Goal: Information Seeking & Learning: Learn about a topic

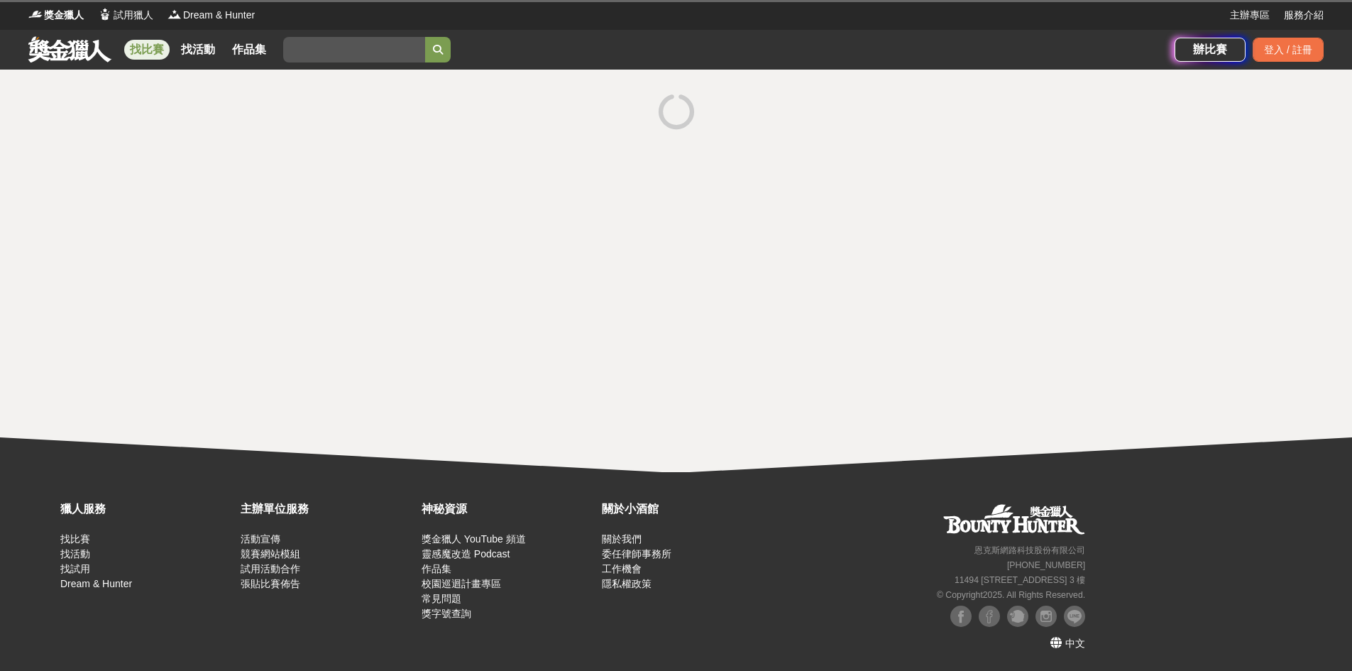
click at [142, 42] on link "找比賽" at bounding box center [146, 50] width 45 height 20
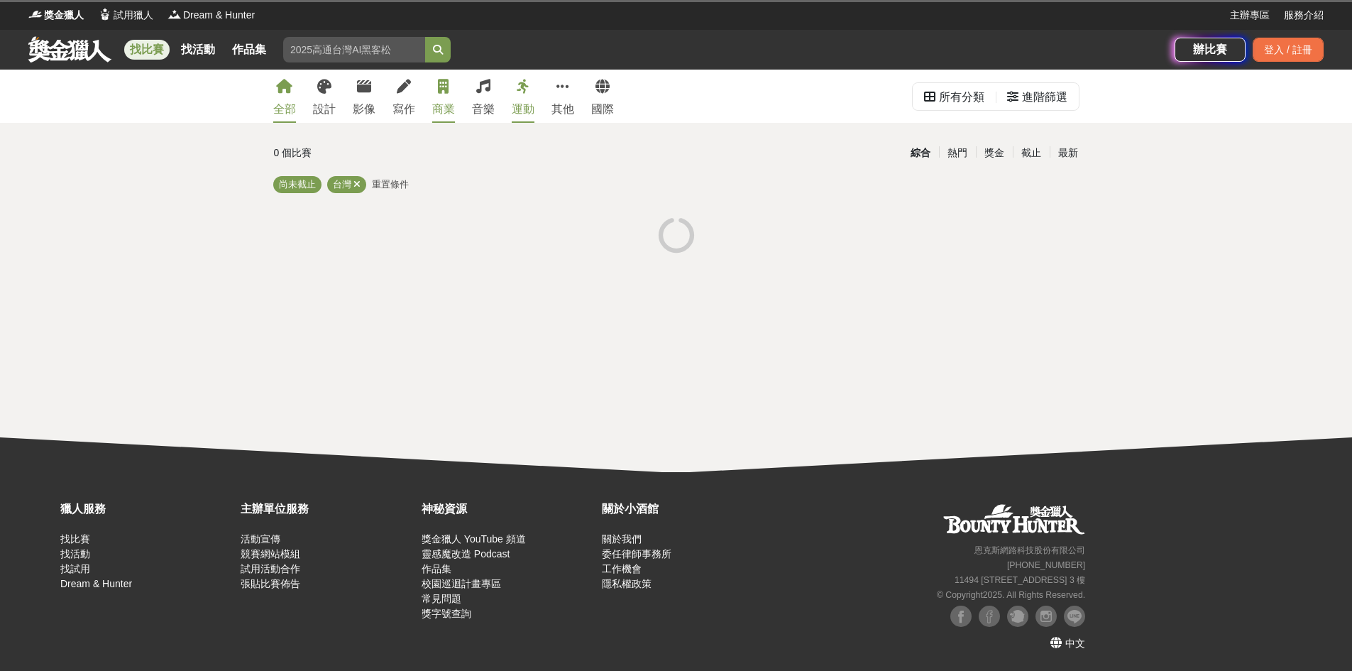
click at [438, 92] on icon at bounding box center [443, 86] width 11 height 14
click at [441, 97] on link "商業" at bounding box center [443, 96] width 23 height 53
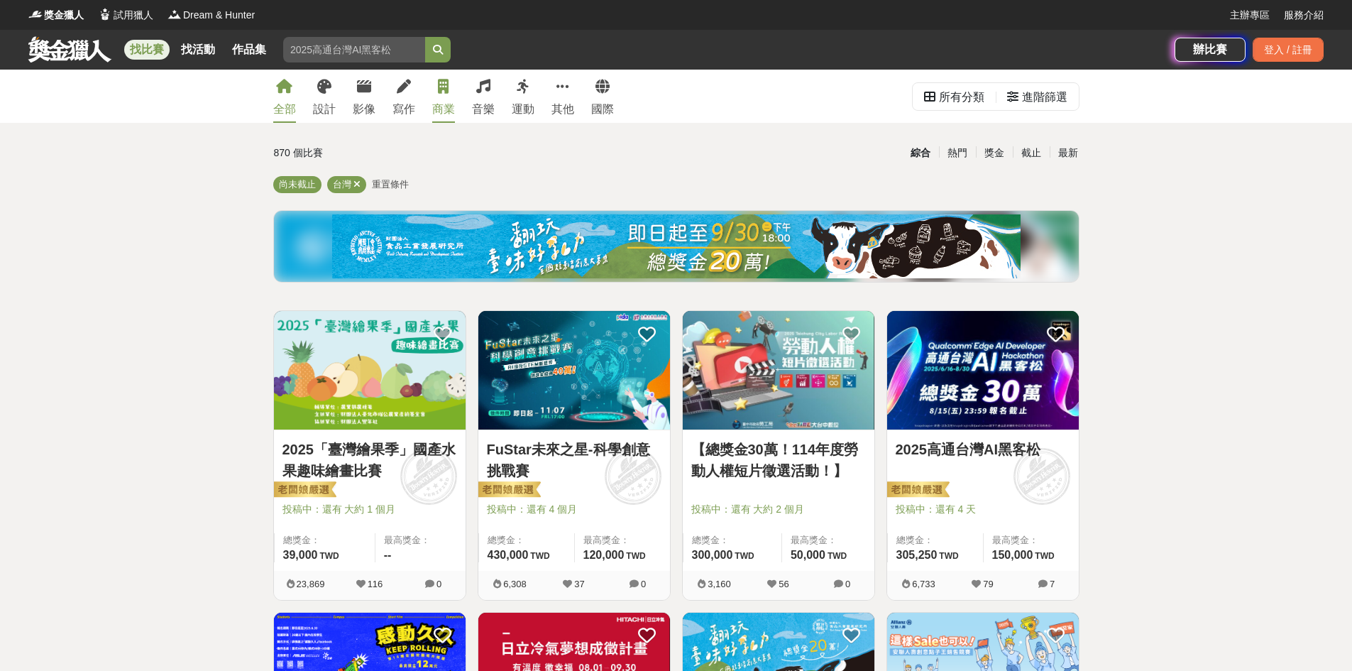
click at [445, 93] on icon at bounding box center [443, 86] width 11 height 14
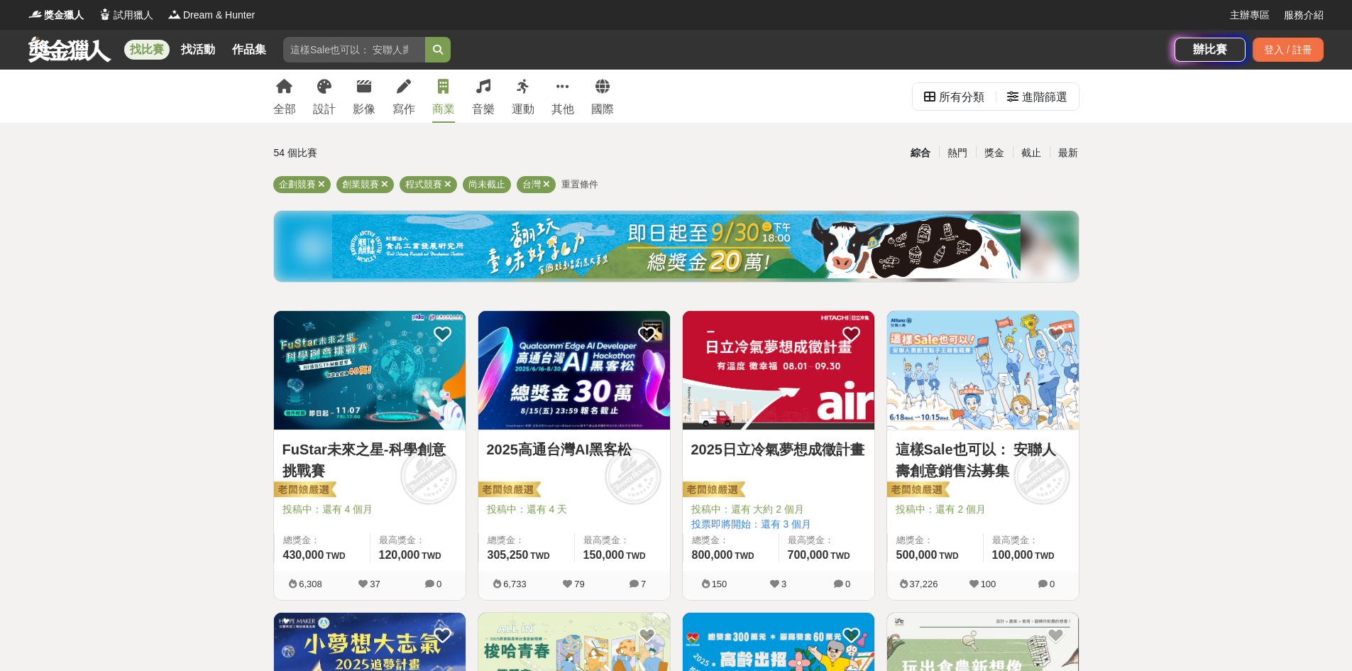
drag, startPoint x: 1258, startPoint y: 394, endPoint x: 1250, endPoint y: 395, distance: 8.5
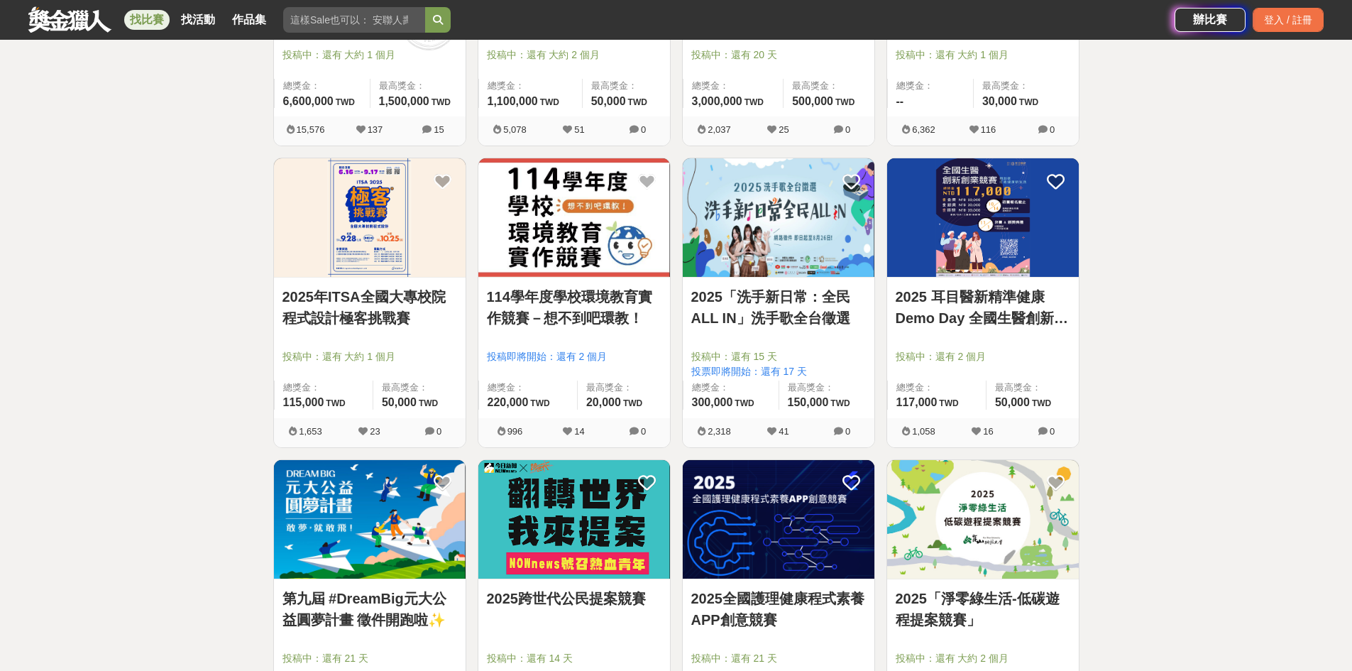
scroll to position [781, 0]
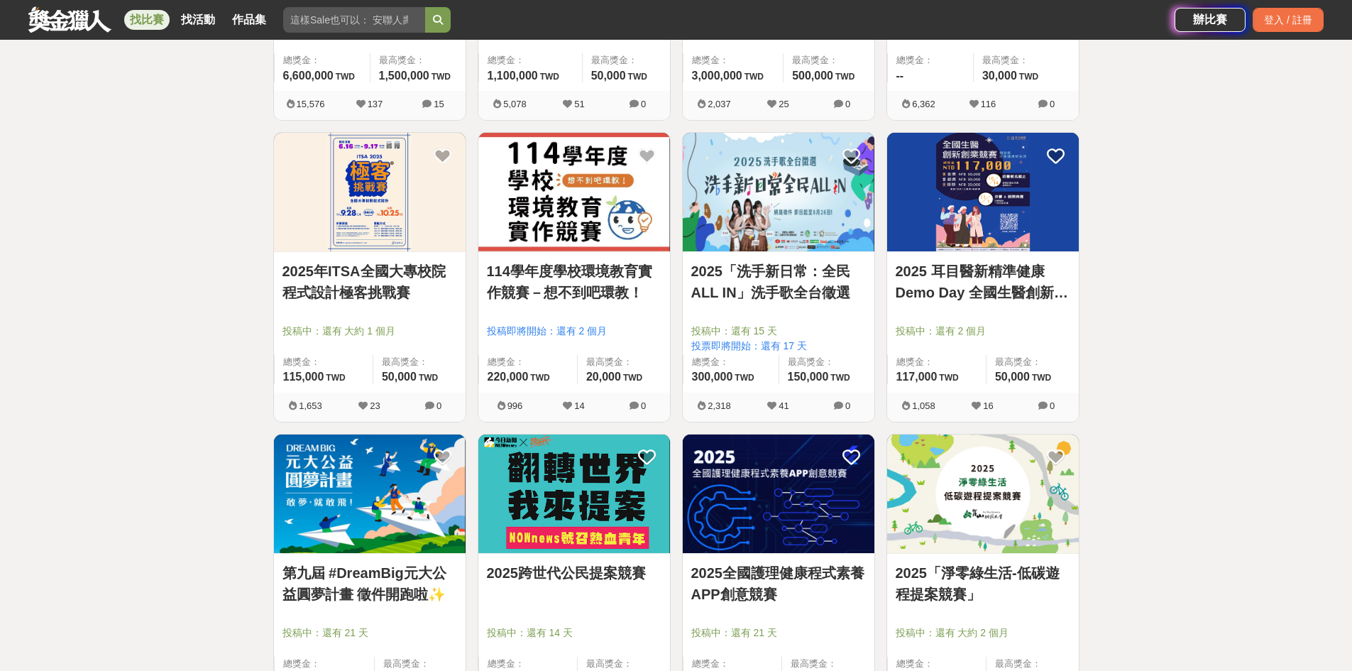
click at [1008, 524] on img at bounding box center [983, 493] width 192 height 119
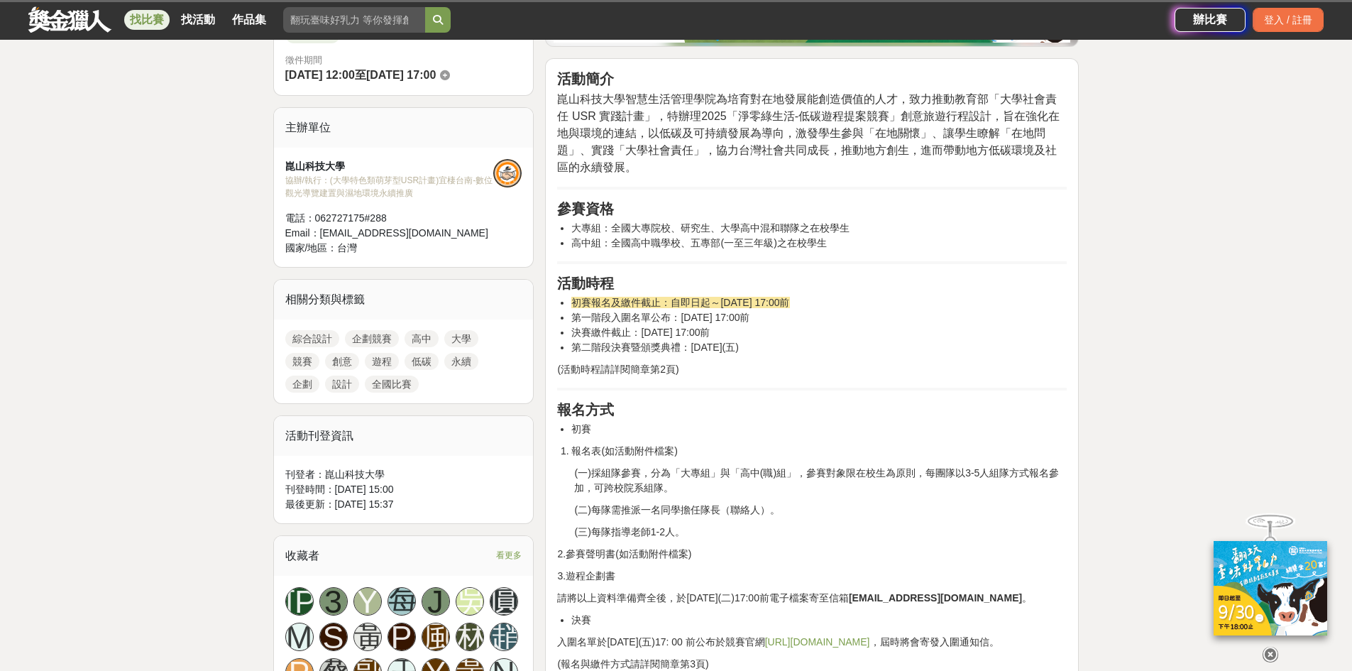
scroll to position [426, 0]
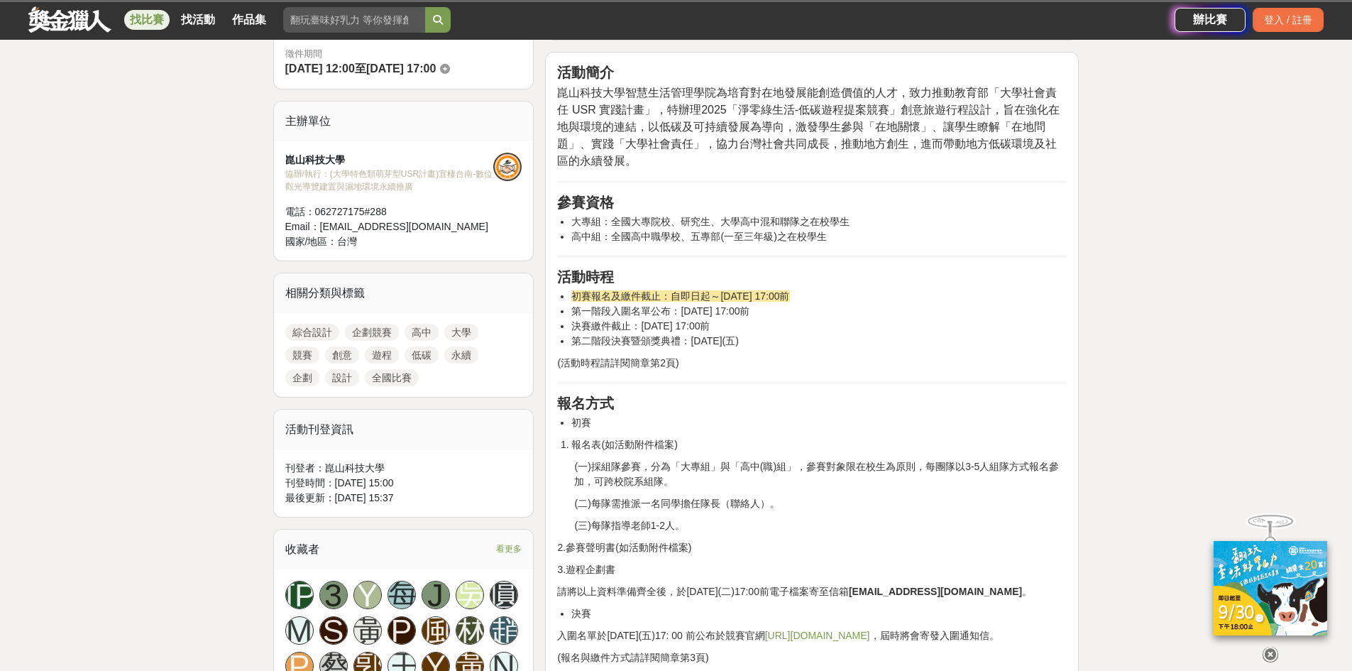
drag, startPoint x: 710, startPoint y: 295, endPoint x: 859, endPoint y: 288, distance: 149.9
click at [859, 289] on li "初賽報名及繳件截止：自即日起～2025年10月07日(二) 17:00前" at bounding box center [818, 296] width 495 height 15
click at [871, 292] on li "初賽報名及繳件截止：自即日起～2025年10月07日(二) 17:00前" at bounding box center [818, 296] width 495 height 15
drag, startPoint x: 863, startPoint y: 295, endPoint x: 572, endPoint y: 294, distance: 291.0
click at [572, 294] on li "初賽報名及繳件截止：自即日起～2025年10月07日(二) 17:00前" at bounding box center [818, 296] width 495 height 15
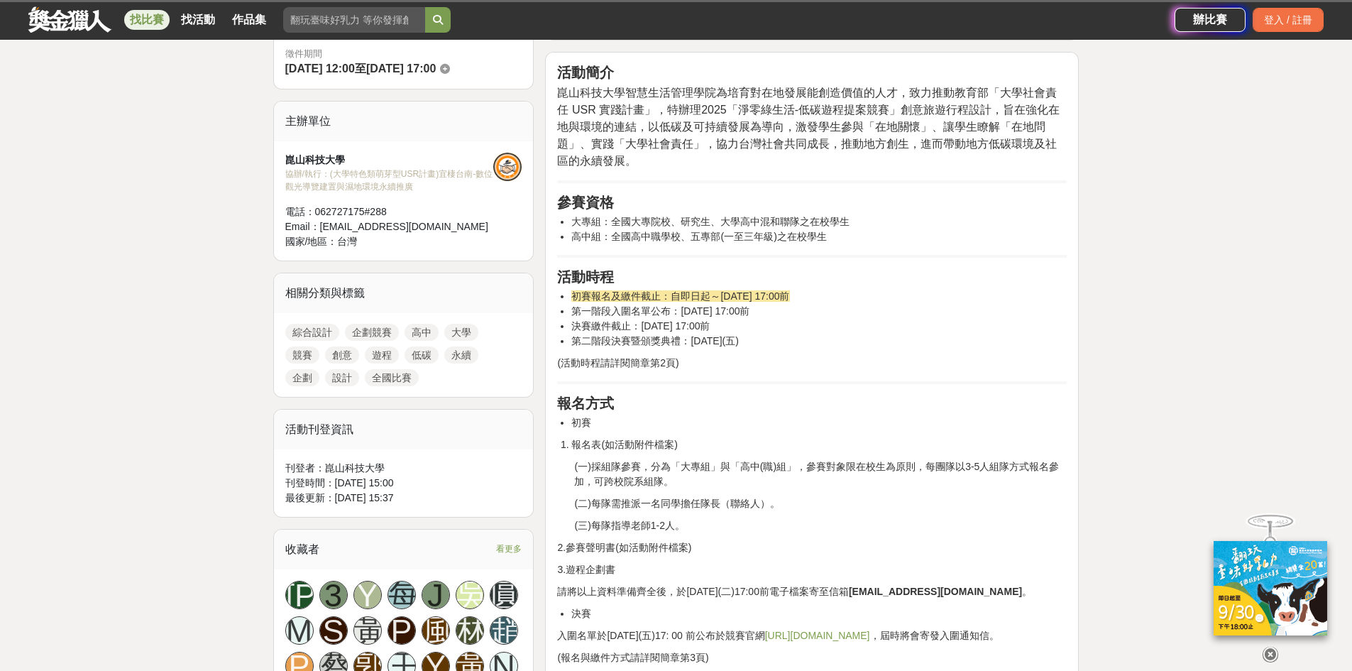
drag, startPoint x: 828, startPoint y: 307, endPoint x: 563, endPoint y: 297, distance: 265.6
click at [563, 297] on ul "初賽報名及繳件截止：自即日起～2025年10月07日(二) 17:00前 第一階段入圍名單公布：2025年10月17日(五) 17:00前 決賽繳件截止：20…" at bounding box center [812, 319] width 510 height 60
drag, startPoint x: 796, startPoint y: 330, endPoint x: 569, endPoint y: 296, distance: 228.9
click at [569, 296] on ul "初賽報名及繳件截止：自即日起～2025年10月07日(二) 17:00前 第一階段入圍名單公布：2025年10月17日(五) 17:00前 決賽繳件截止：20…" at bounding box center [812, 319] width 510 height 60
drag, startPoint x: 727, startPoint y: 341, endPoint x: 573, endPoint y: 292, distance: 161.4
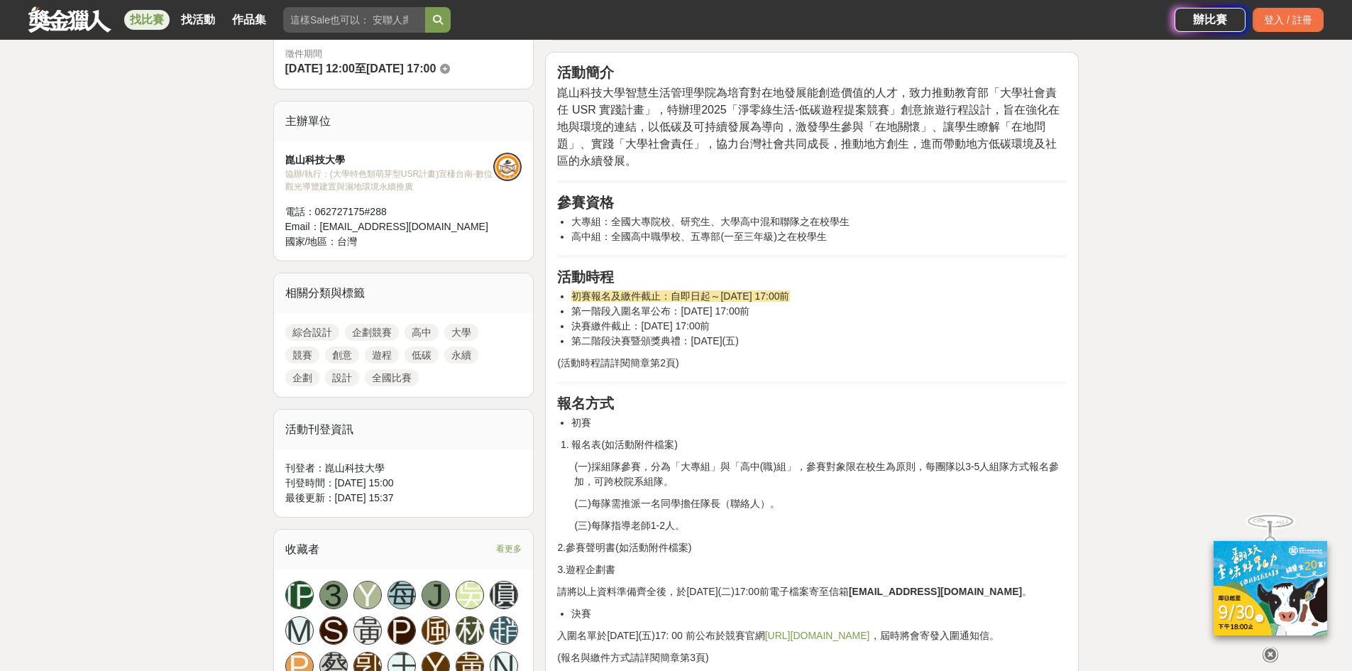
click at [573, 292] on ul "初賽報名及繳件截止：自即日起～2025年10月07日(二) 17:00前 第一階段入圍名單公布：2025年10月17日(五) 17:00前 決賽繳件截止：20…" at bounding box center [812, 319] width 510 height 60
click at [842, 356] on p "(活動時程請詳閱簡章第2頁)" at bounding box center [812, 363] width 510 height 15
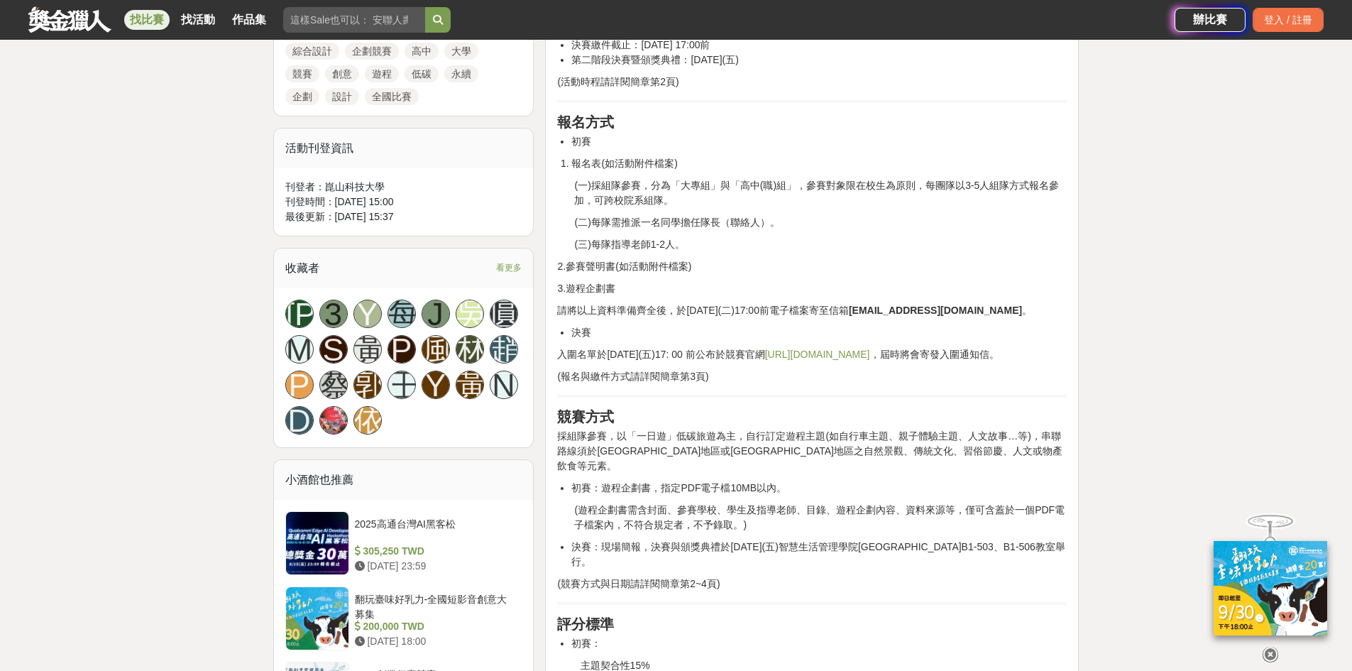
scroll to position [710, 0]
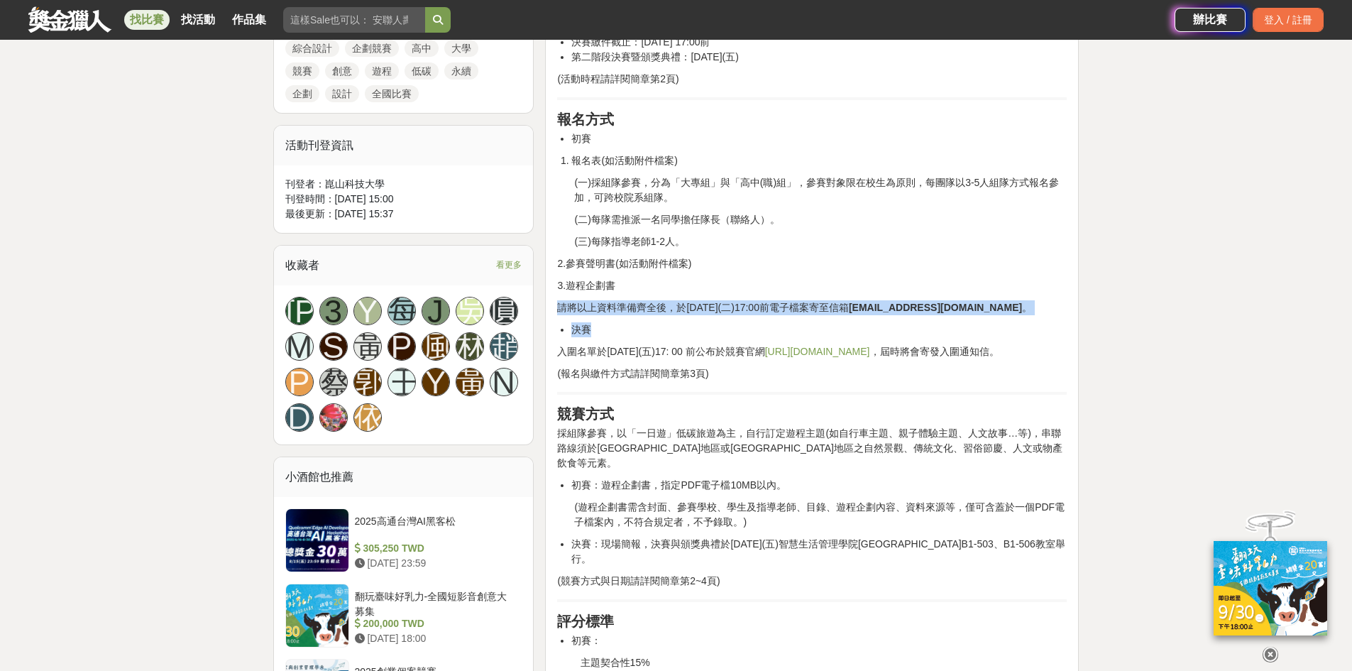
drag, startPoint x: 551, startPoint y: 304, endPoint x: 1003, endPoint y: 321, distance: 452.3
click at [1003, 321] on div "活動簡介 崑山科技大學智慧生活管理學院為培育對在地發展能創造價值的人才，致力推動教育部「大學社會責任 USR 實踐計畫」，特辦理2025「淨零綠生活-低碳遊程…" at bounding box center [812, 616] width 534 height 1697
click at [930, 322] on li "決賽" at bounding box center [818, 329] width 495 height 15
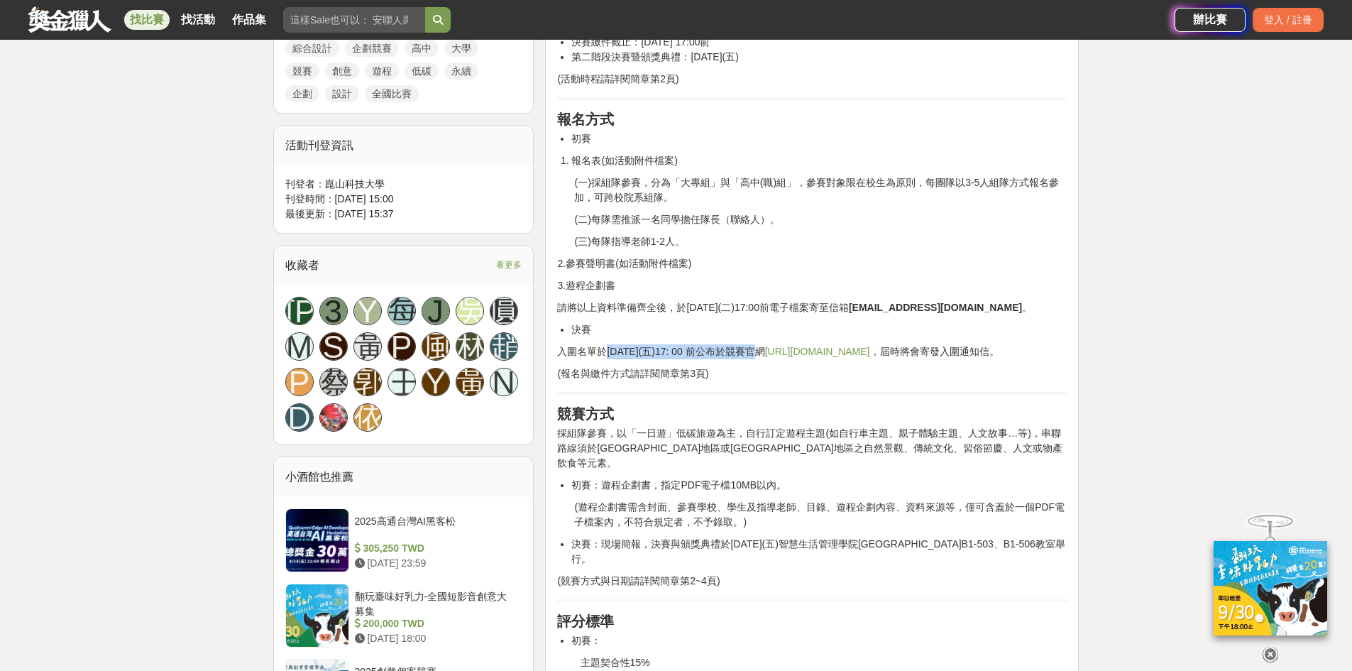
drag, startPoint x: 603, startPoint y: 348, endPoint x: 744, endPoint y: 340, distance: 141.5
click at [745, 340] on div "活動簡介 崑山科技大學智慧生活管理學院為培育對在地發展能創造價值的人才，致力推動教育部「大學社會責任 USR 實踐計畫」，特辦理2025「淨零綠生活-低碳遊程…" at bounding box center [812, 613] width 510 height 1666
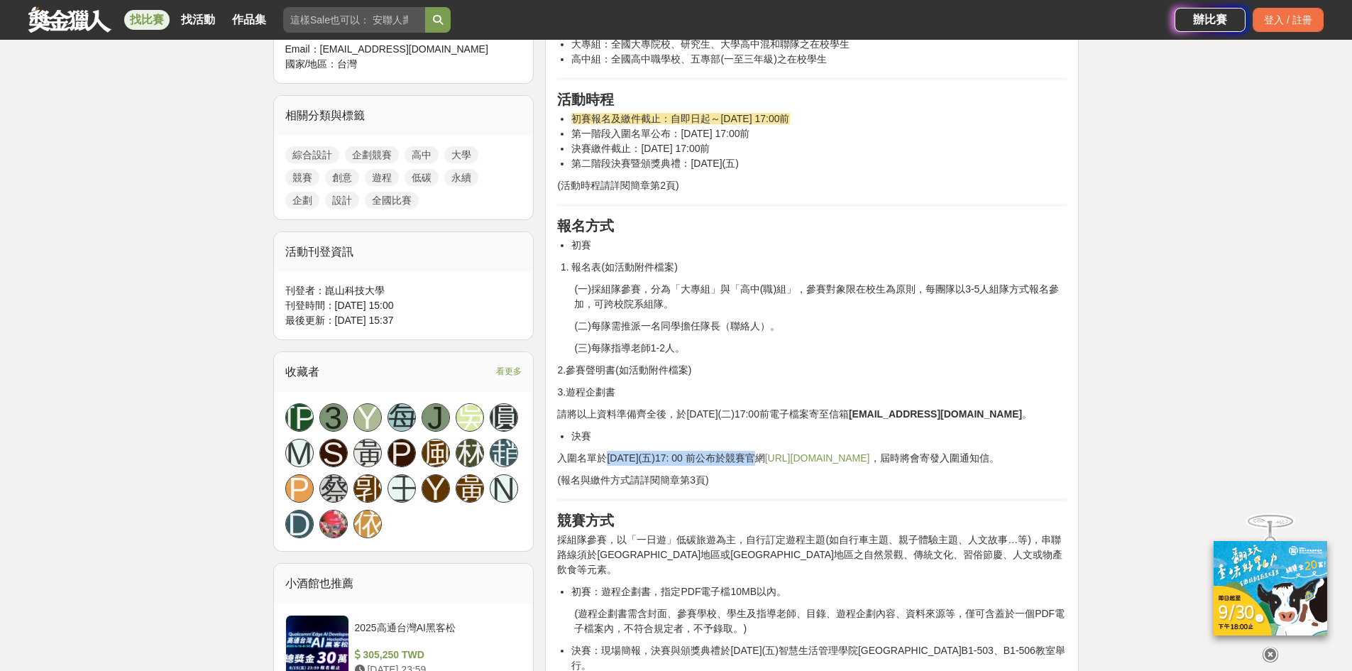
scroll to position [426, 0]
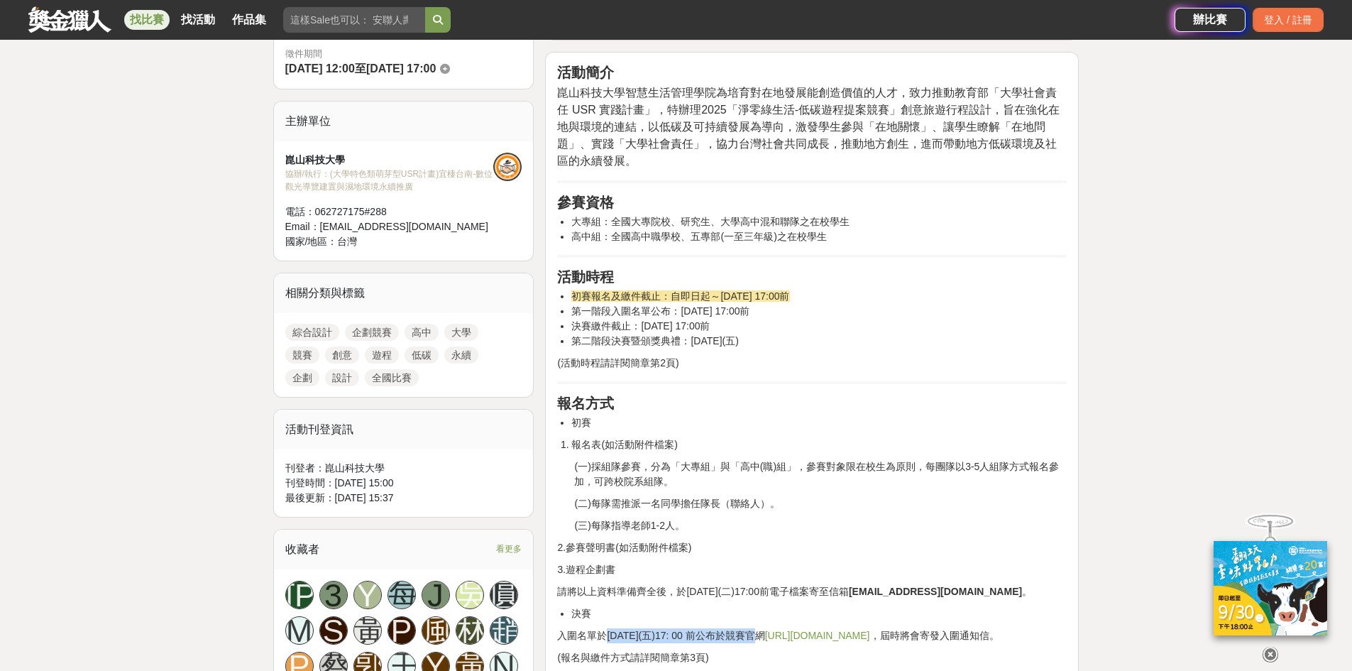
drag, startPoint x: 580, startPoint y: 312, endPoint x: 802, endPoint y: 321, distance: 221.6
click at [802, 321] on ul "初賽報名及繳件截止：自即日起～2025年10月07日(二) 17:00前 第一階段入圍名單公布：2025年10月17日(五) 17:00前 決賽繳件截止：20…" at bounding box center [812, 319] width 510 height 60
click at [802, 321] on li "決賽繳件截止：2025年10月27日(一) 17:00前" at bounding box center [818, 326] width 495 height 15
drag, startPoint x: 797, startPoint y: 324, endPoint x: 561, endPoint y: 309, distance: 236.7
click at [561, 309] on ul "初賽報名及繳件截止：自即日起～2025年10月07日(二) 17:00前 第一階段入圍名單公布：2025年10月17日(五) 17:00前 決賽繳件截止：20…" at bounding box center [812, 319] width 510 height 60
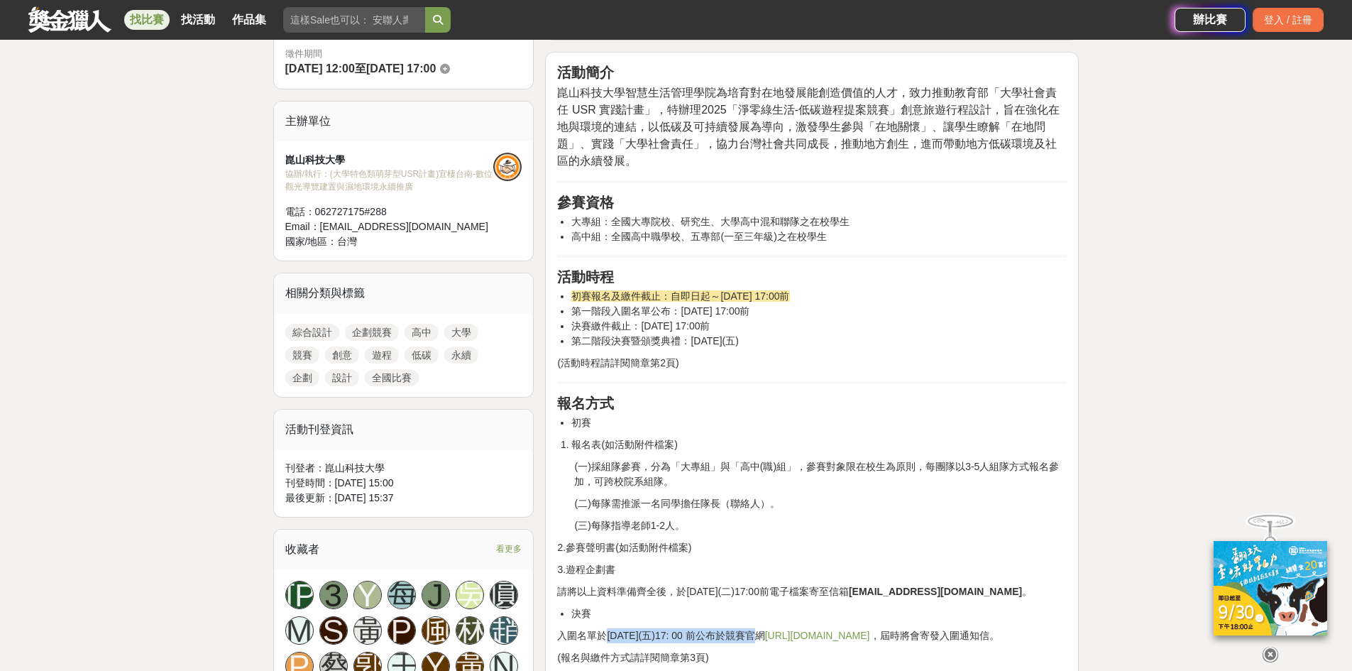
click at [789, 316] on li "第一階段入圍名單公布：2025年10月17日(五) 17:00前" at bounding box center [818, 311] width 495 height 15
drag, startPoint x: 793, startPoint y: 323, endPoint x: 573, endPoint y: 292, distance: 222.1
click at [573, 292] on ul "初賽報名及繳件截止：自即日起～2025年10月07日(二) 17:00前 第一階段入圍名單公布：2025年10月17日(五) 17:00前 決賽繳件截止：20…" at bounding box center [812, 319] width 510 height 60
click at [847, 326] on li "決賽繳件截止：2025年10月27日(一) 17:00前" at bounding box center [818, 326] width 495 height 15
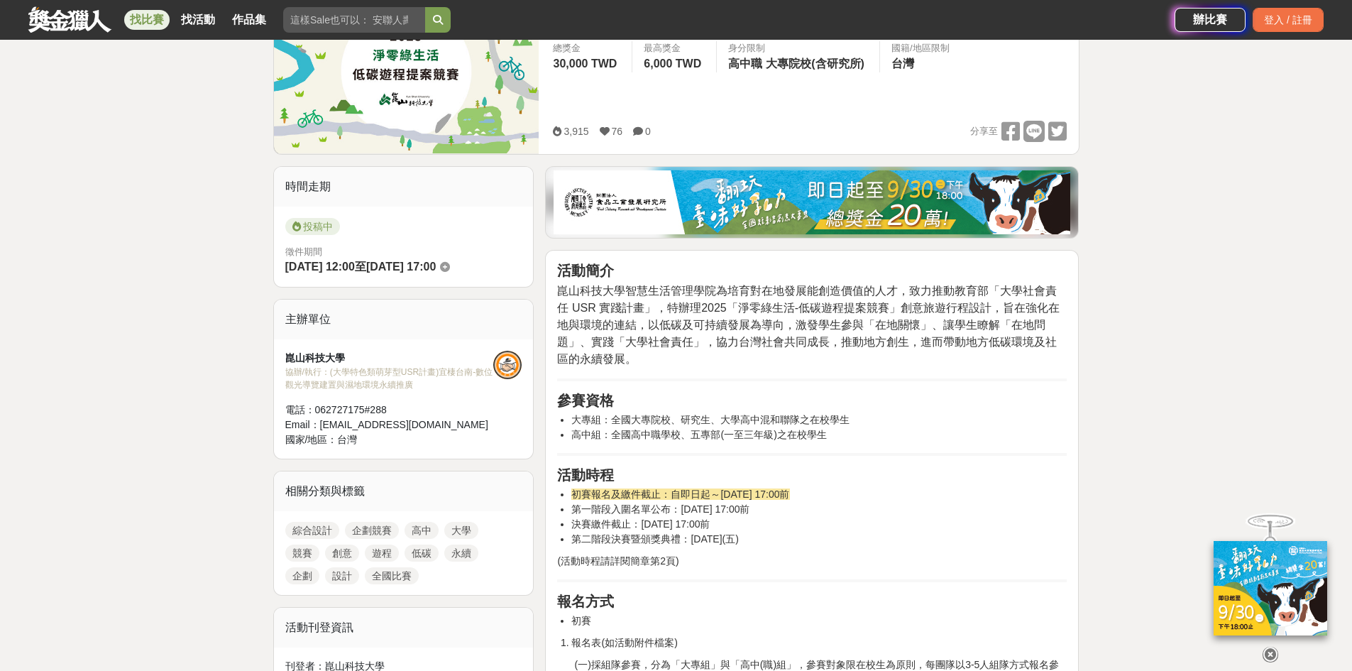
scroll to position [71, 0]
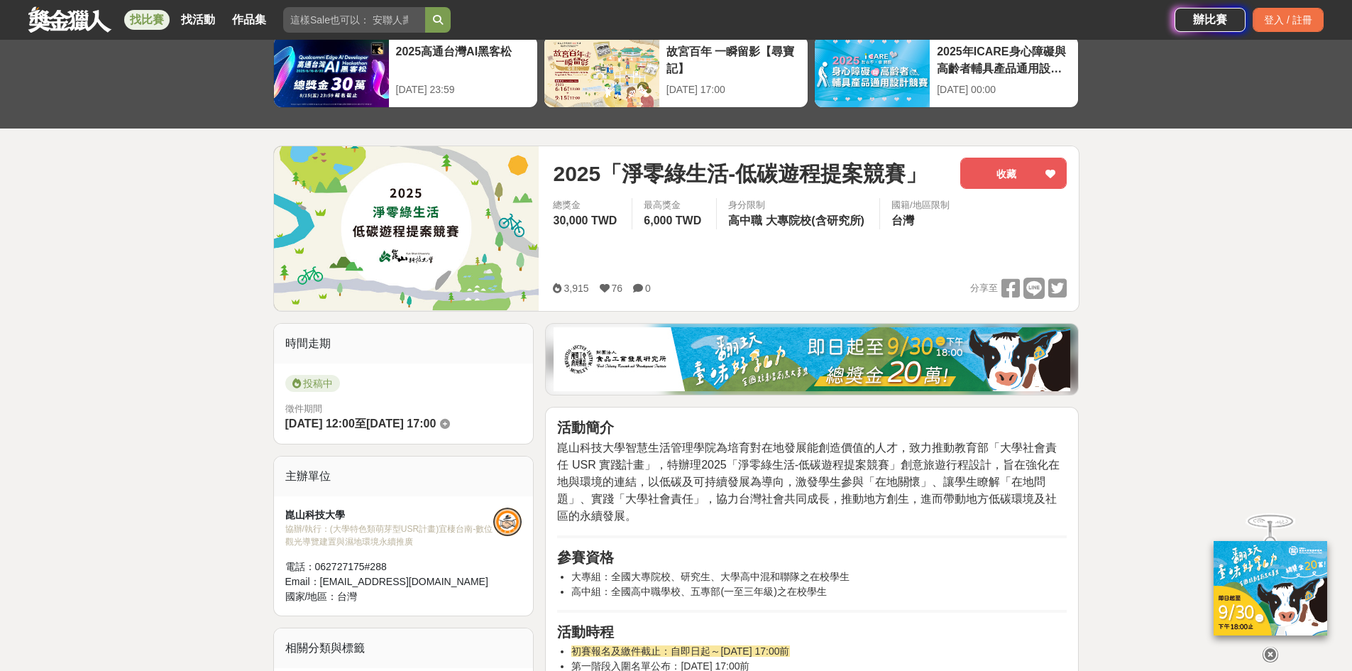
click at [150, 26] on link "找比賽" at bounding box center [146, 20] width 45 height 20
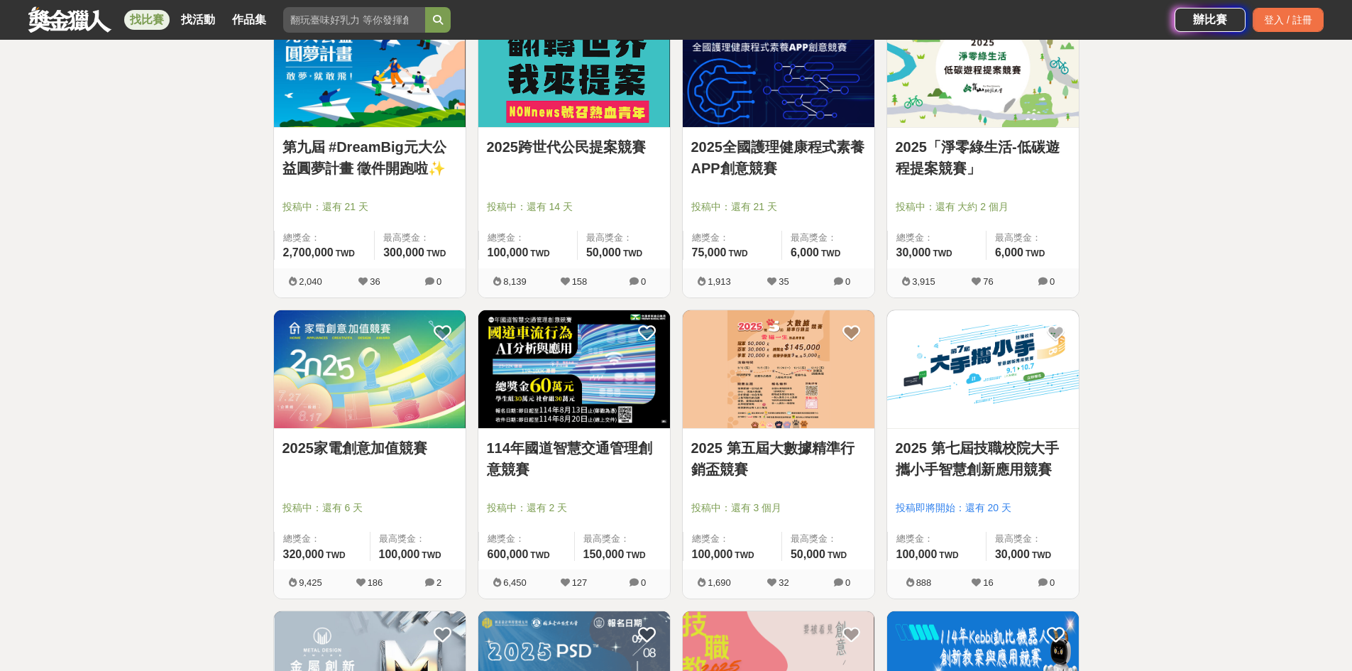
scroll to position [1348, 0]
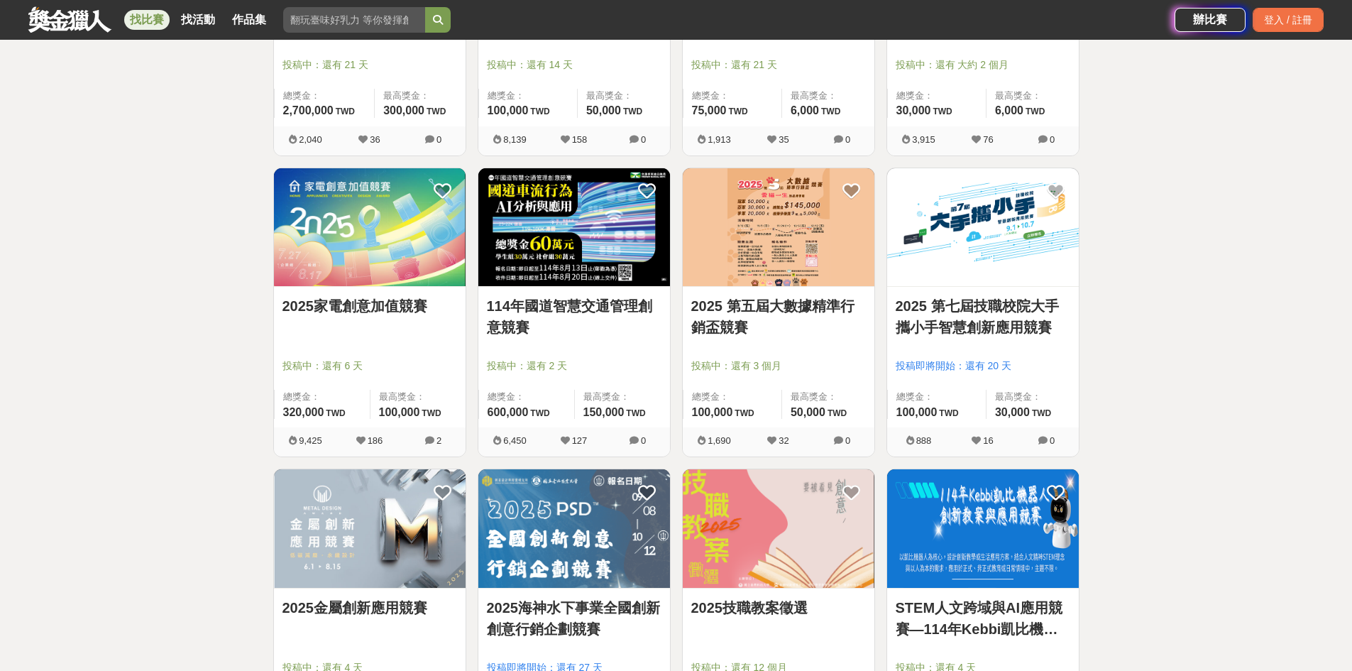
click at [1024, 261] on img at bounding box center [983, 227] width 192 height 119
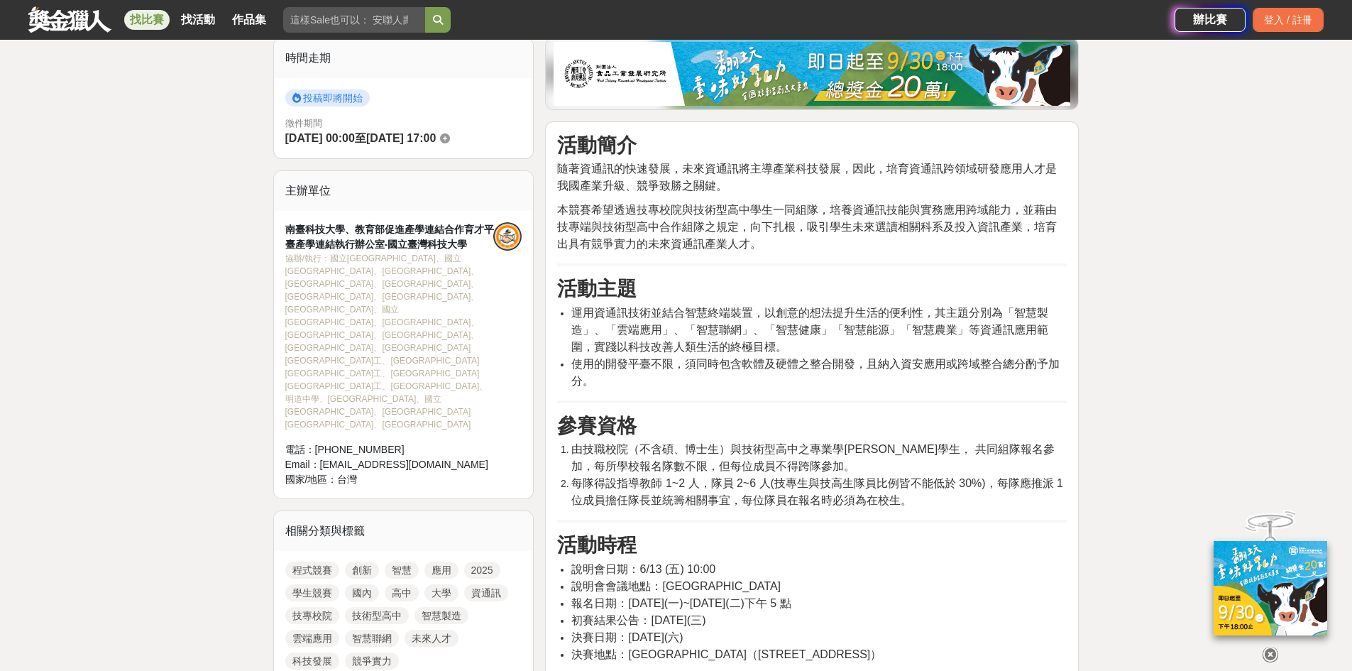
scroll to position [497, 0]
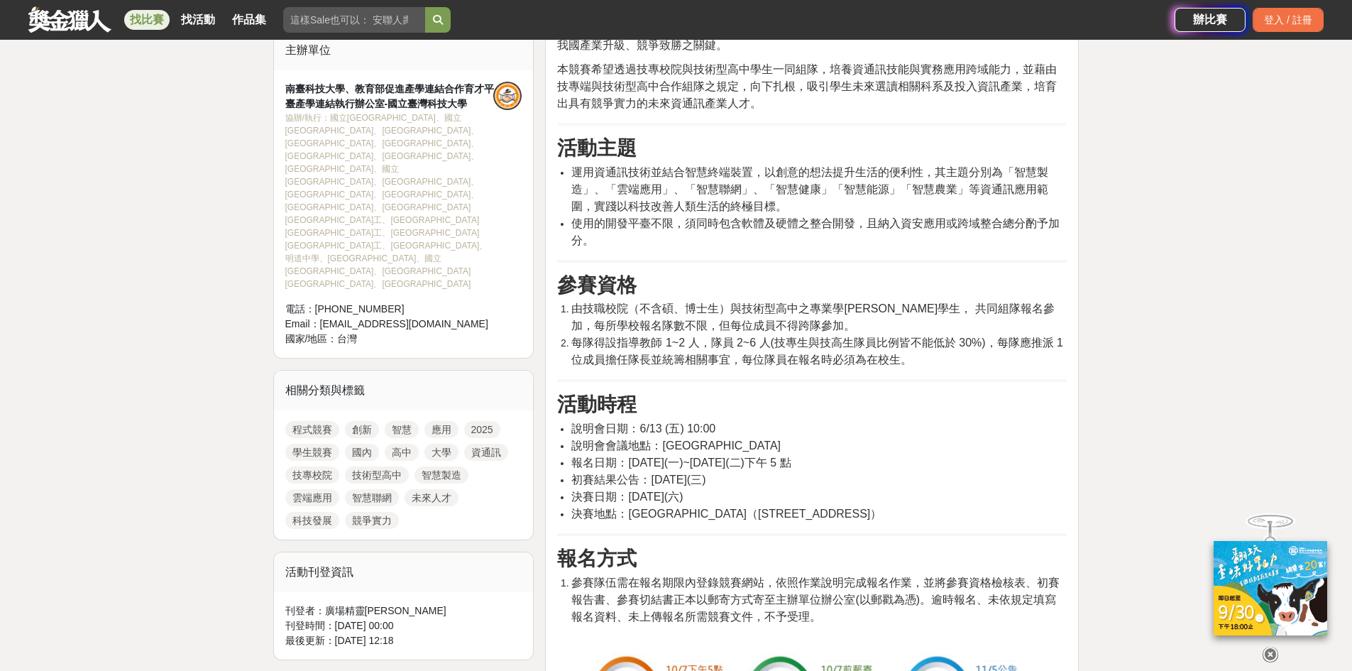
drag, startPoint x: 761, startPoint y: 473, endPoint x: 561, endPoint y: 436, distance: 203.4
click at [561, 436] on ul "說明會日期：6/13 (五) 10:00 說明會會議地點：南臺科技大學 報名日期：114 年 9 月 1 日(一)~114 年 10 月 7 日(二)下午 5…" at bounding box center [812, 471] width 510 height 102
click at [705, 484] on span "初賽結果公告：114 年 11 月 5 日(三)" at bounding box center [638, 479] width 134 height 12
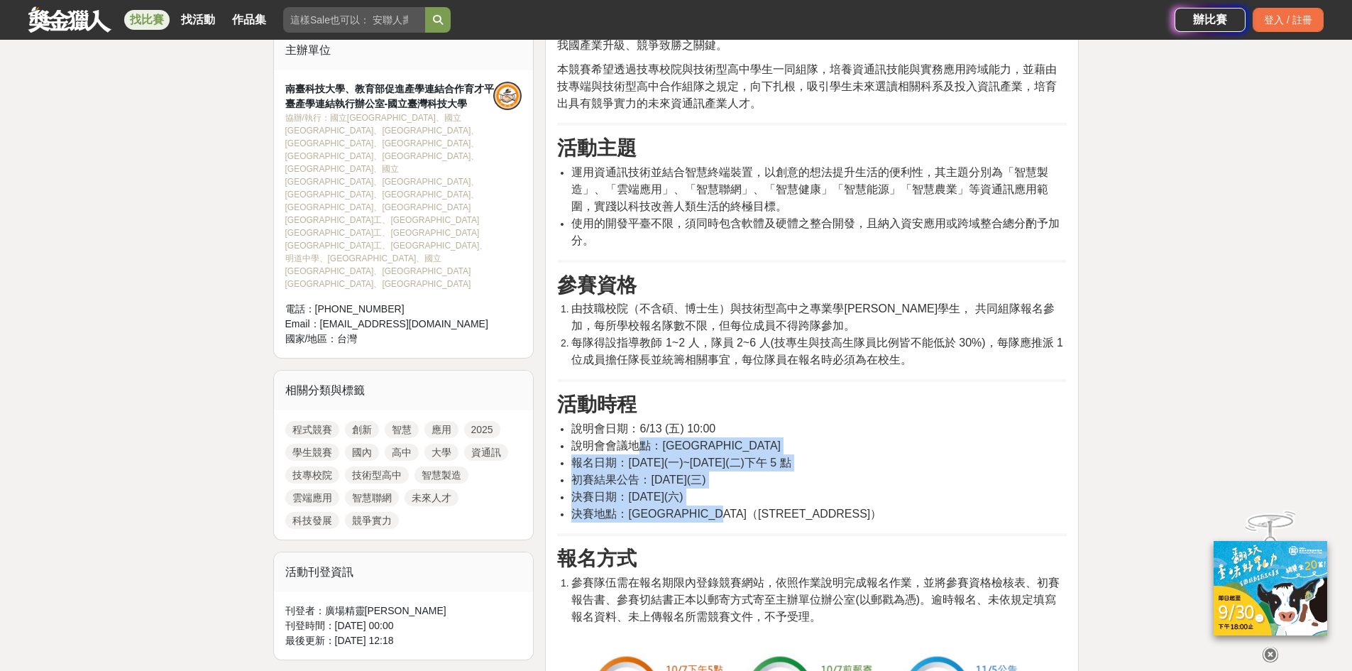
drag, startPoint x: 776, startPoint y: 505, endPoint x: 642, endPoint y: 444, distance: 146.4
click at [642, 444] on ul "說明會日期：6/13 (五) 10:00 說明會會議地點：南臺科技大學 報名日期：114 年 9 月 1 日(一)~114 年 10 月 7 日(二)下午 5…" at bounding box center [812, 471] width 510 height 102
click at [720, 446] on span "說明會會議地點：南臺科技大學" at bounding box center [675, 445] width 209 height 12
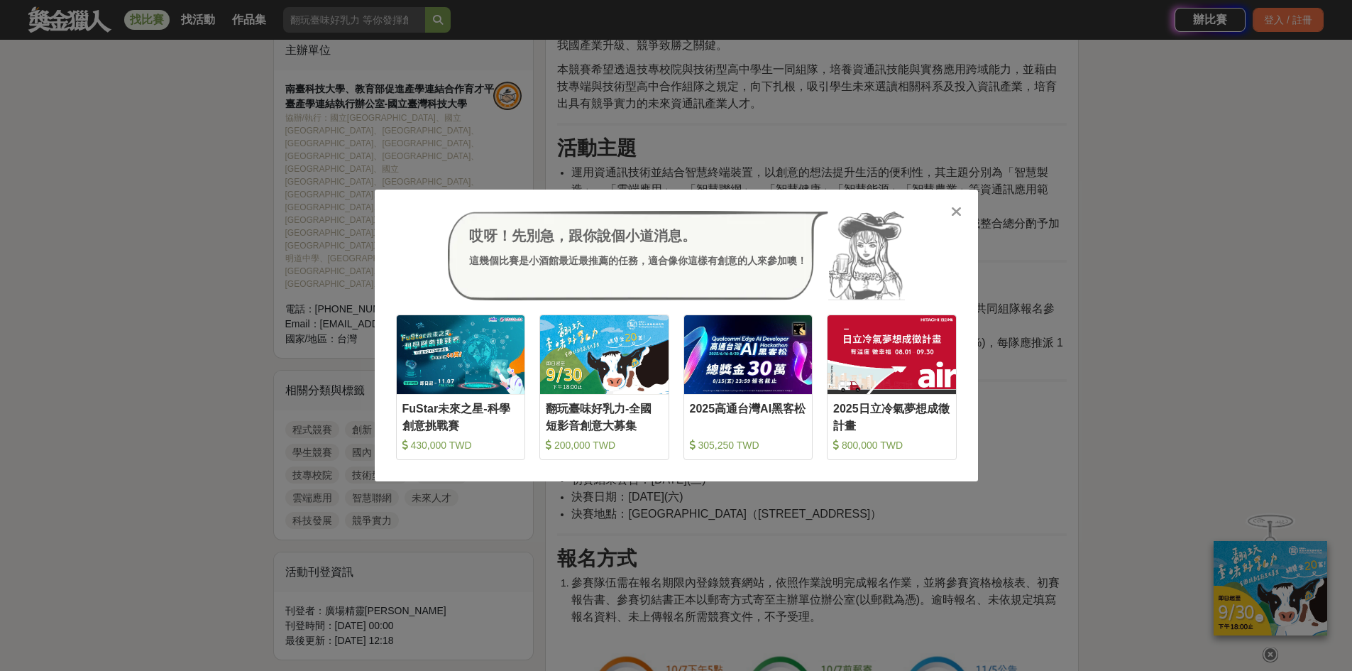
click at [950, 214] on div at bounding box center [956, 211] width 14 height 14
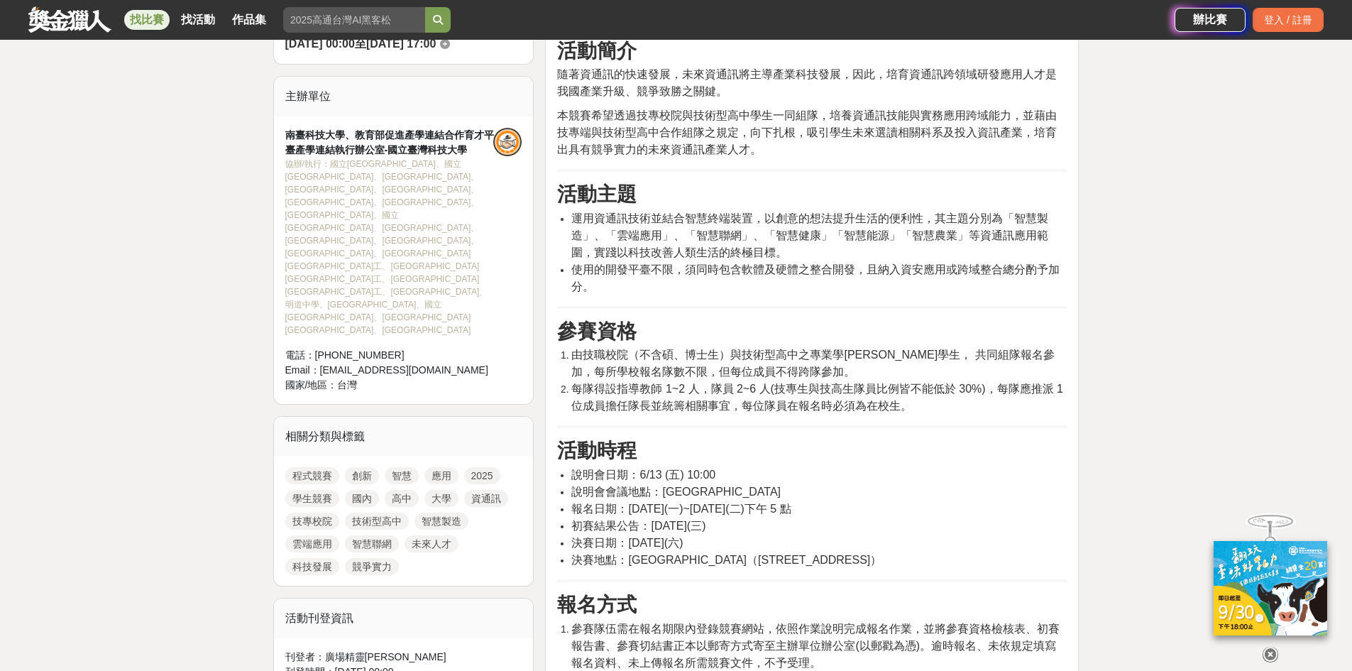
scroll to position [426, 0]
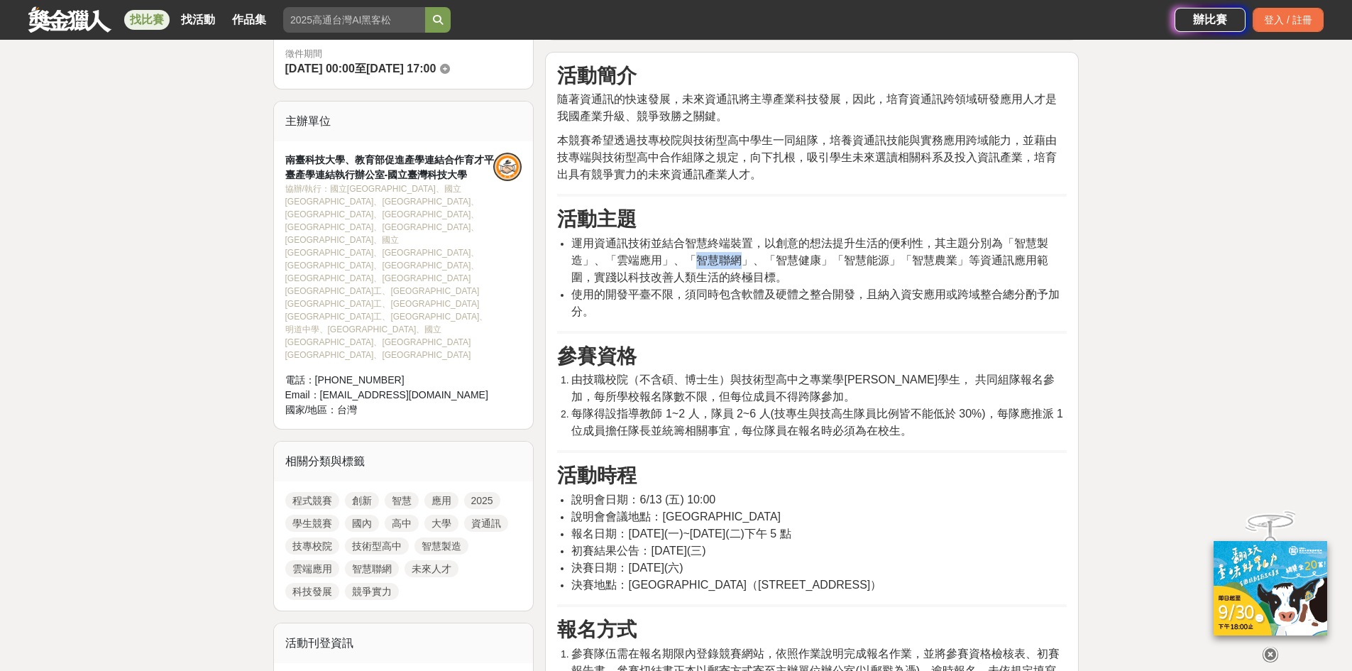
drag, startPoint x: 678, startPoint y: 262, endPoint x: 720, endPoint y: 262, distance: 42.6
click at [720, 262] on span "運用資通訊技術並結合智慧終端裝置，以創意的想法提升生活的便利性，其主題分別為「智慧製造」、「雲端應用」、「智慧聯網」、「智慧健康」「智慧能源」「智慧農業」等資…" at bounding box center [809, 260] width 477 height 46
drag, startPoint x: 608, startPoint y: 261, endPoint x: 645, endPoint y: 257, distance: 37.1
click at [645, 257] on span "運用資通訊技術並結合智慧終端裝置，以創意的想法提升生活的便利性，其主題分別為「智慧製造」、「雲端應用」、「智慧聯網」、「智慧健康」「智慧能源」「智慧農業」等資…" at bounding box center [809, 260] width 477 height 46
drag, startPoint x: 746, startPoint y: 260, endPoint x: 801, endPoint y: 259, distance: 55.4
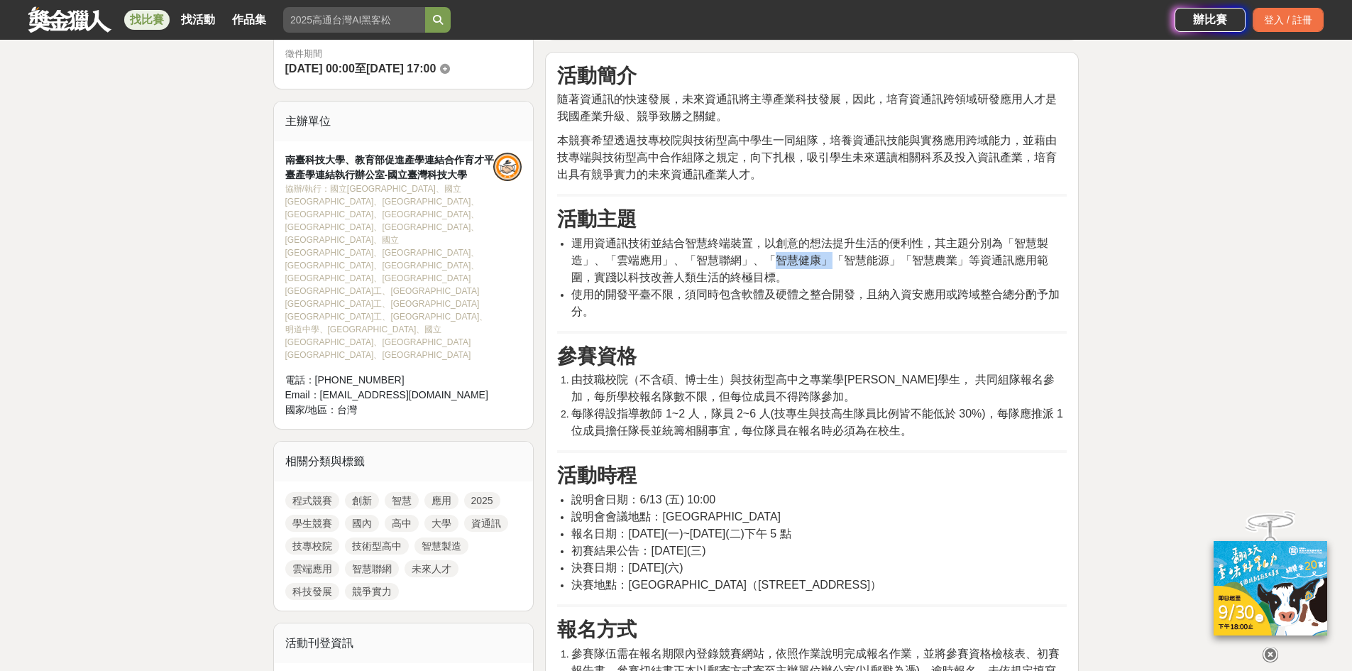
click at [801, 259] on span "運用資通訊技術並結合智慧終端裝置，以創意的想法提升生活的便利性，其主題分別為「智慧製造」、「雲端應用」、「智慧聯網」、「智慧健康」「智慧能源」「智慧農業」等資…" at bounding box center [809, 260] width 477 height 46
drag, startPoint x: 893, startPoint y: 263, endPoint x: 925, endPoint y: 265, distance: 31.3
click at [894, 263] on span "運用資通訊技術並結合智慧終端裝置，以創意的想法提升生活的便利性，其主題分別為「智慧製造」、「雲端應用」、「智慧聯網」、「智慧健康」「智慧能源」「智慧農業」等資…" at bounding box center [809, 260] width 477 height 46
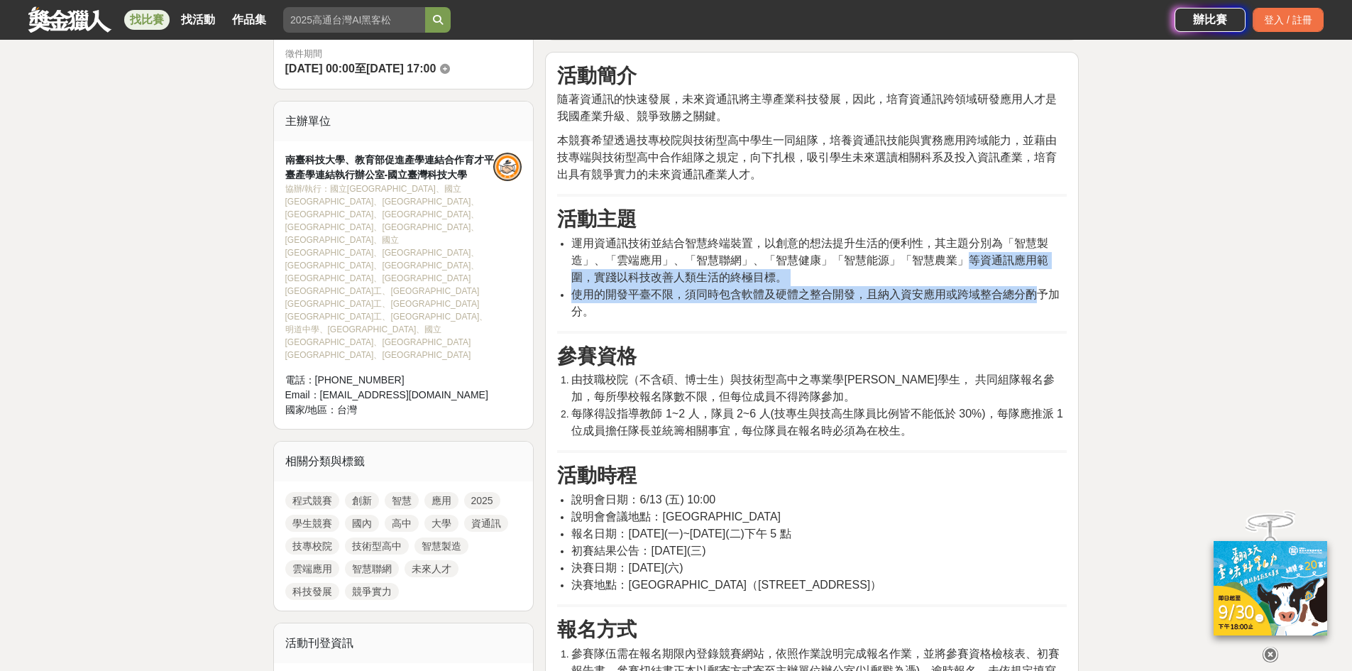
drag, startPoint x: 928, startPoint y: 260, endPoint x: 1041, endPoint y: 290, distance: 116.7
click at [1041, 290] on ul "運用資通訊技術並結合智慧終端裝置，以創意的想法提升生活的便利性，其主題分別為「智慧製造」、「雲端應用」、「智慧聯網」、「智慧健康」「智慧能源」「智慧農業」等資…" at bounding box center [812, 277] width 510 height 85
click at [857, 299] on span "使用的開發平臺不限，須同時包含軟體及硬體之整合開發，且納入資安應用或跨域整合總分酌予加分。" at bounding box center [815, 302] width 488 height 29
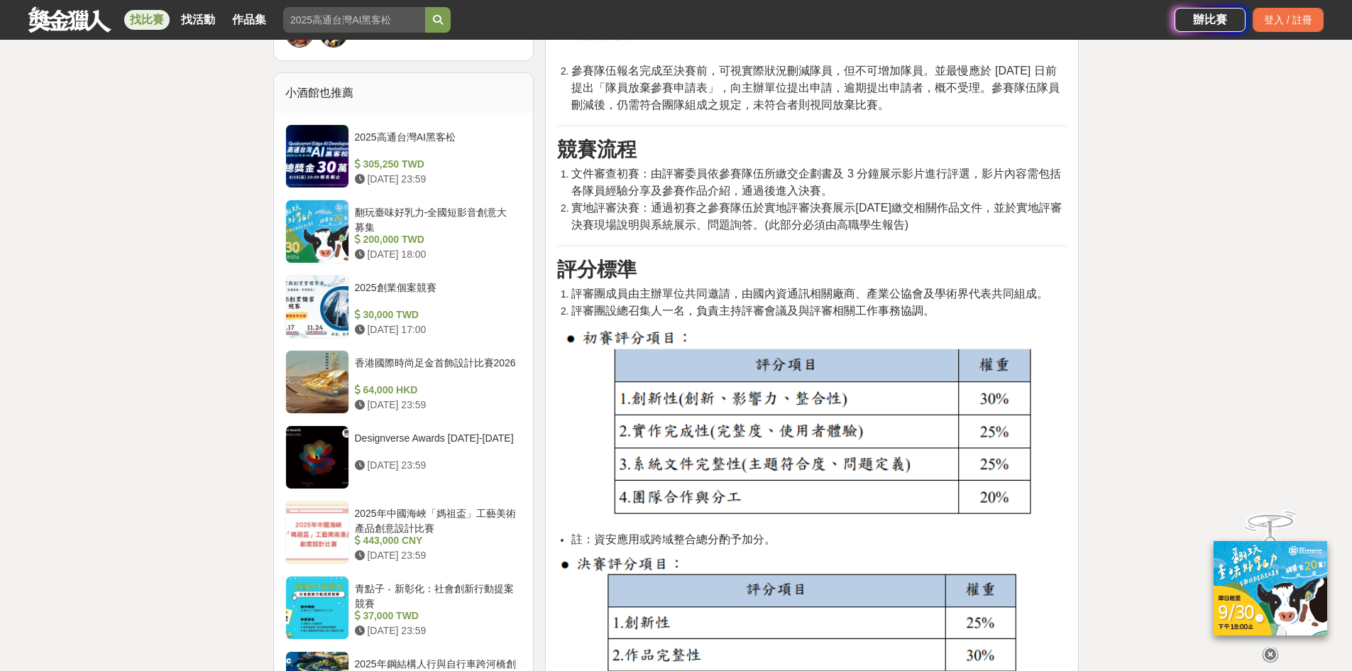
scroll to position [1277, 0]
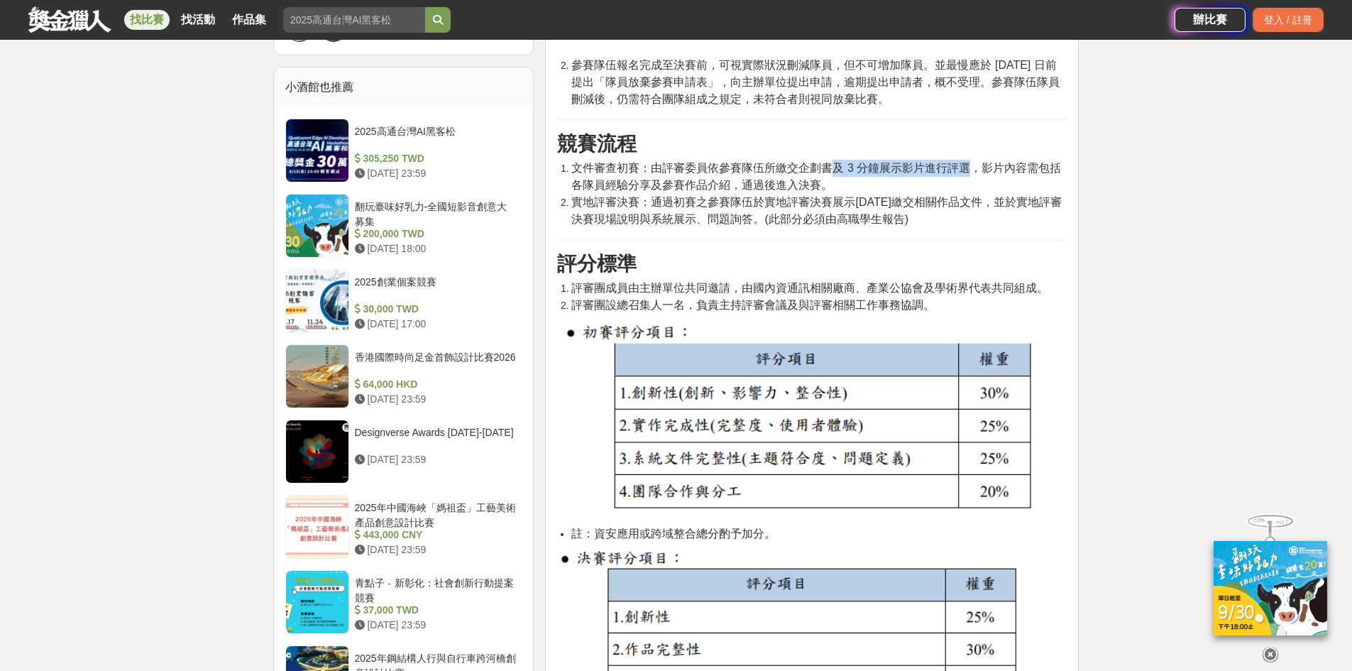
drag, startPoint x: 837, startPoint y: 169, endPoint x: 972, endPoint y: 167, distance: 134.8
click at [972, 167] on span "文件審查初賽：由評審委員依參賽隊伍所繳交企劃書及 3 分鐘展示影片進行評選，影片內容需包括各隊員經驗分享及參賽作品介紹，通過後進入決賽。" at bounding box center [816, 176] width 490 height 29
click at [1013, 175] on span "文件審查初賽：由評審委員依參賽隊伍所繳交企劃書及 3 分鐘展示影片進行評選，影片內容需包括各隊員經驗分享及參賽作品介紹，通過後進入決賽。" at bounding box center [816, 176] width 490 height 29
drag, startPoint x: 999, startPoint y: 163, endPoint x: 840, endPoint y: 182, distance: 160.1
click at [840, 182] on li "文件審查初賽：由評審委員依參賽隊伍所繳交企劃書及 3 分鐘展示影片進行評選，影片內容需包括各隊員經驗分享及參賽作品介紹，通過後進入決賽。" at bounding box center [818, 177] width 495 height 34
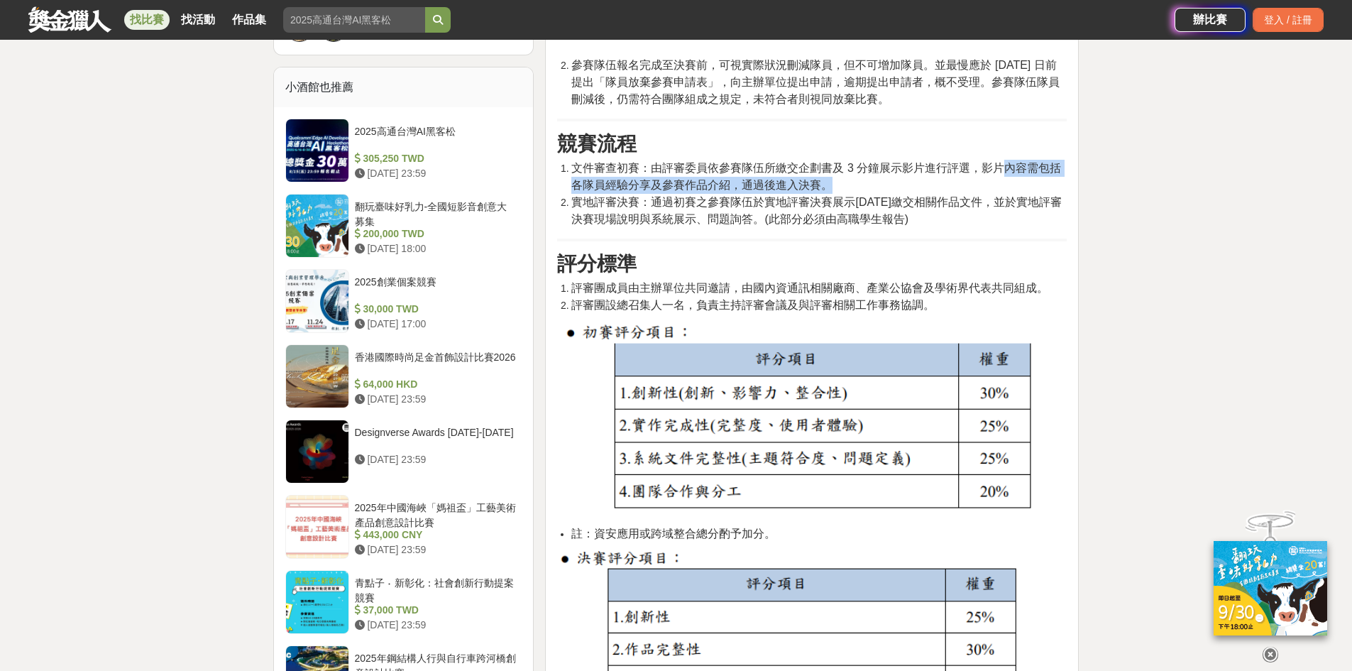
click at [849, 187] on li "文件審查初賽：由評審委員依參賽隊伍所繳交企劃書及 3 分鐘展示影片進行評選，影片內容需包括各隊員經驗分享及參賽作品介紹，通過後進入決賽。" at bounding box center [818, 177] width 495 height 34
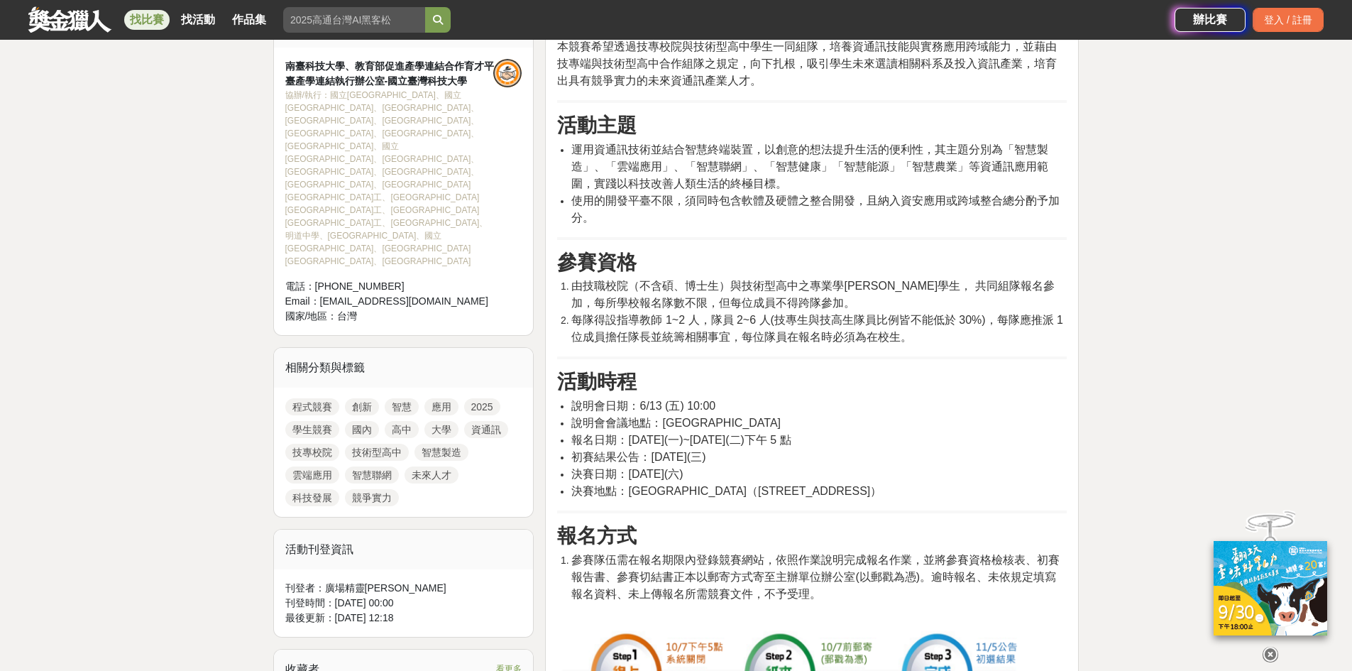
scroll to position [710, 0]
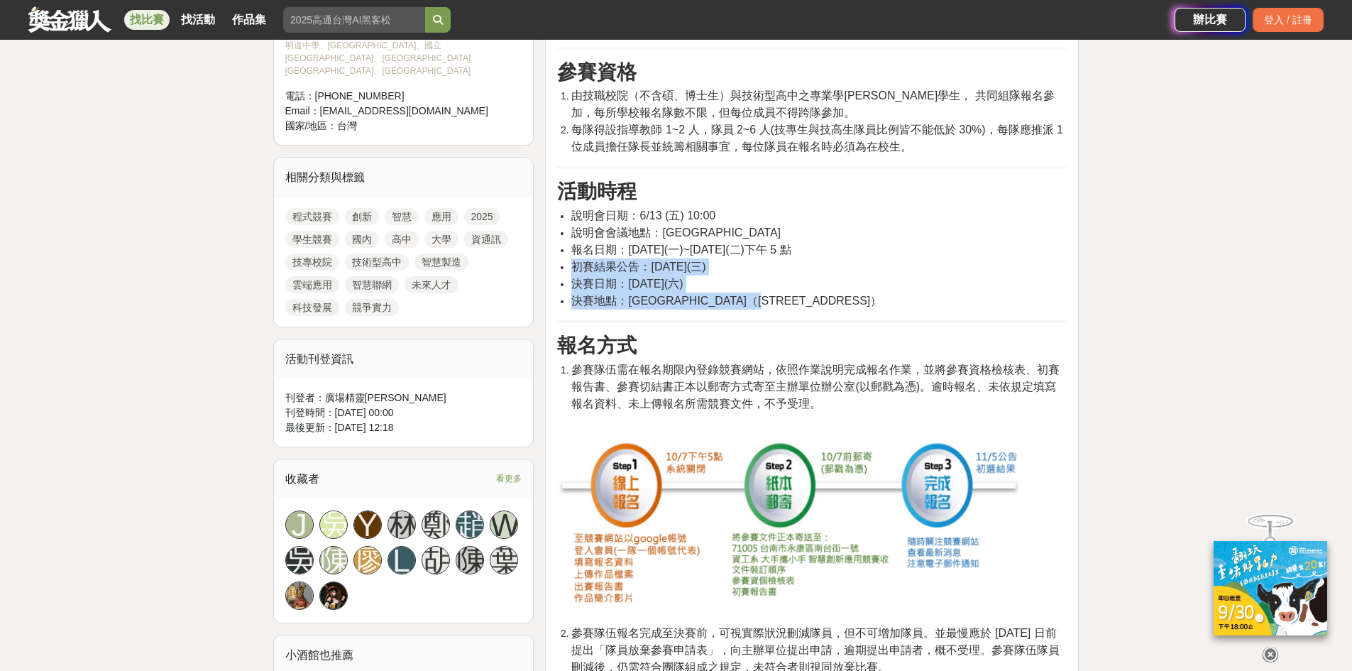
drag, startPoint x: 574, startPoint y: 268, endPoint x: 850, endPoint y: 304, distance: 278.4
click at [850, 304] on ul "說明會日期：6/13 (五) 10:00 說明會會議地點：南臺科技大學 報名日期：114 年 9 月 1 日(一)~114 年 10 月 7 日(二)下午 5…" at bounding box center [812, 258] width 510 height 102
click at [853, 305] on li "決賽地點：南臺科技大學（台南市永康區南台街一號）" at bounding box center [818, 300] width 495 height 17
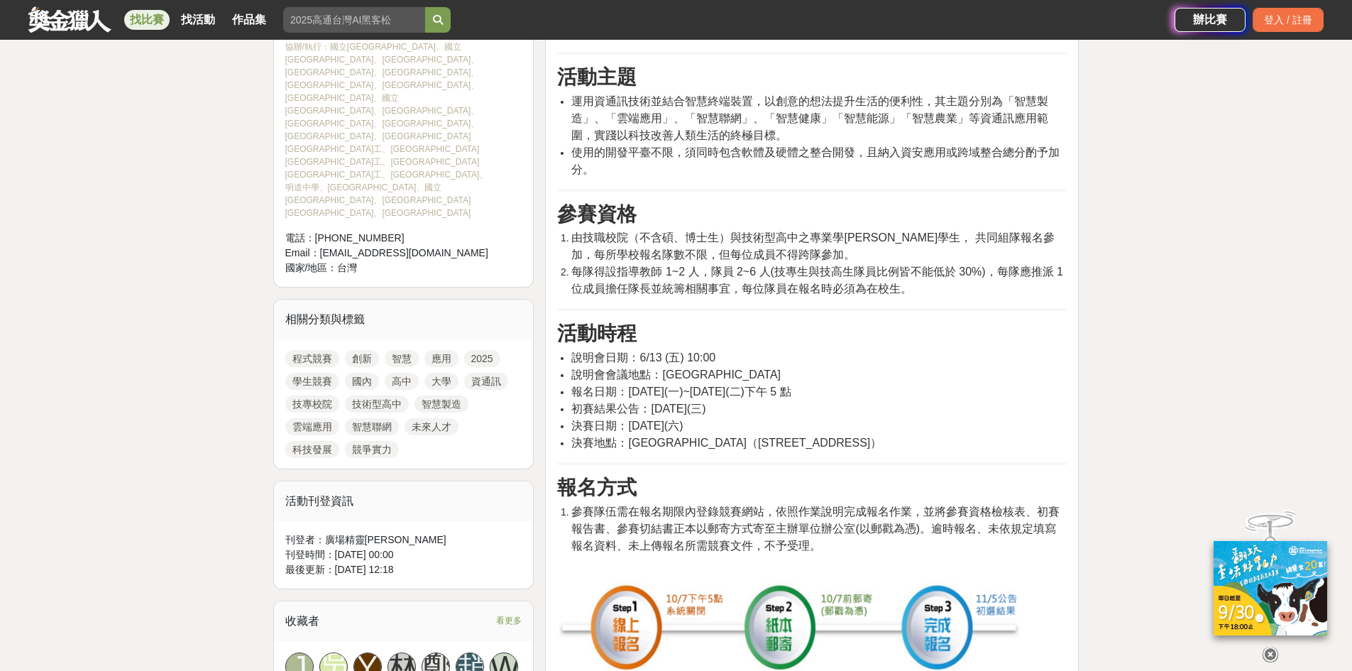
scroll to position [71, 0]
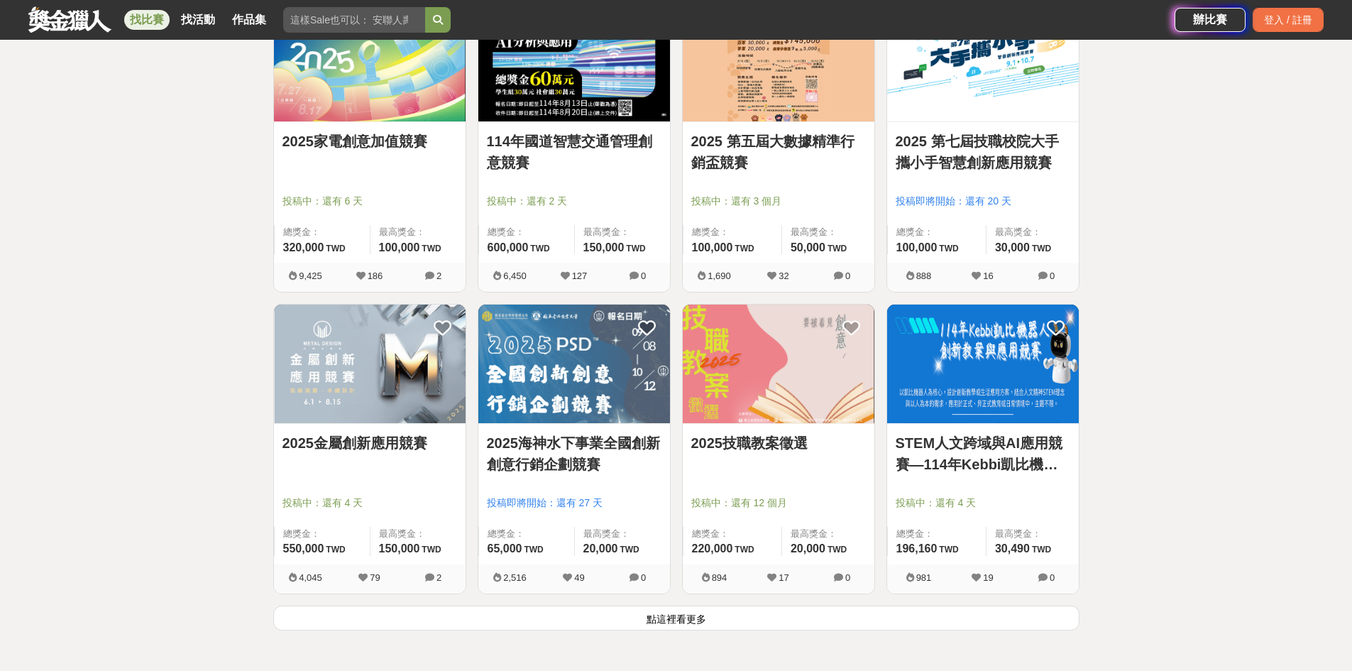
scroll to position [1490, 0]
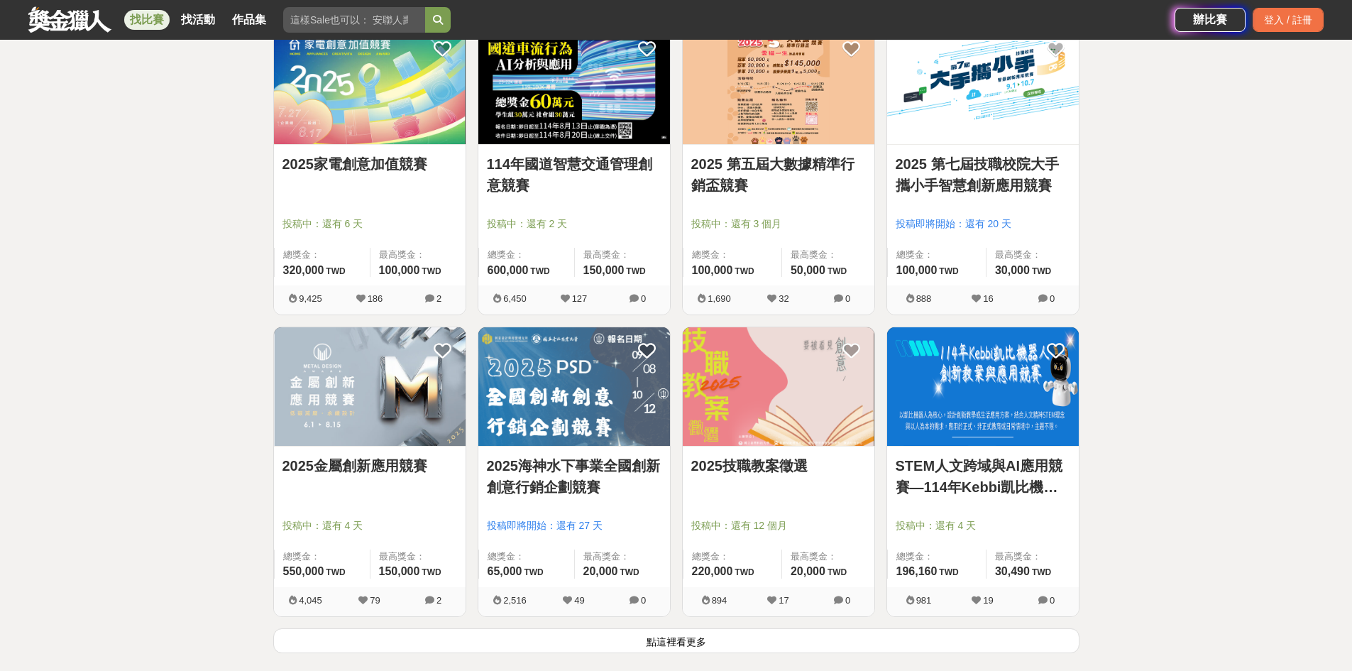
click at [959, 179] on link "2025 第七屆技職校院大手攜小手智慧創新應用競賽" at bounding box center [983, 174] width 175 height 43
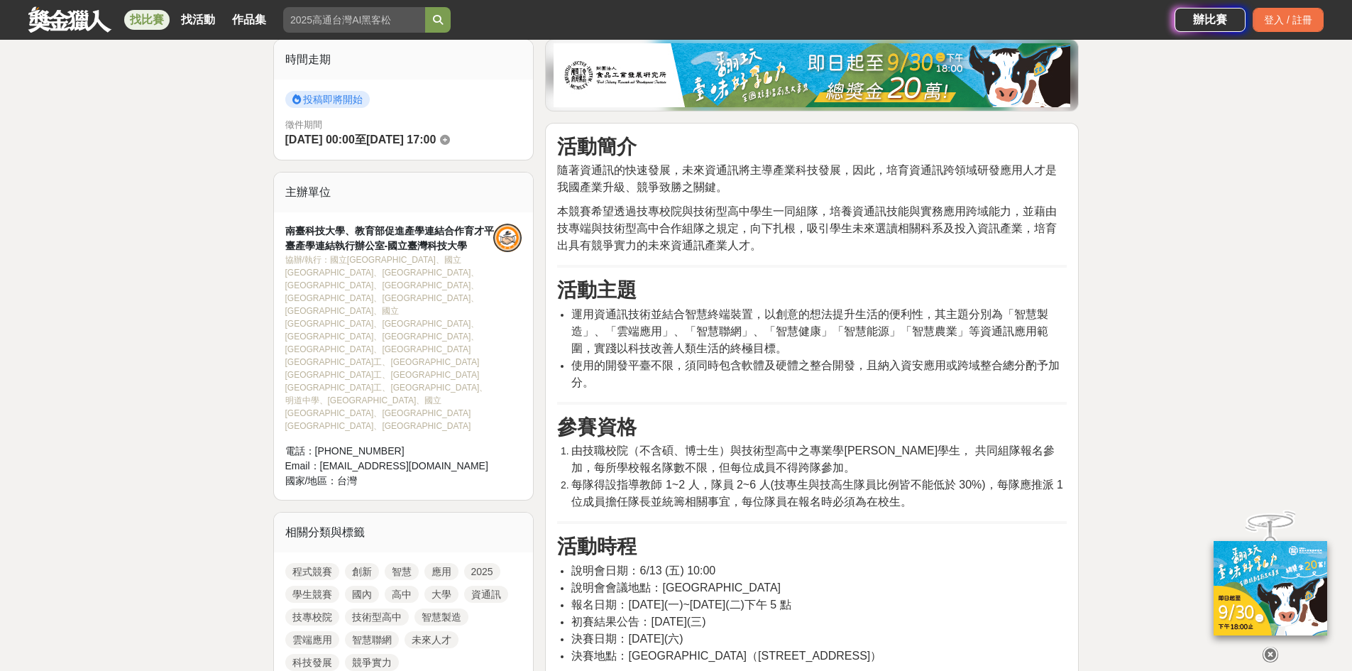
scroll to position [71, 0]
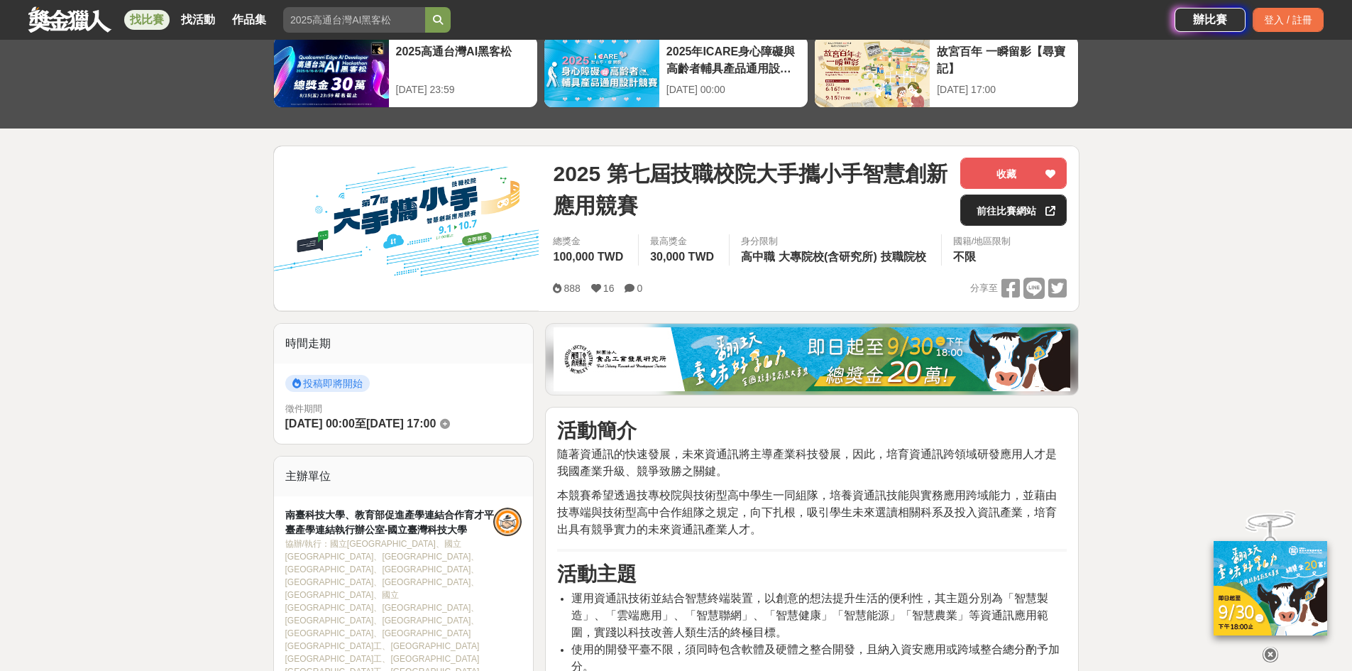
click at [1014, 217] on link "前往比賽網站" at bounding box center [1013, 209] width 106 height 31
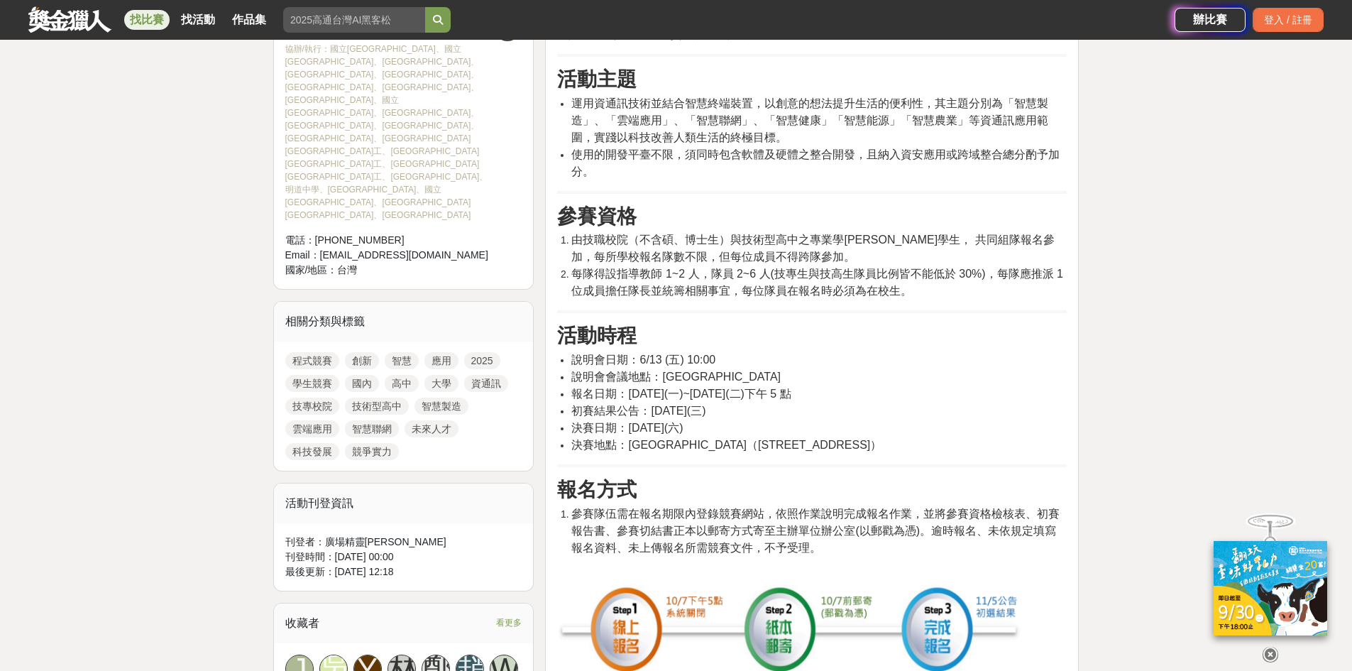
scroll to position [568, 0]
drag, startPoint x: 656, startPoint y: 392, endPoint x: 881, endPoint y: 392, distance: 225.7
click at [881, 392] on li "報名日期：114 年 9 月 1 日(一)~114 年 10 月 7 日(二)下午 5 點" at bounding box center [818, 391] width 495 height 17
click at [886, 392] on li "報名日期：114 年 9 月 1 日(一)~114 年 10 月 7 日(二)下午 5 點" at bounding box center [818, 391] width 495 height 17
drag, startPoint x: 889, startPoint y: 392, endPoint x: 573, endPoint y: 396, distance: 315.8
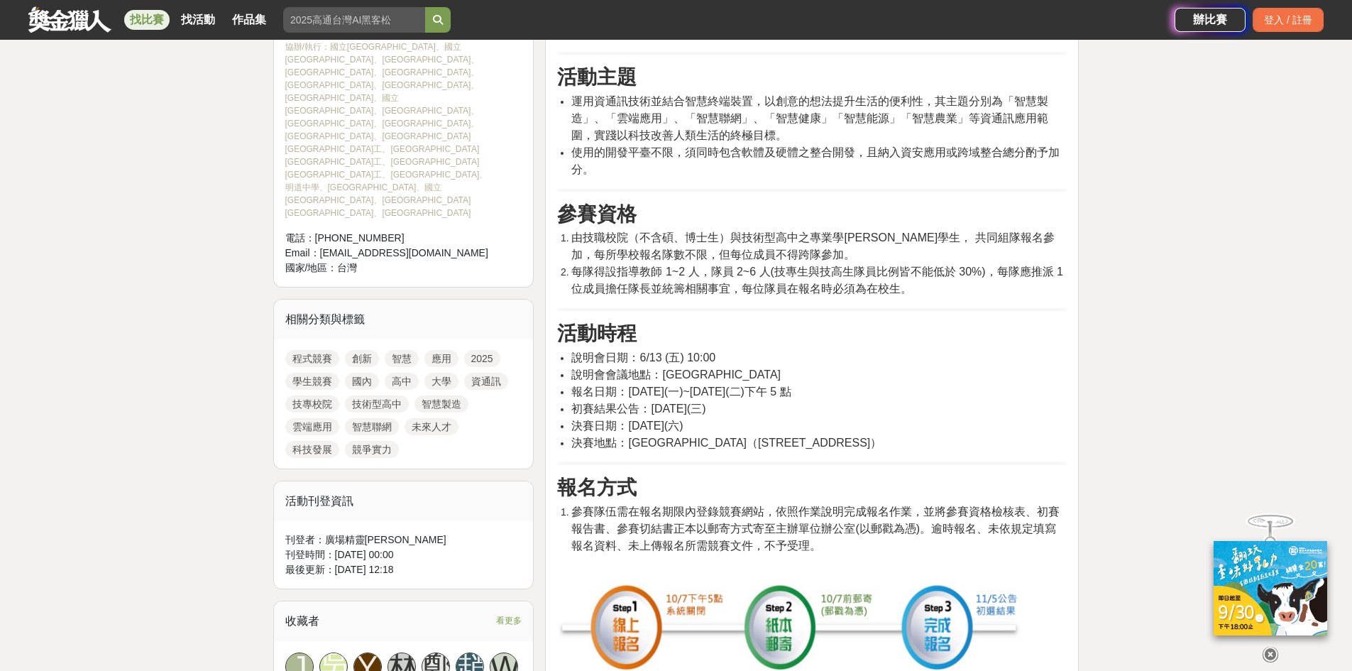
click at [573, 396] on li "報名日期：114 年 9 月 1 日(一)~114 年 10 月 7 日(二)下午 5 點" at bounding box center [818, 391] width 495 height 17
copy span "報名日期：114 年 9 月 1 日(一)~114 年 10 月 7 日(二)下午 5 點"
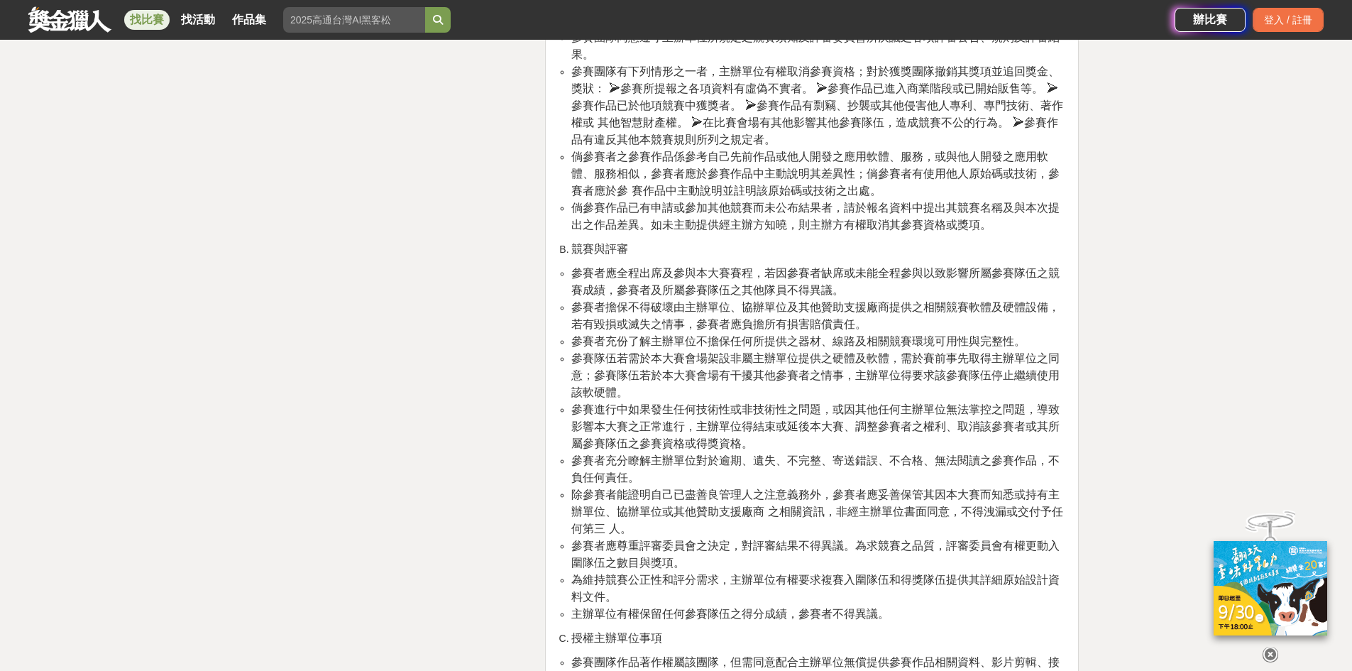
scroll to position [2200, 0]
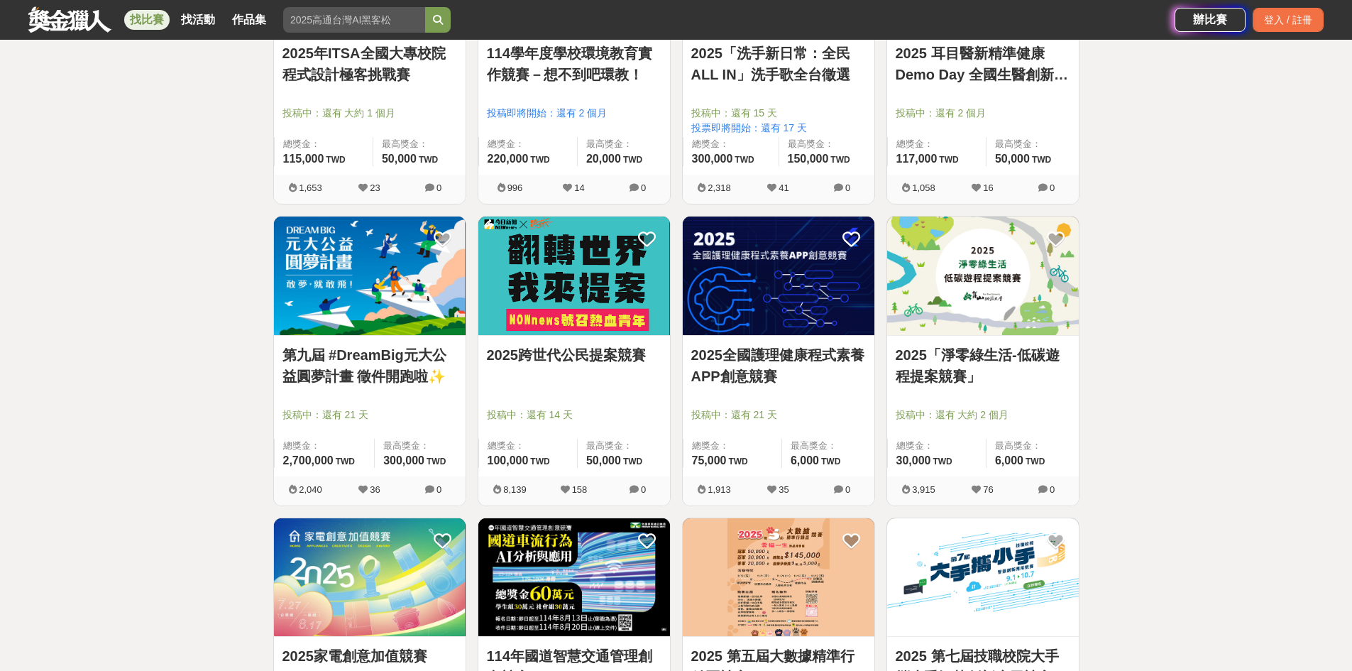
scroll to position [781, 0]
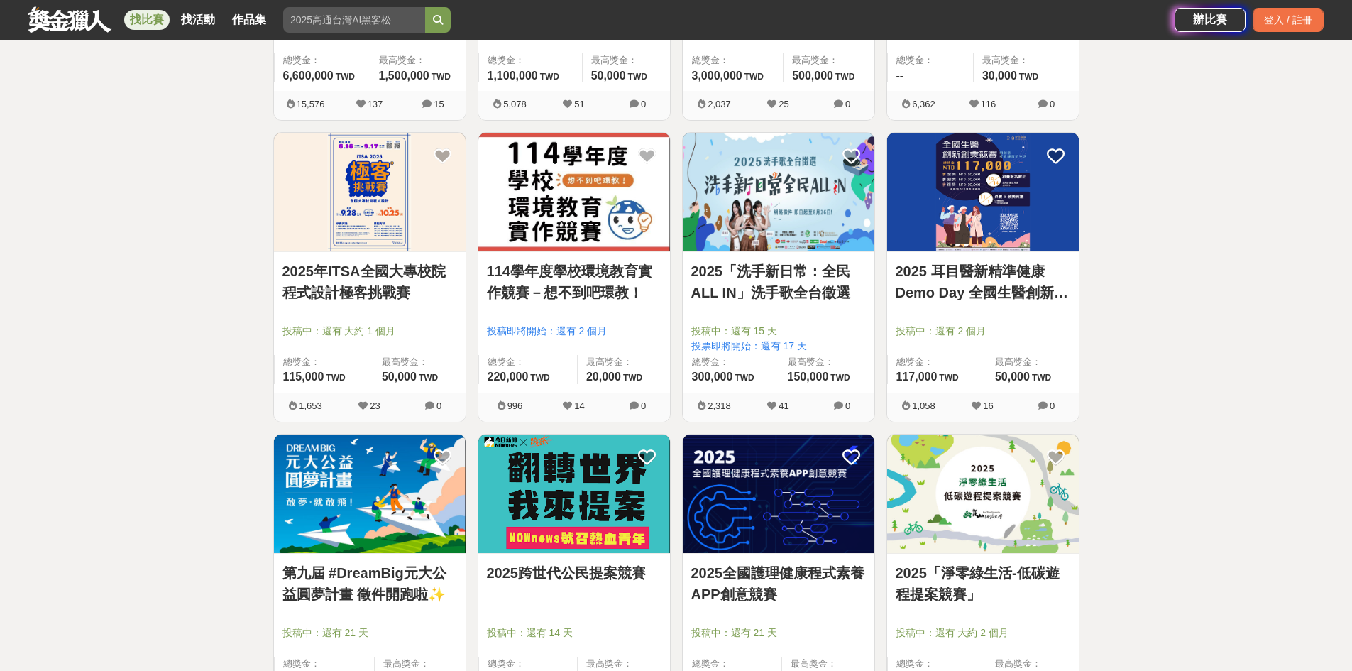
click at [1039, 510] on img at bounding box center [983, 493] width 192 height 119
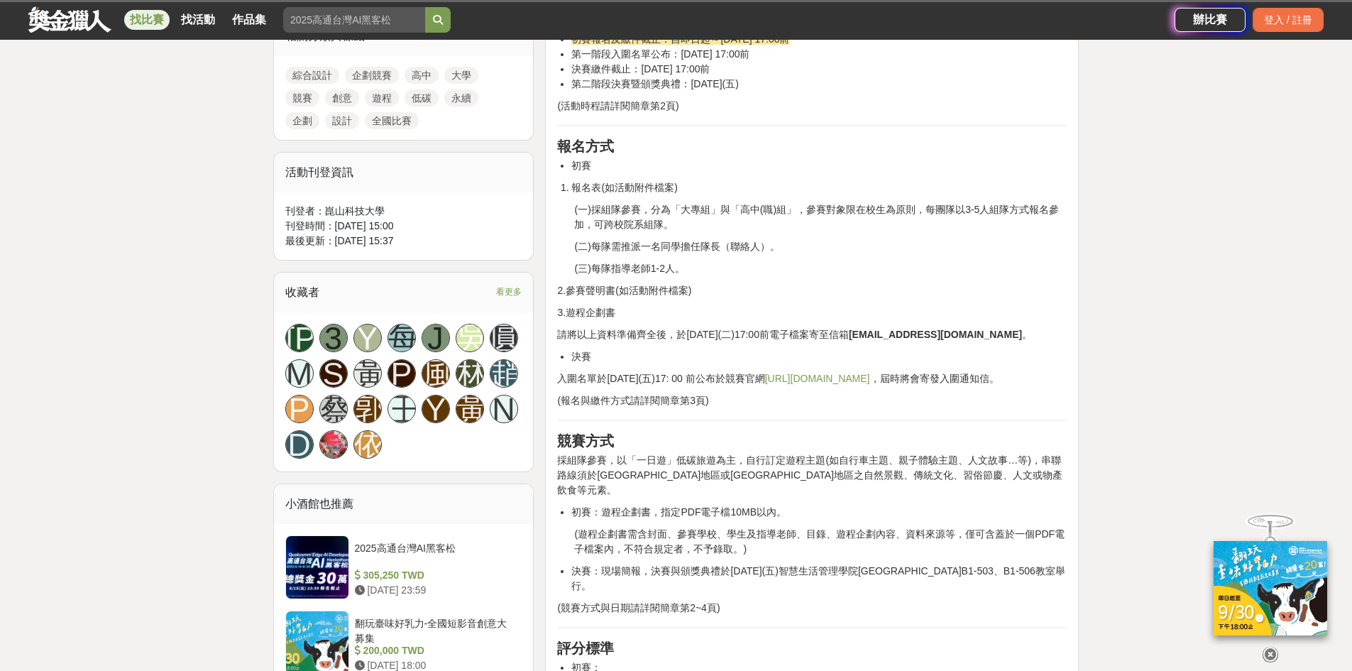
scroll to position [781, 0]
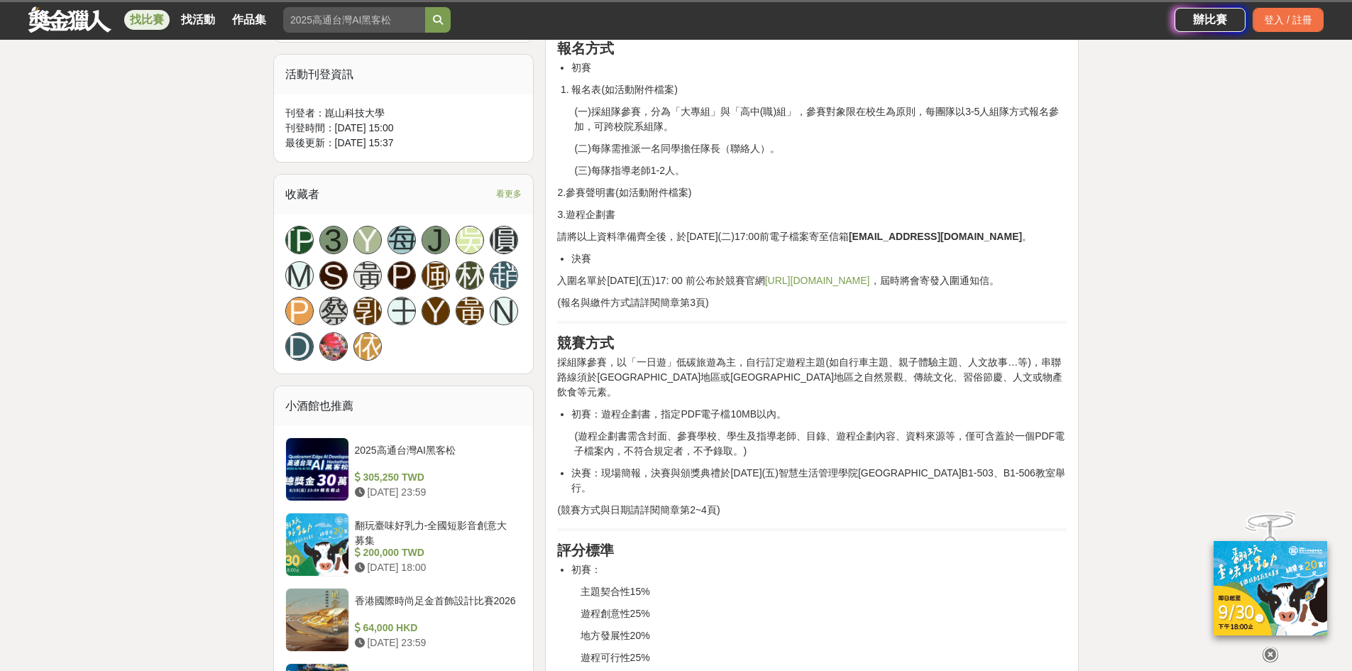
click at [870, 279] on link "https://web.ksu.edu.tw/DTCH000/bulletin/" at bounding box center [817, 280] width 105 height 11
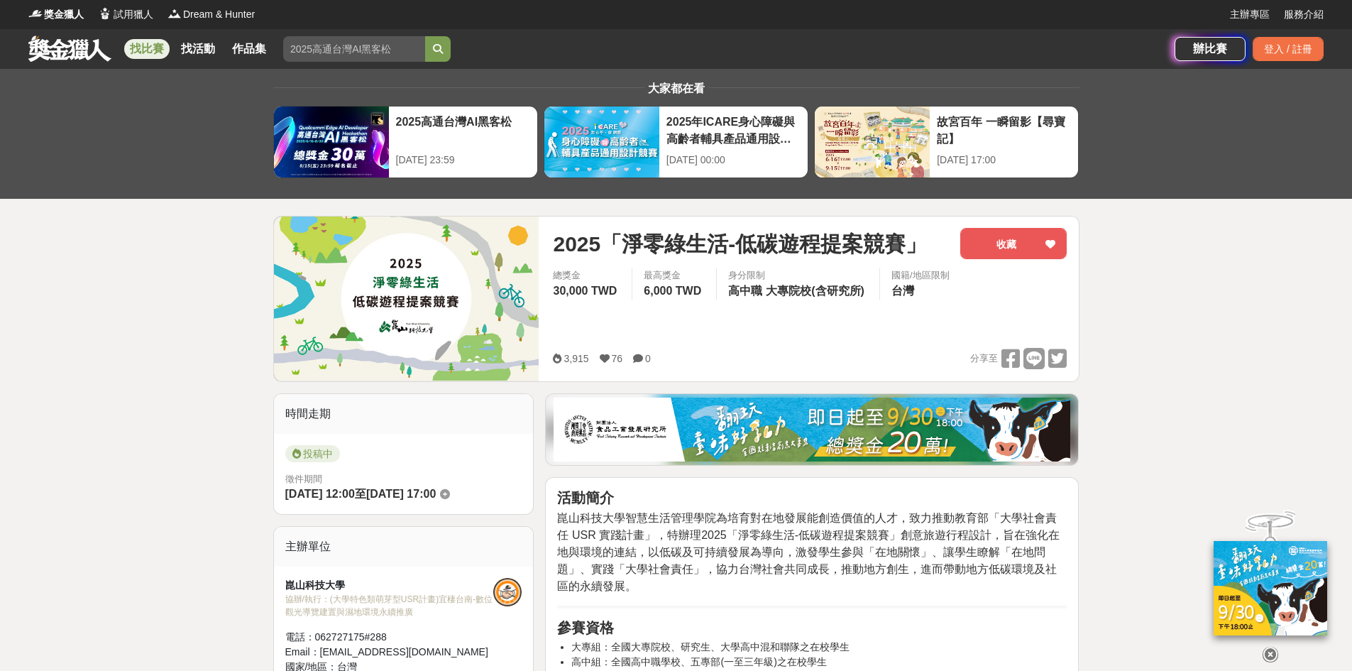
scroll to position [0, 0]
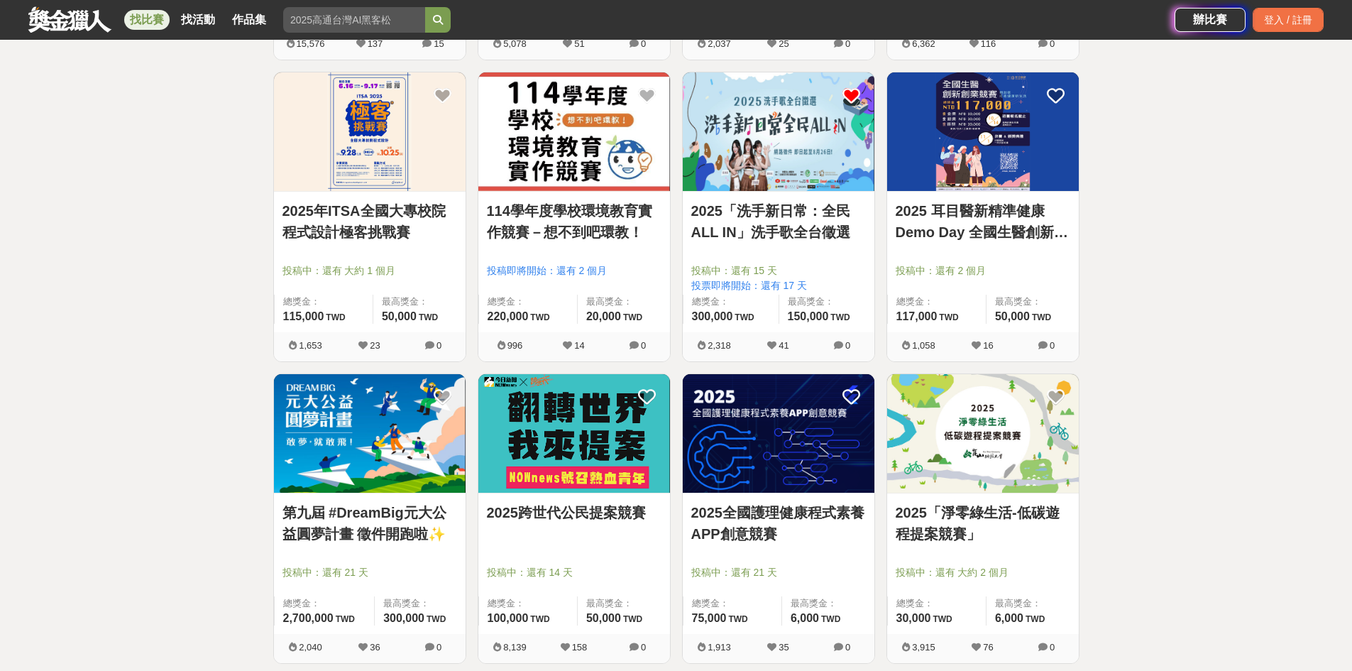
scroll to position [852, 0]
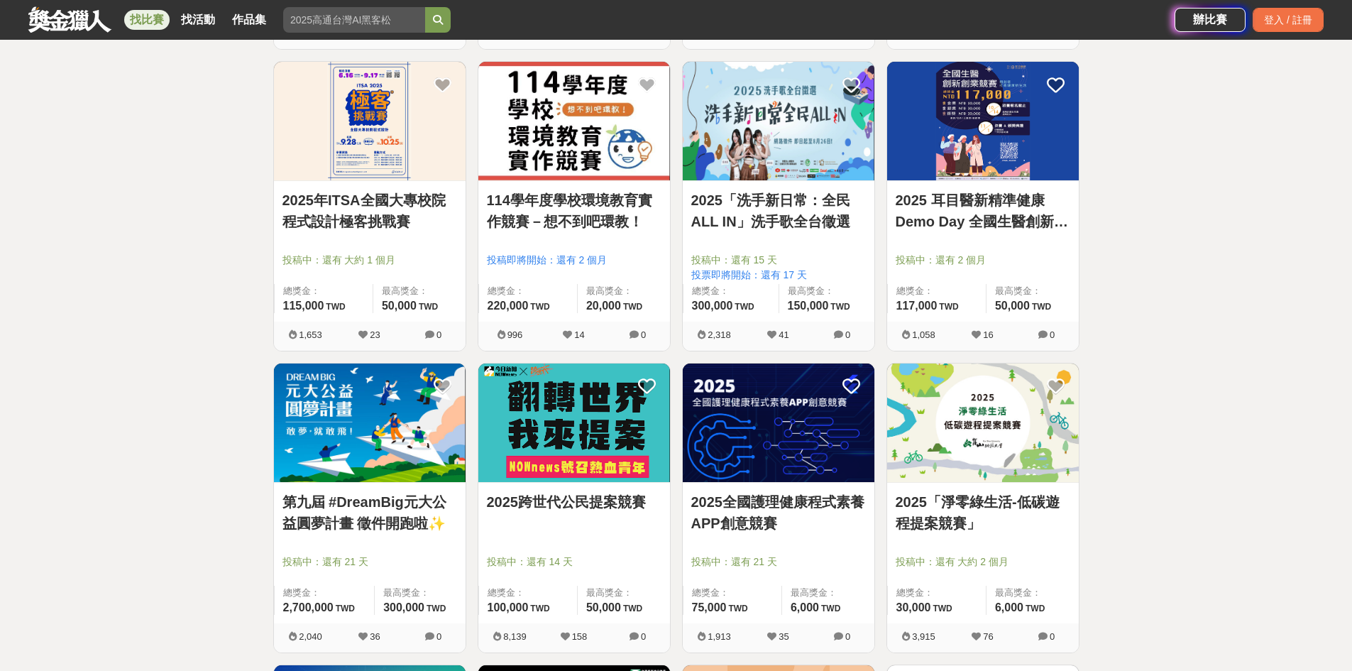
click at [360, 420] on img at bounding box center [370, 422] width 192 height 119
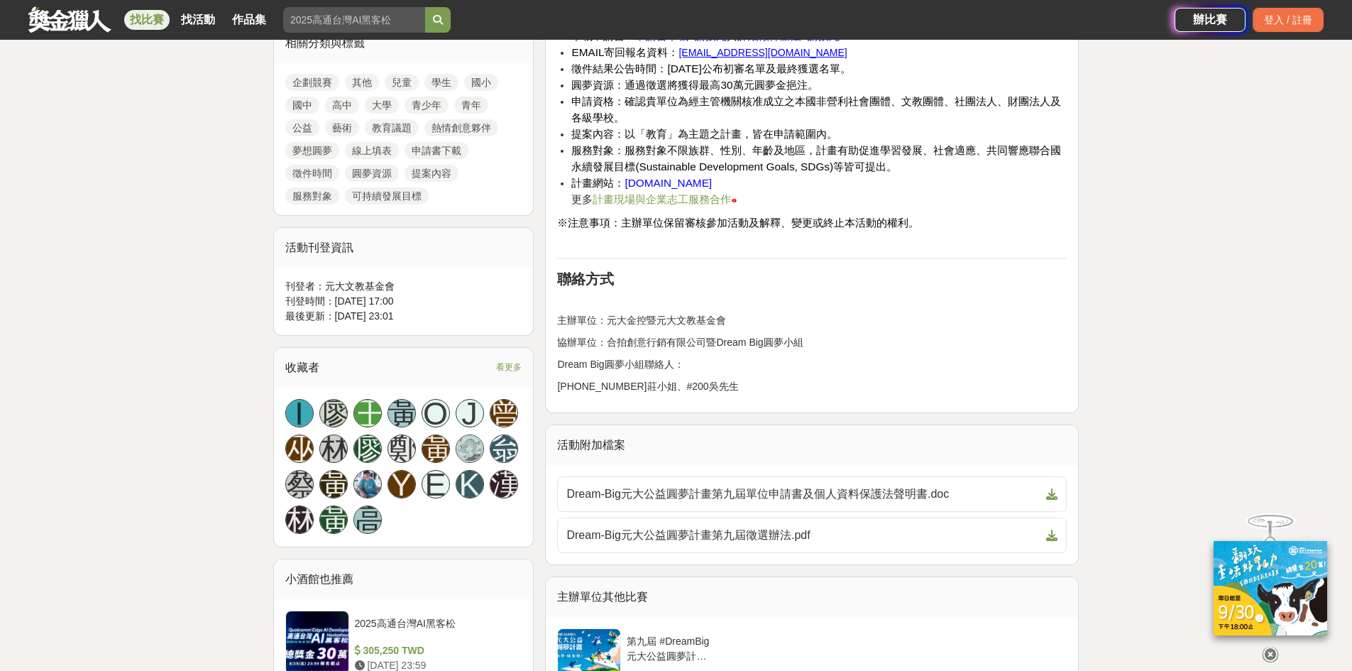
scroll to position [639, 0]
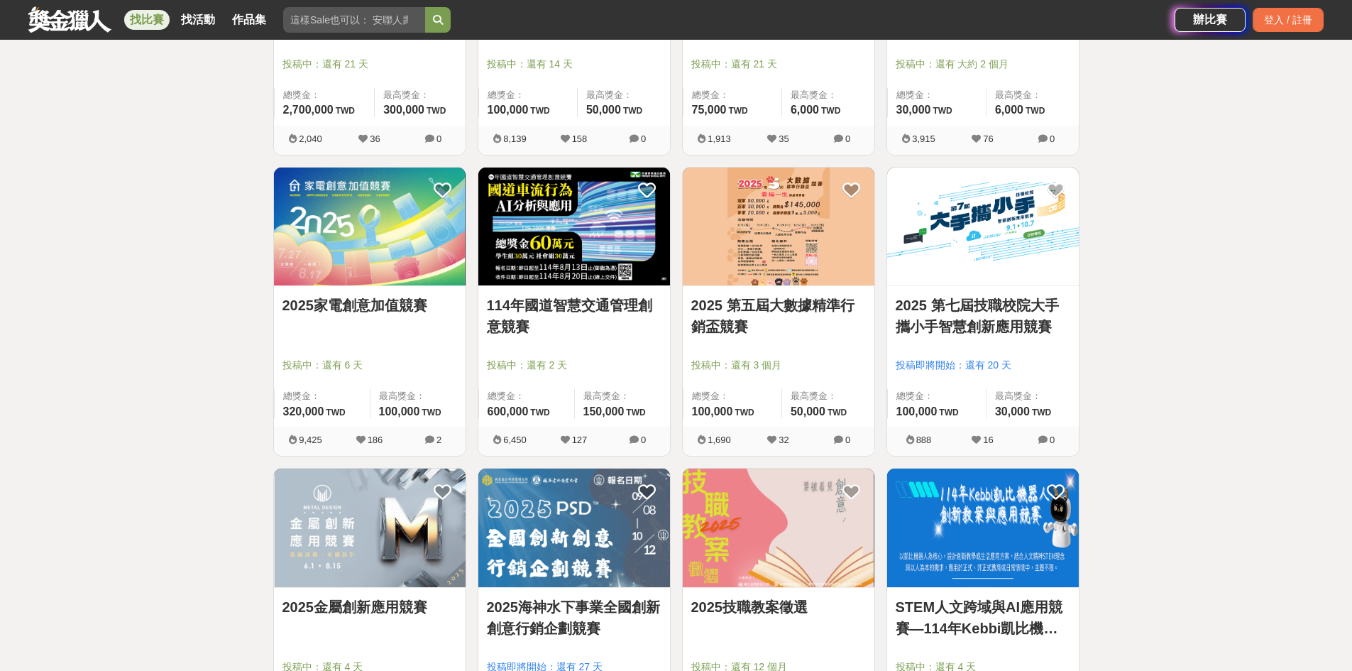
scroll to position [1491, 0]
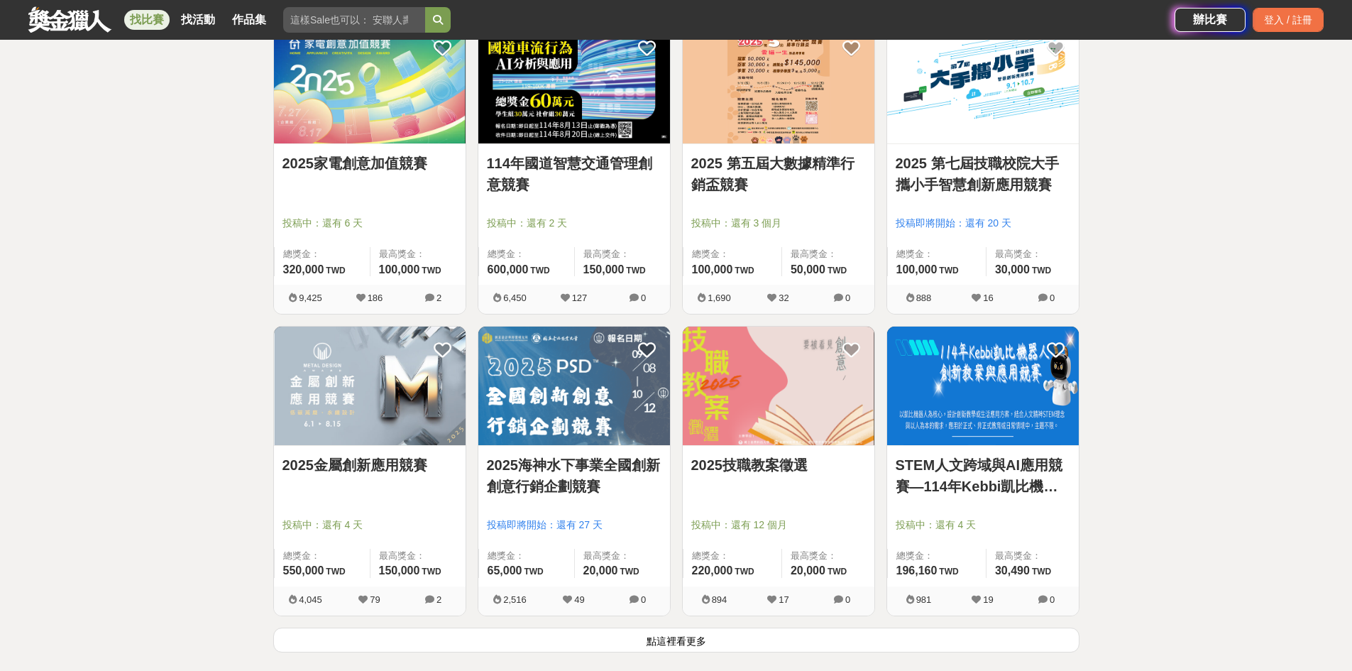
click at [595, 164] on link "114年國道智慧交通管理創意競賽" at bounding box center [574, 174] width 175 height 43
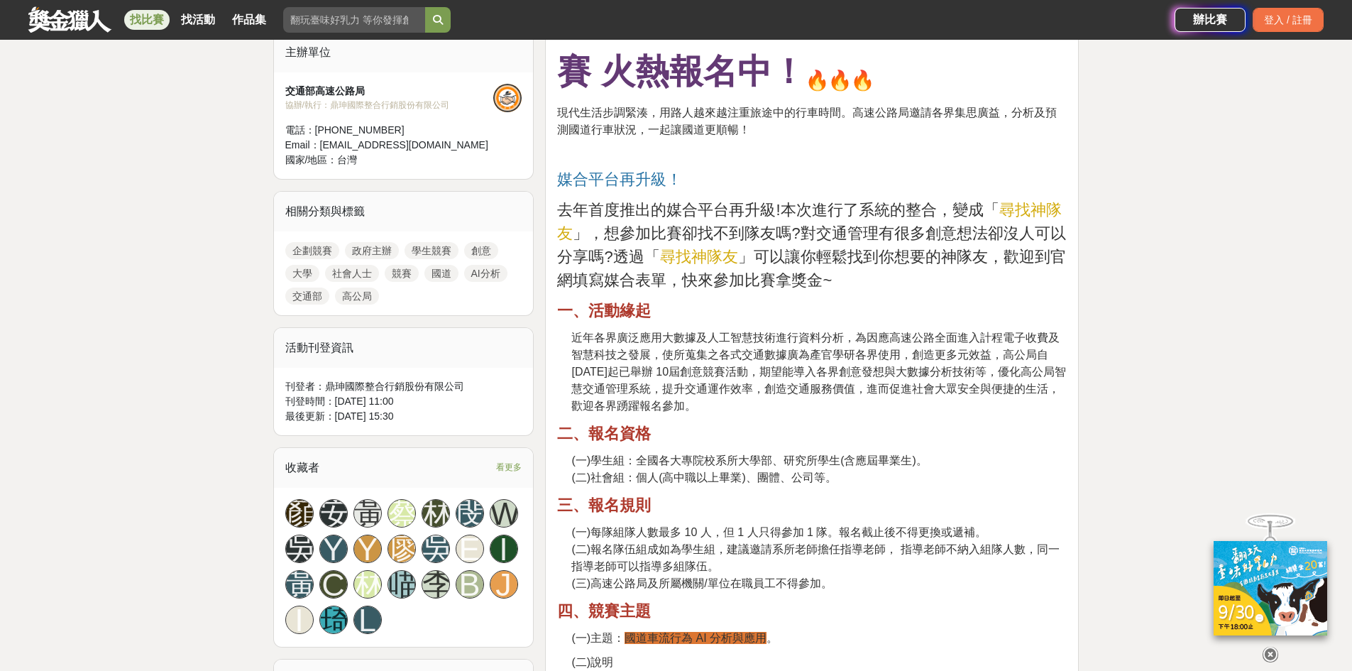
scroll to position [497, 0]
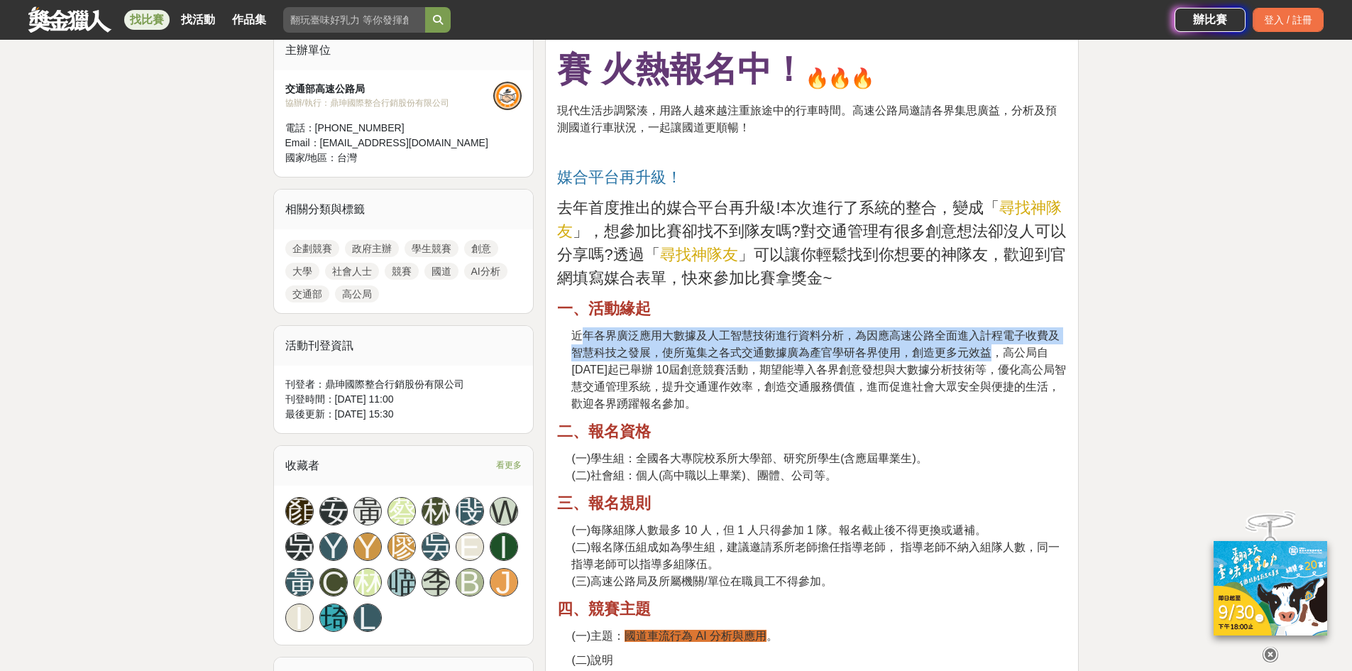
drag, startPoint x: 578, startPoint y: 337, endPoint x: 989, endPoint y: 353, distance: 411.2
click at [989, 353] on span "近年各界廣泛應用大數據及人工智慧技術進行資料分析，為因應高速公路全面進入計程電子收費及智慧科技之發展，使所蒐集之各式交通數據廣為產官學研各界使用，創造更多元效…" at bounding box center [818, 369] width 495 height 80
click at [988, 354] on span "近年各界廣泛應用大數據及人工智慧技術進行資料分析，為因應高速公路全面進入計程電子收費及智慧科技之發展，使所蒐集之各式交通數據廣為產官學研各界使用，創造更多元效…" at bounding box center [818, 369] width 495 height 80
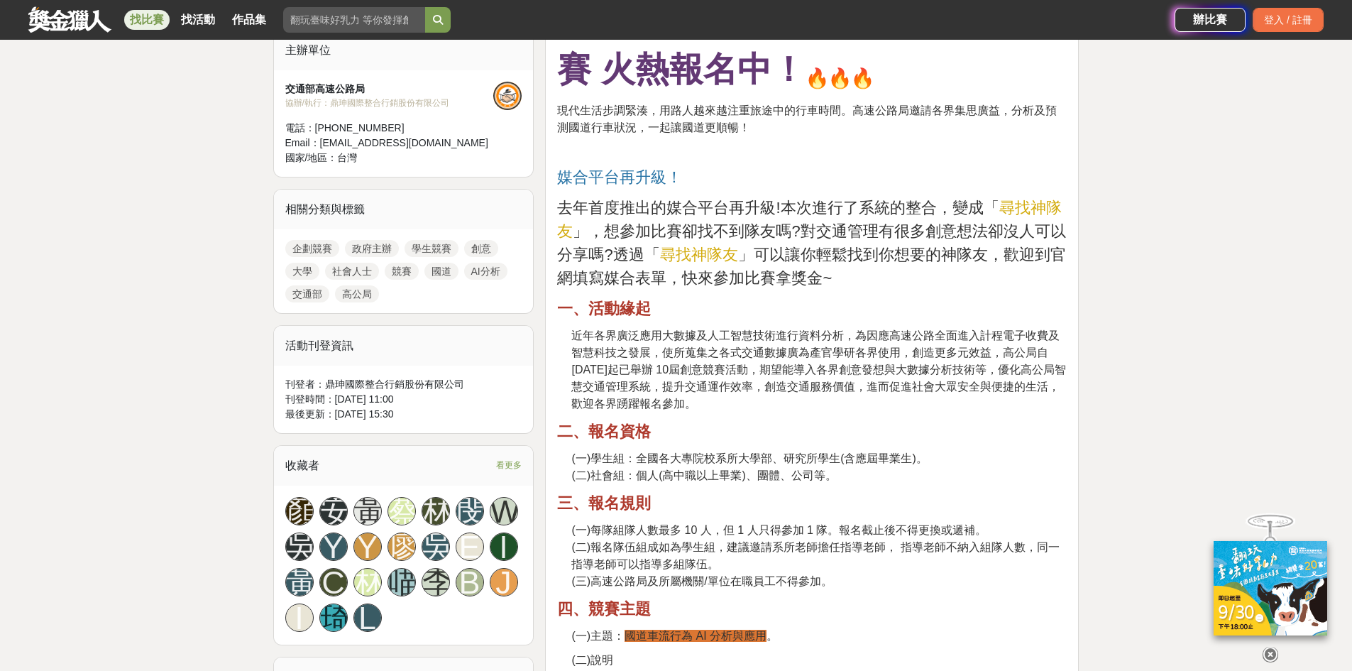
click at [919, 377] on span "近年各界廣泛應用大數據及人工智慧技術進行資料分析，為因應高速公路全面進入計程電子收費及智慧科技之發展，使所蒐集之各式交通數據廣為產官學研各界使用，創造更多元效…" at bounding box center [818, 369] width 495 height 80
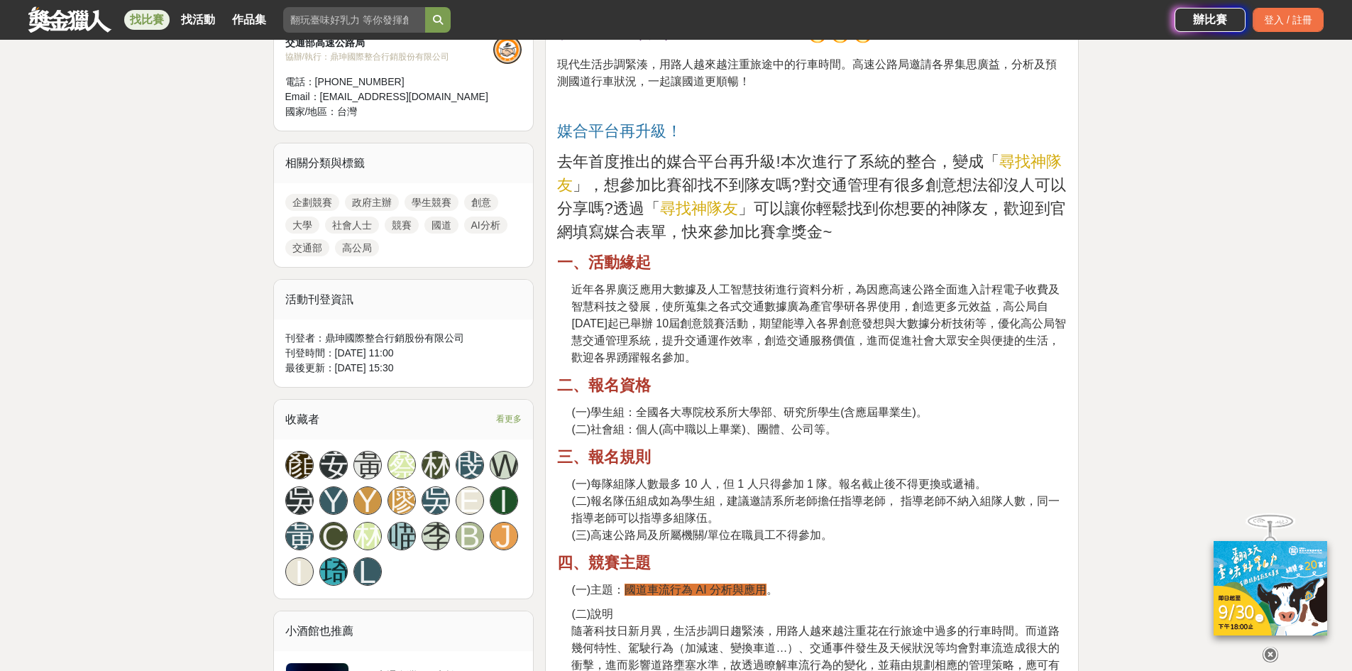
scroll to position [568, 0]
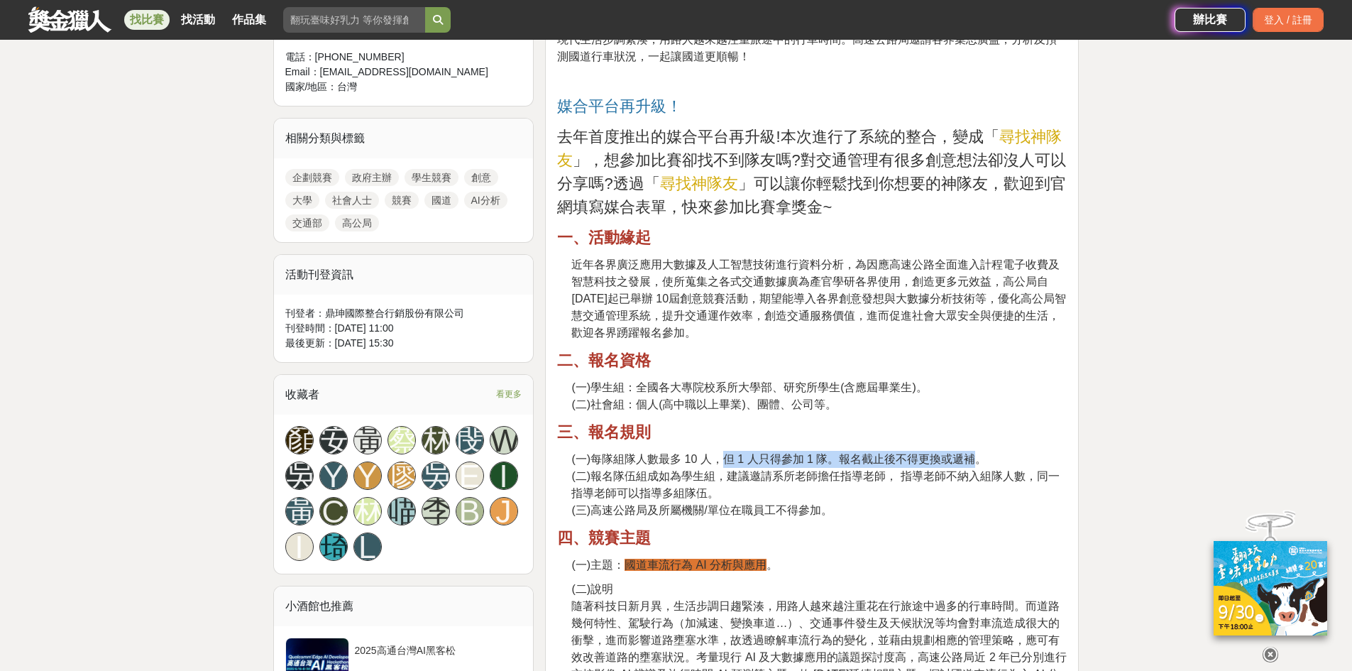
drag, startPoint x: 721, startPoint y: 461, endPoint x: 977, endPoint y: 453, distance: 256.3
click at [977, 453] on span "(一)每隊組隊人數最多 10 人，但 1 人只得參加 1 隊。報名截止後不得更換或遞補。" at bounding box center [778, 459] width 415 height 12
click at [979, 464] on span "(一)每隊組隊人數最多 10 人，但 1 人只得參加 1 隊。報名截止後不得更換或遞補。" at bounding box center [778, 459] width 415 height 12
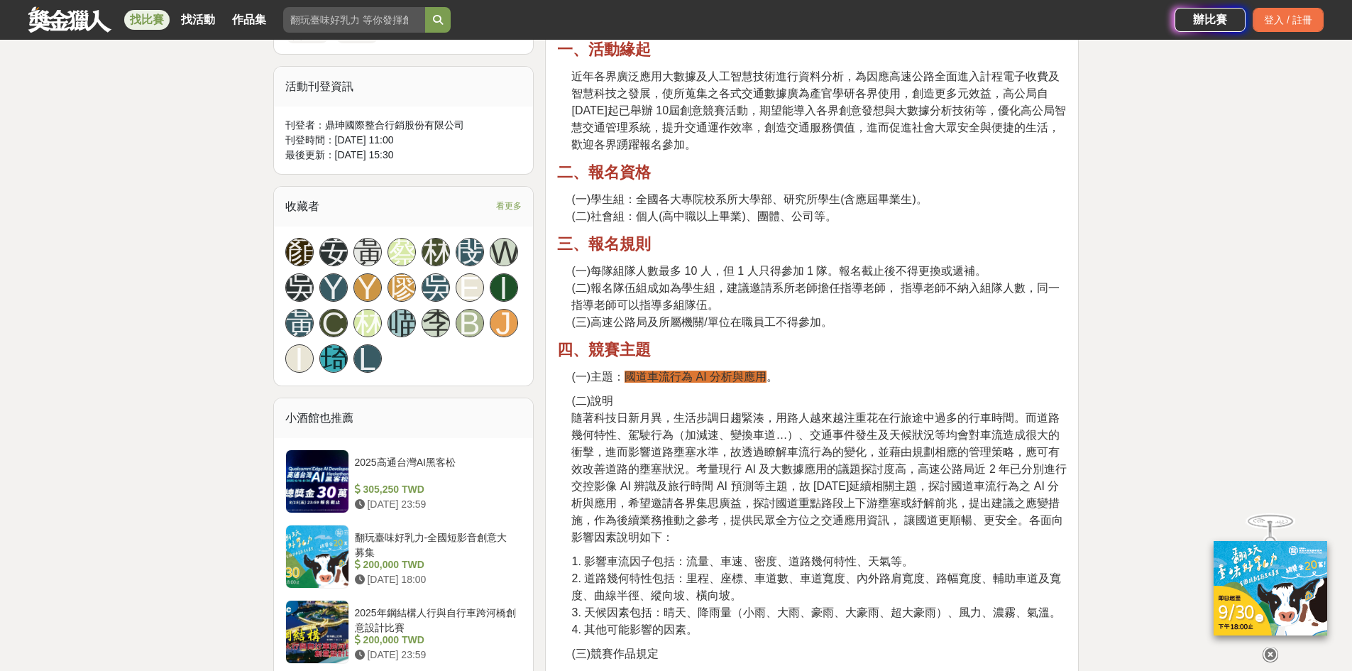
scroll to position [781, 0]
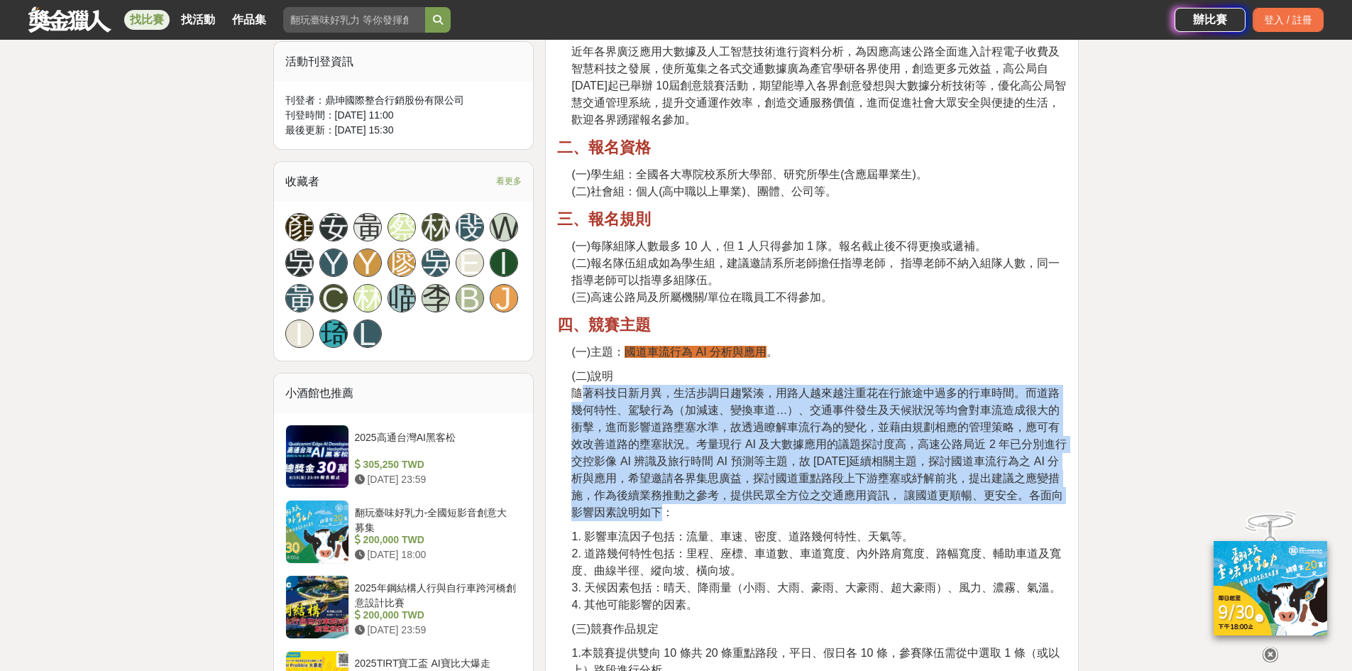
drag, startPoint x: 578, startPoint y: 391, endPoint x: 993, endPoint y: 512, distance: 432.5
click at [993, 512] on p "(二)說明 隨著科技日新月異，生活步調日趨緊湊，用路人越來越注重花在行旅途中過多的行車時間。而道路幾何特性、駕駛行為（加減速、變換車道…）、交通事件發生及天候…" at bounding box center [818, 444] width 495 height 153
click at [935, 516] on p "(二)說明 隨著科技日新月異，生活步調日趨緊湊，用路人越來越注重花在行旅途中過多的行車時間。而道路幾何特性、駕駛行為（加減速、變換車道…）、交通事件發生及天候…" at bounding box center [818, 444] width 495 height 153
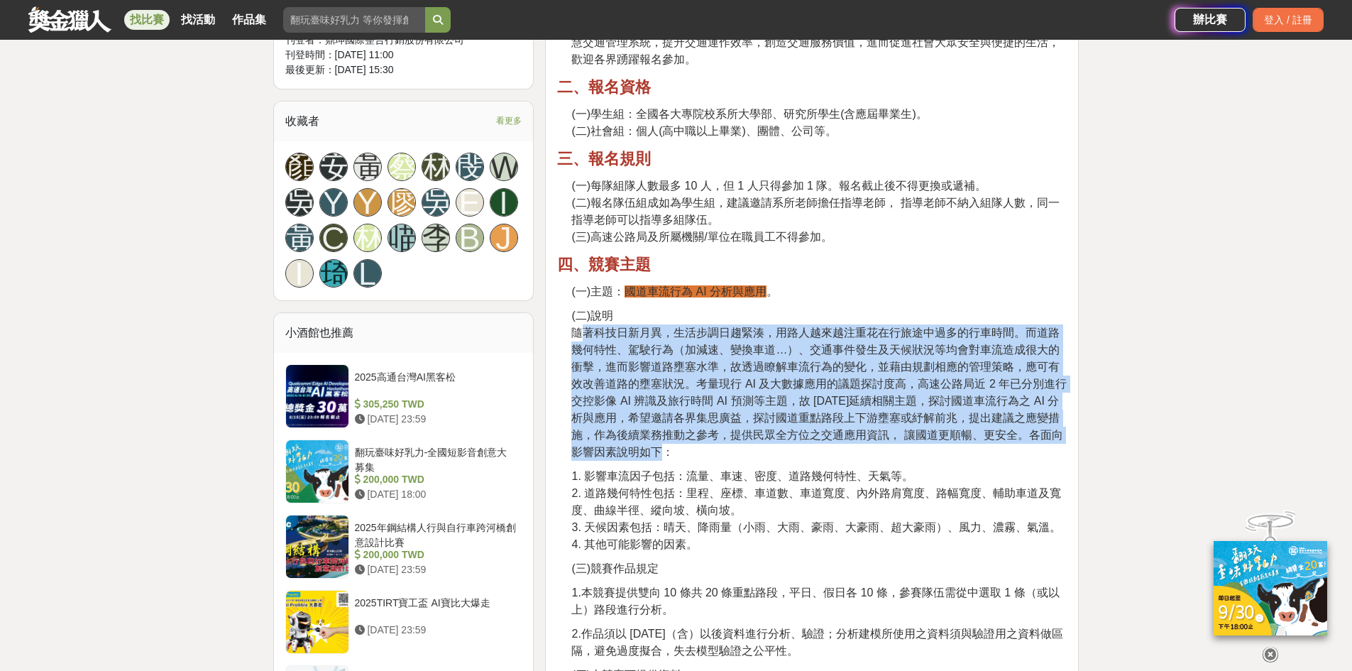
scroll to position [923, 0]
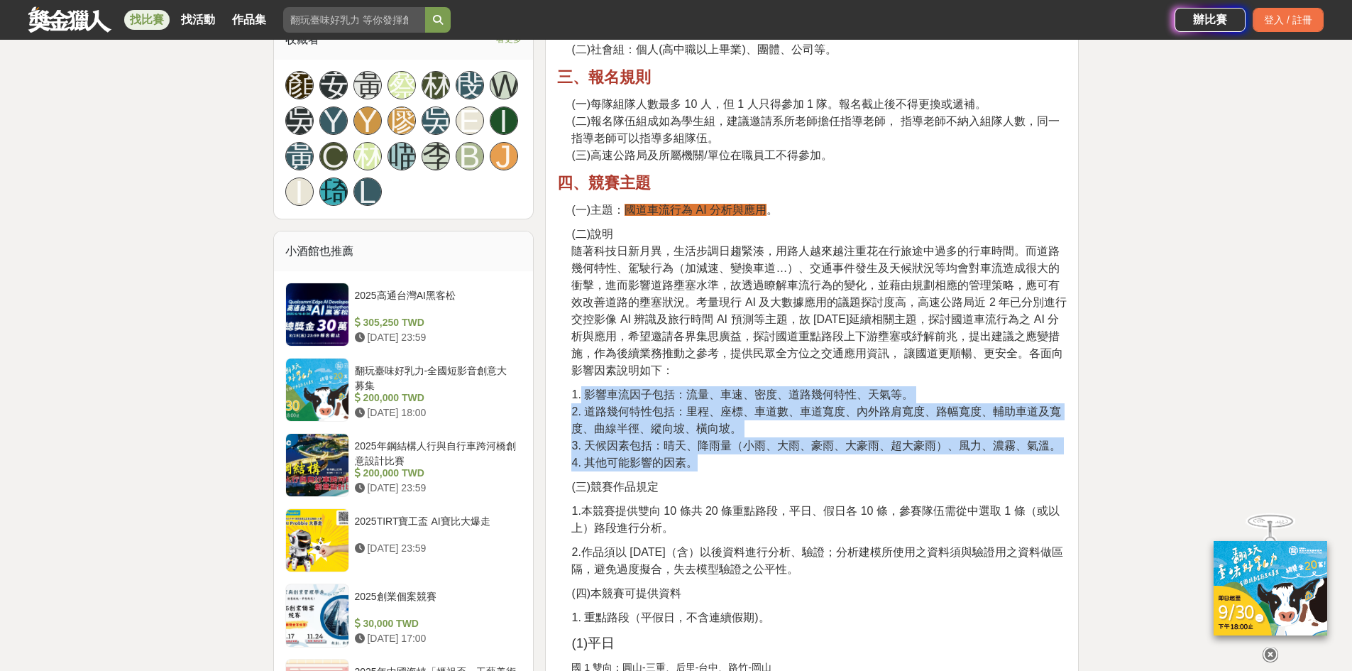
drag, startPoint x: 582, startPoint y: 400, endPoint x: 710, endPoint y: 465, distance: 143.8
click at [710, 465] on p "1. 影響車流因子包括：流量、車速、密度、道路幾何特性、天氣等。 2. 道路幾何特性包括：里程、座標、車道數、車道寬度、內外路肩寬度、路幅寬度、輔助車道及寬度…" at bounding box center [818, 428] width 495 height 85
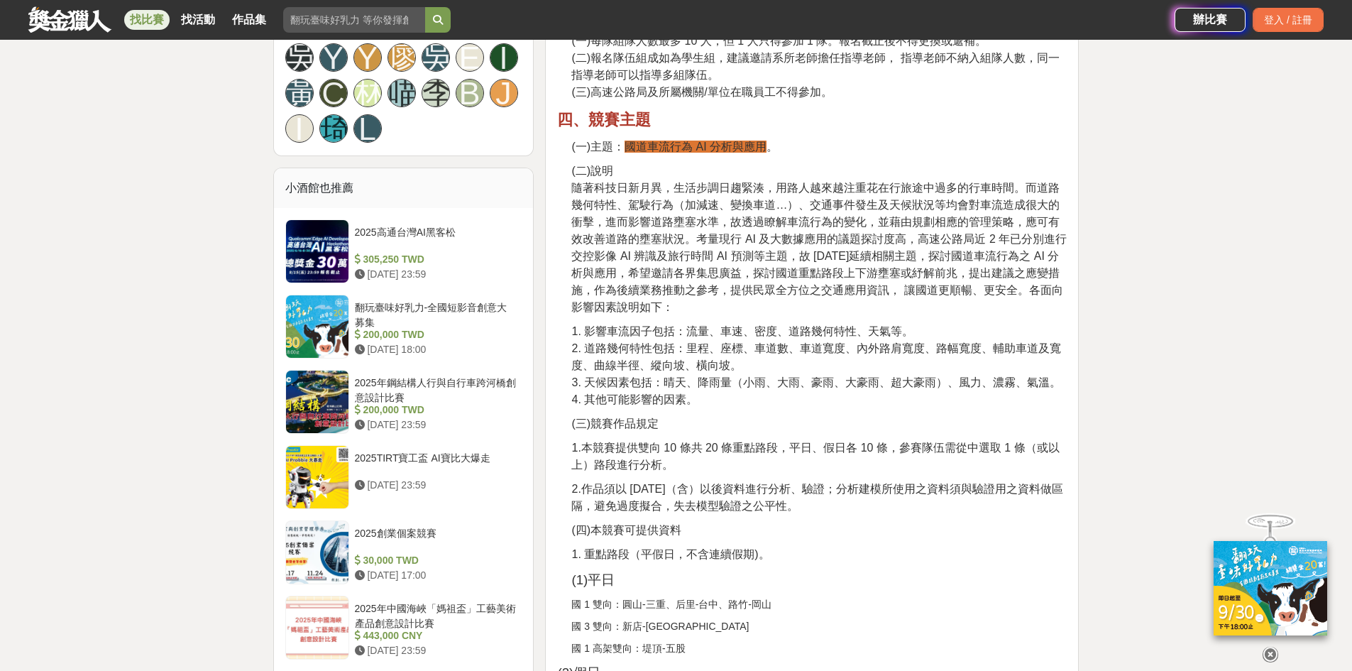
scroll to position [1064, 0]
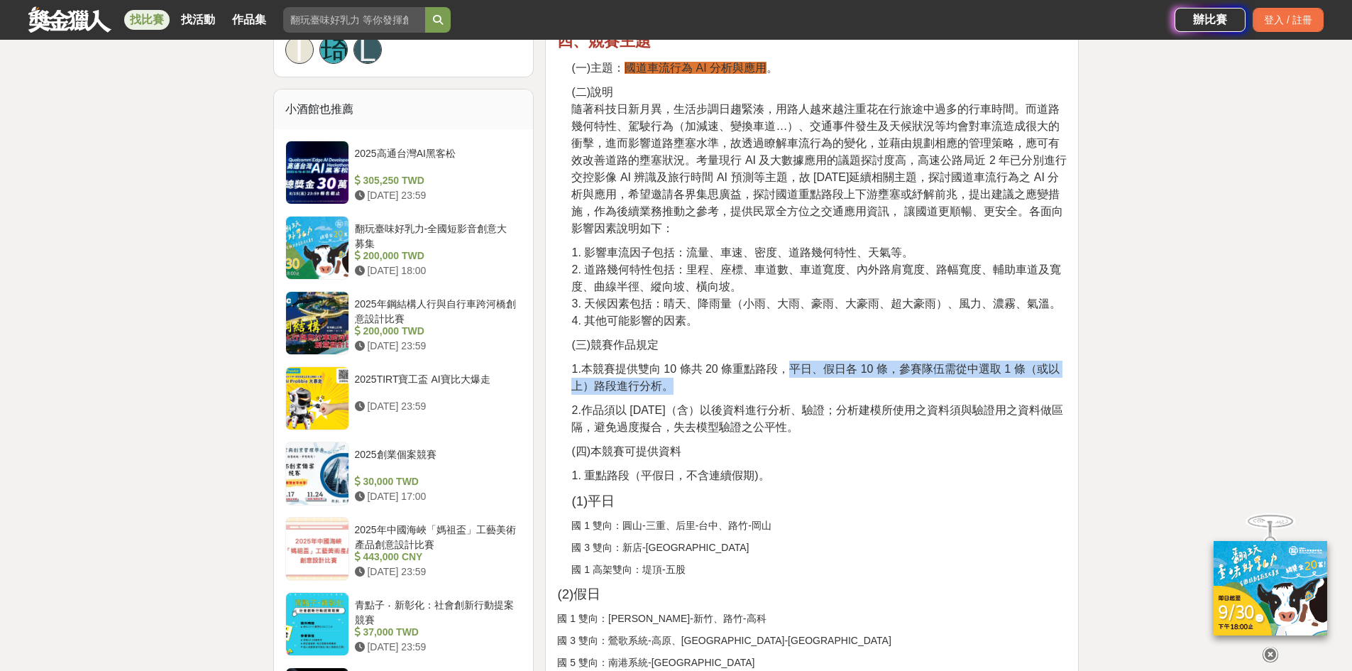
drag, startPoint x: 784, startPoint y: 370, endPoint x: 744, endPoint y: 380, distance: 41.7
click at [744, 380] on p "1.本競賽提供雙向 10 條共 20 條重點路段，平日、假日各 10 條，參賽隊伍需從中選取 1 條（或以上）路段進行分析。" at bounding box center [818, 377] width 495 height 34
click at [789, 412] on span "2.作品須以 113 年（含）以後資料進行分析、驗證；分析建模所使用之資料須與驗證用之資料做區隔，避免過度擬合，失去模型驗證之公平性。" at bounding box center [816, 418] width 491 height 29
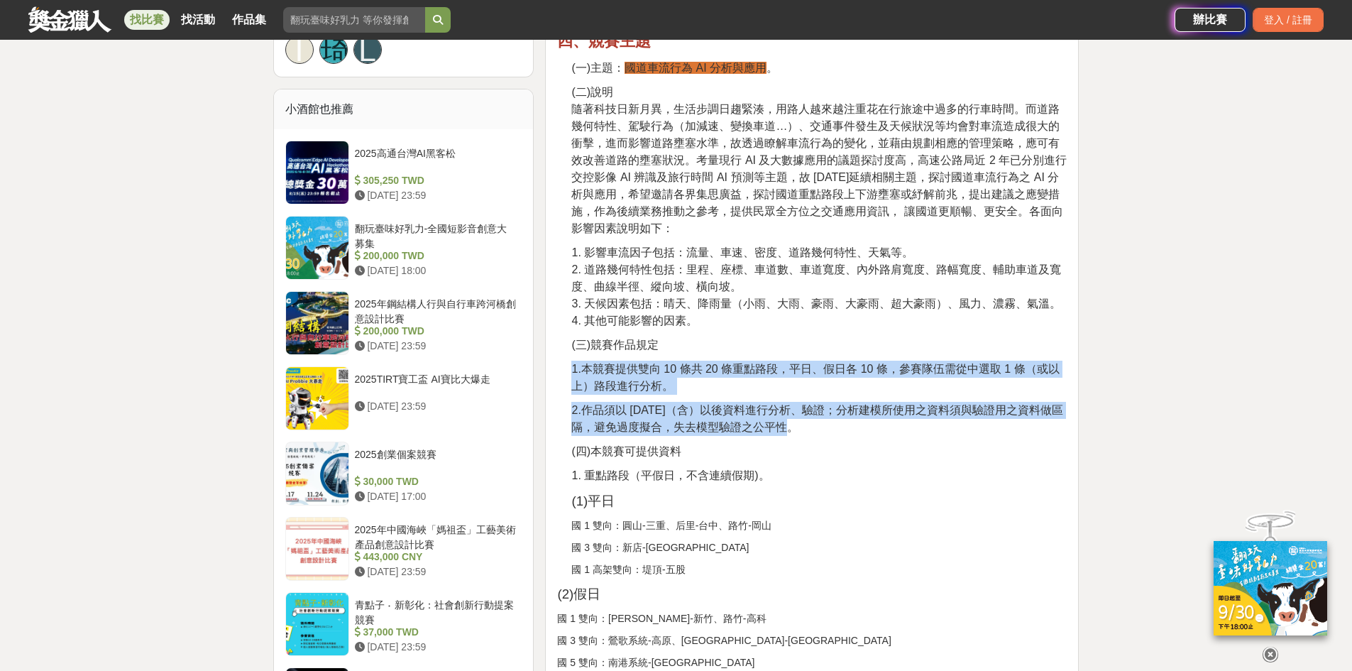
drag, startPoint x: 681, startPoint y: 417, endPoint x: 568, endPoint y: 357, distance: 128.6
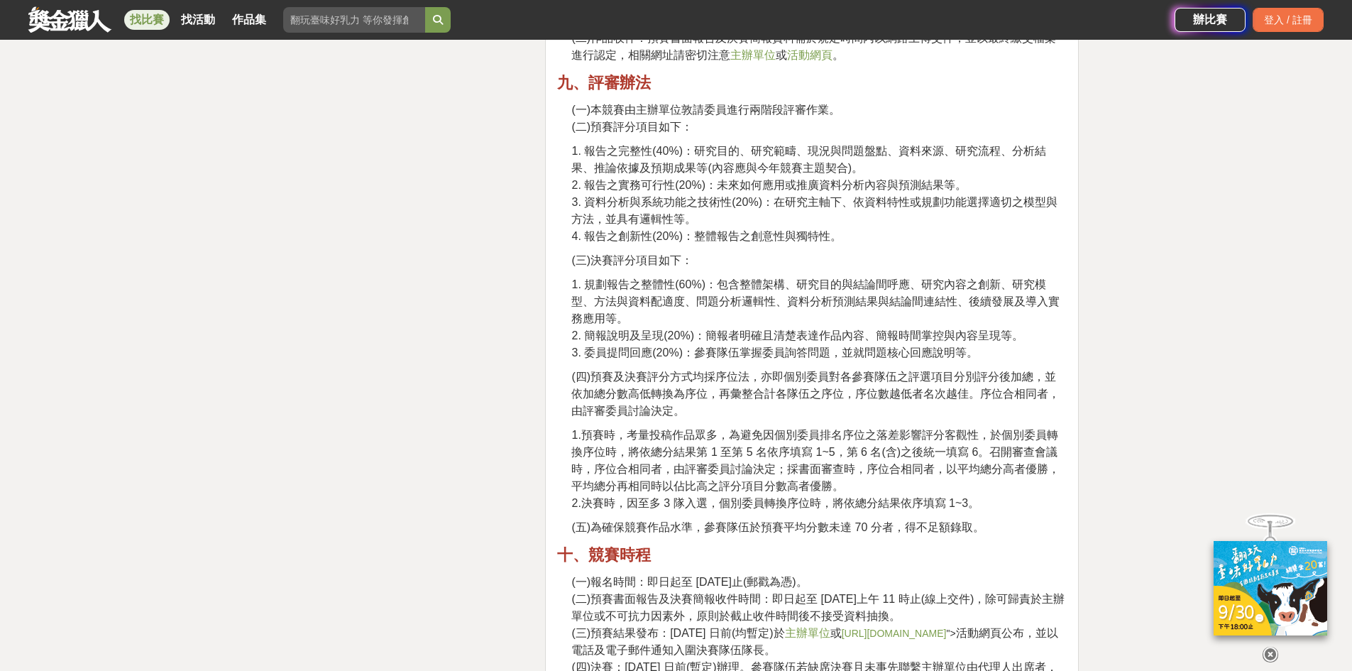
scroll to position [2555, 0]
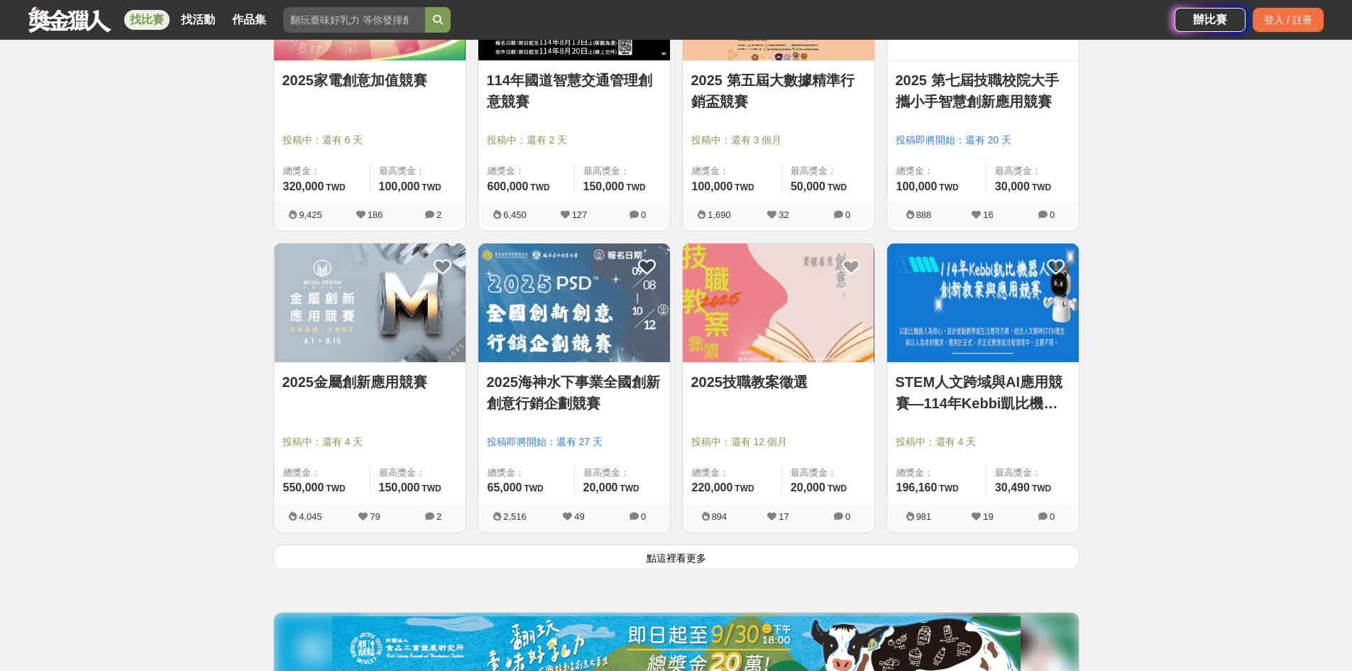
scroll to position [1633, 0]
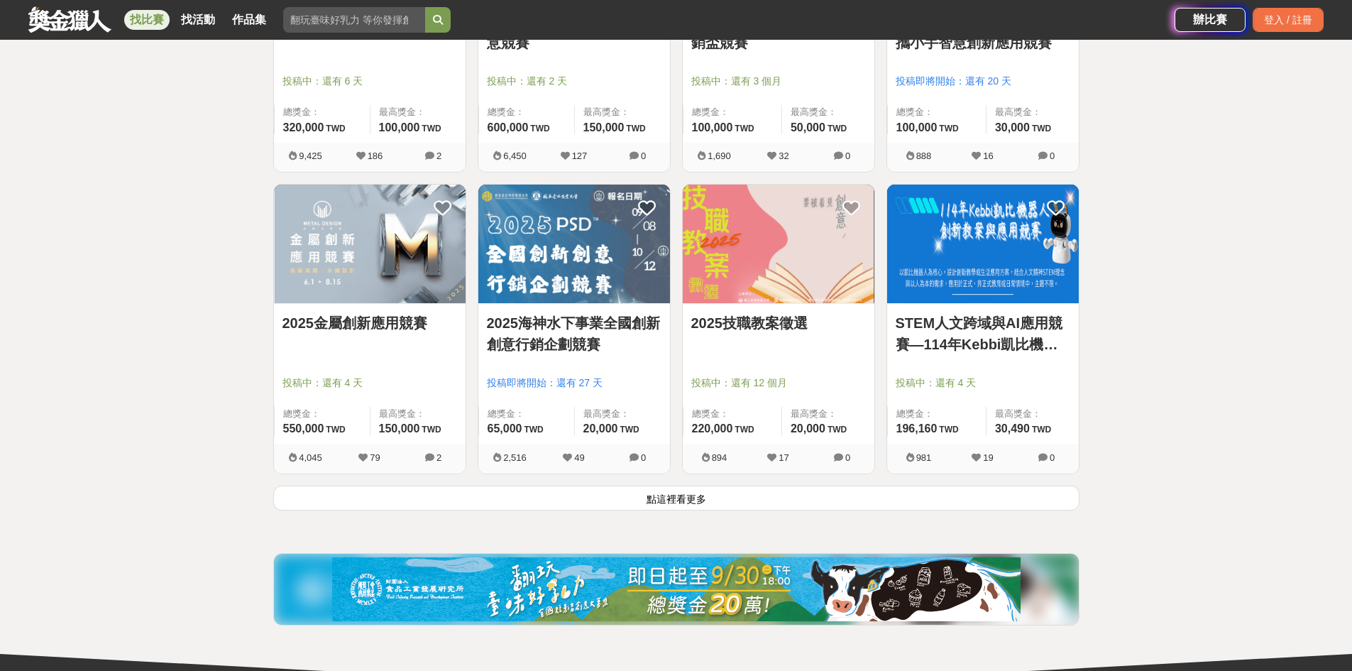
click at [688, 504] on button "點這裡看更多" at bounding box center [676, 497] width 806 height 25
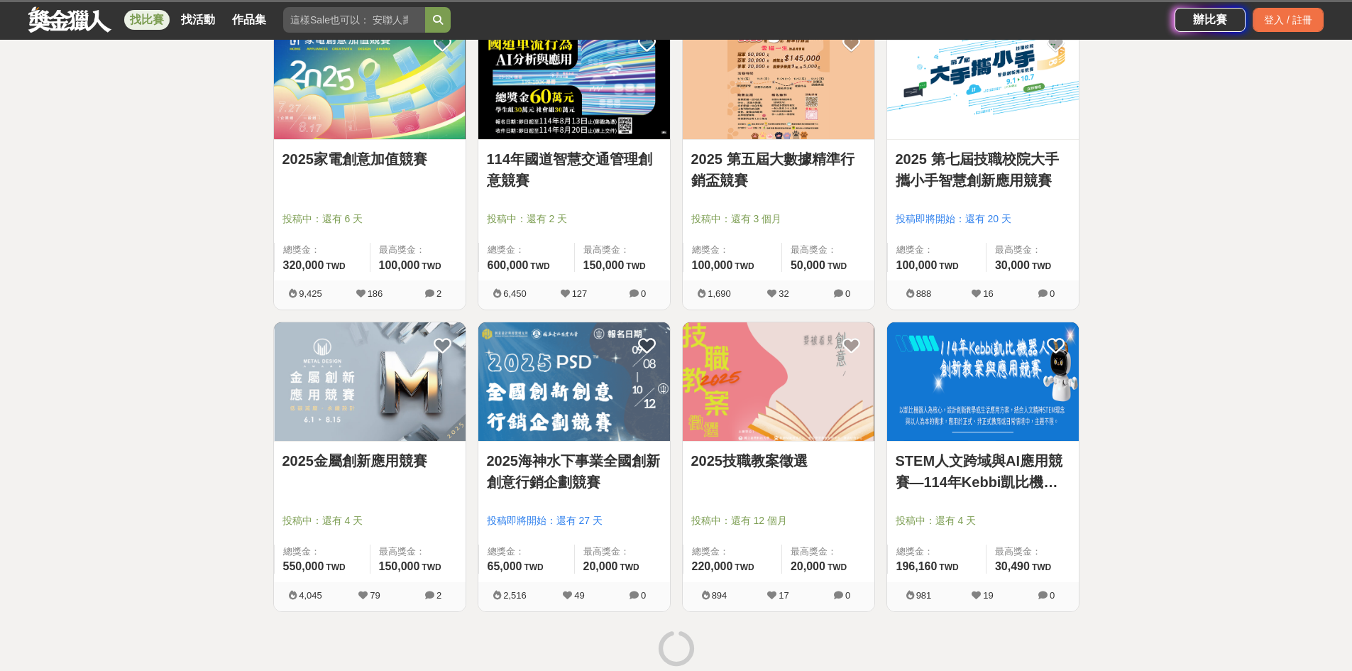
scroll to position [1491, 0]
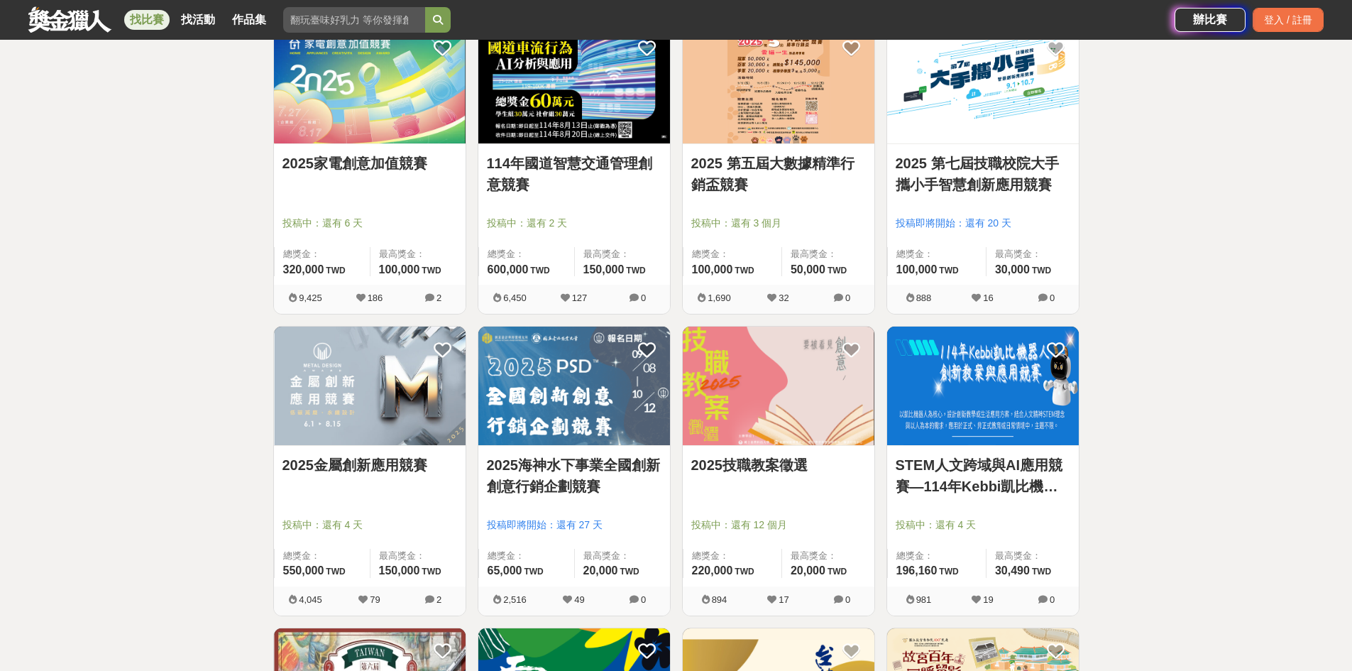
click at [783, 163] on link "2025 第五屆大數據精準行銷盃競賽" at bounding box center [778, 174] width 175 height 43
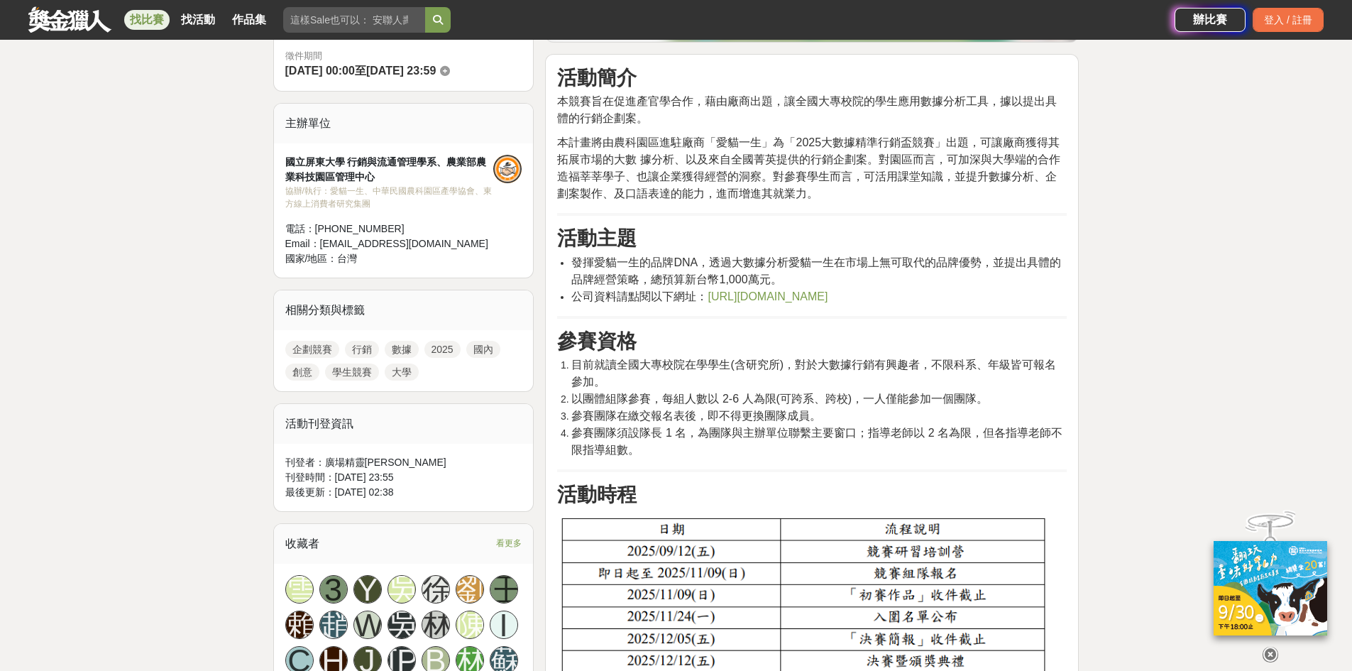
scroll to position [426, 0]
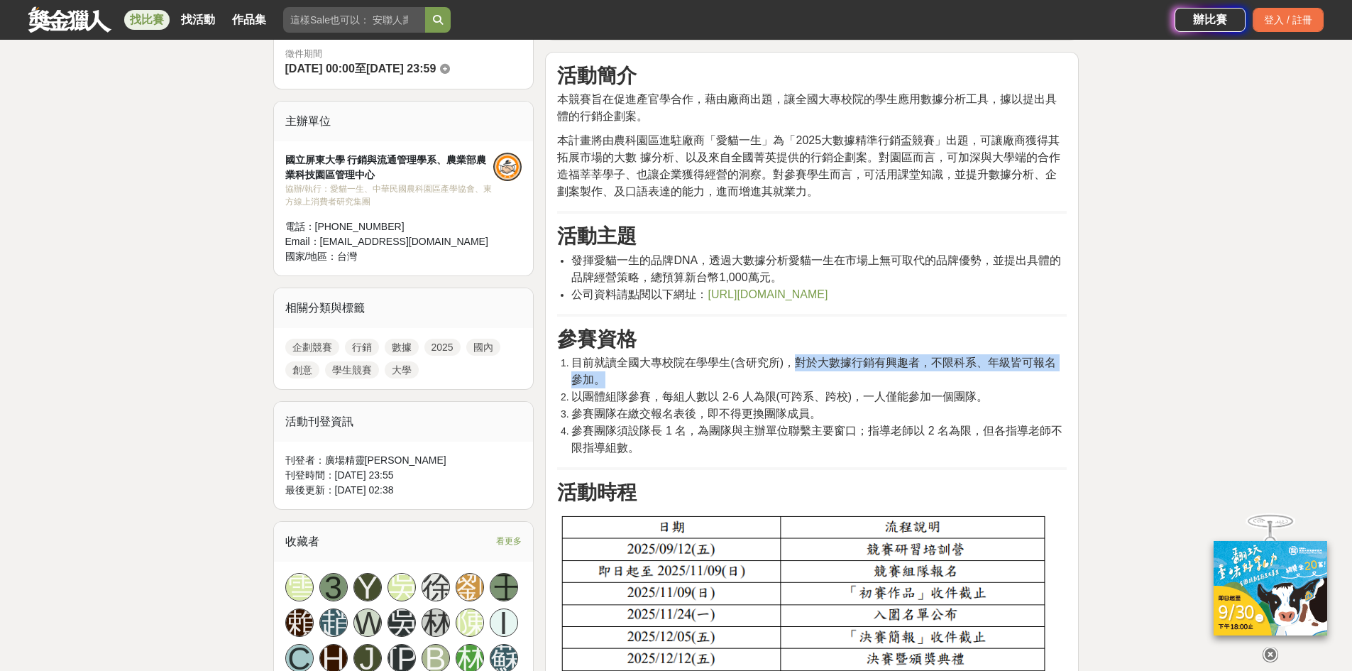
drag, startPoint x: 800, startPoint y: 362, endPoint x: 631, endPoint y: 385, distance: 171.2
click at [631, 385] on li "目前就讀全國大專校院在學學生(含研究所)，對於大數據行銷有興趣者，不限科系、年級皆可報名參加。" at bounding box center [818, 371] width 495 height 34
click at [683, 397] on span "以團體組隊參賽，每組人數以 2-6 人為限(可跨系、跨校)，一人僅能參加一個團隊。" at bounding box center [779, 396] width 417 height 12
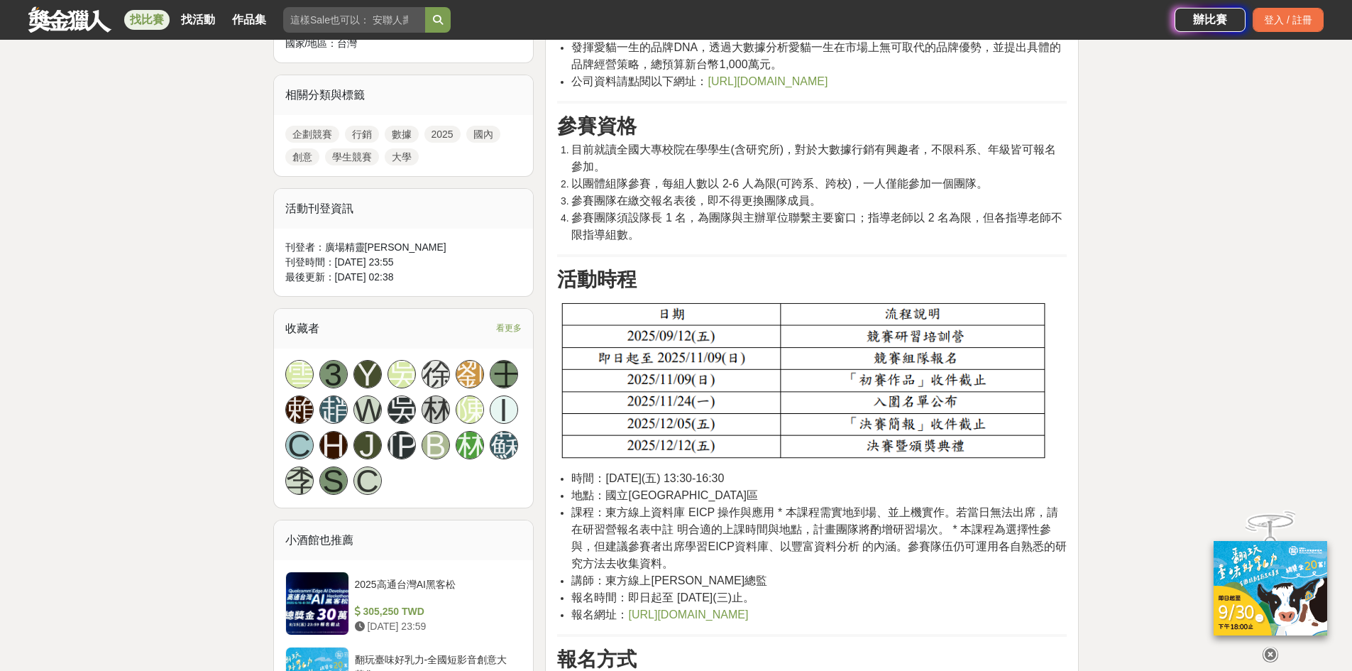
scroll to position [781, 0]
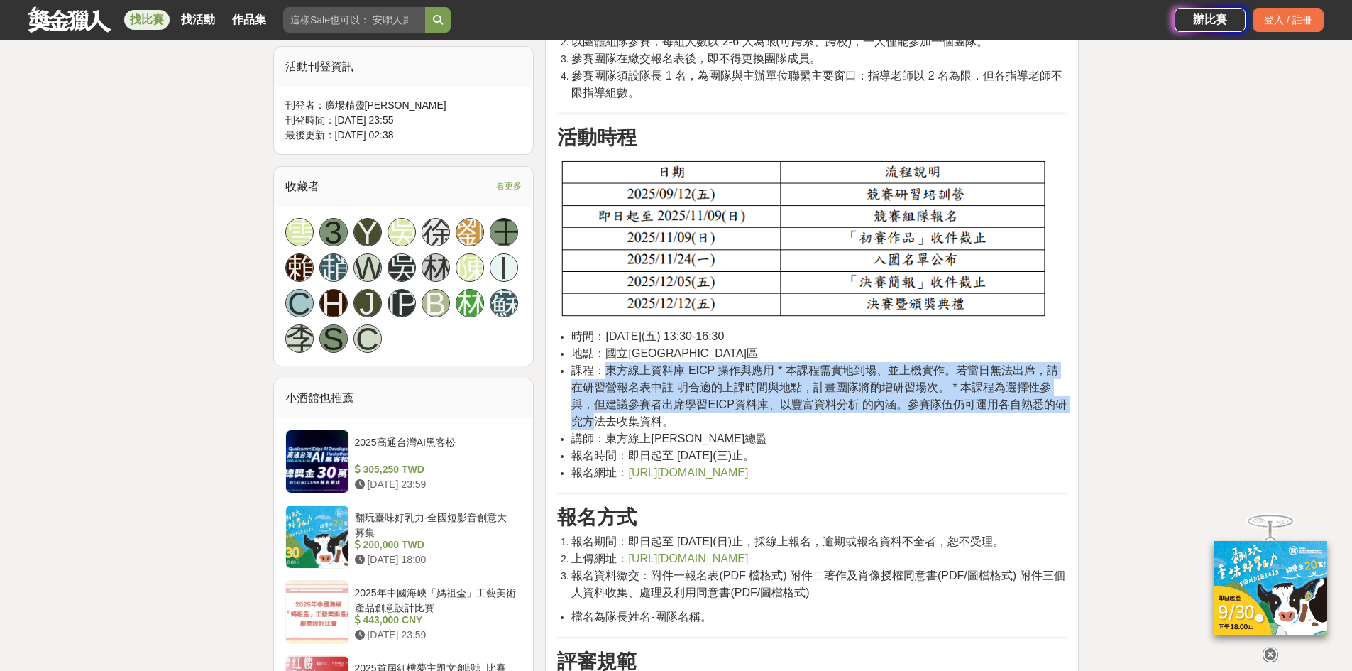
drag, startPoint x: 609, startPoint y: 374, endPoint x: 1066, endPoint y: 409, distance: 458.4
click at [1066, 409] on li "課程：東方線上資料庫 EICP 操作與應用 * 本課程需實地到場、並上機實作。若當日無法出席，請在研習營報名表中註 明合適的上課時間與地點，計畫團隊將酌增研習…" at bounding box center [818, 396] width 495 height 68
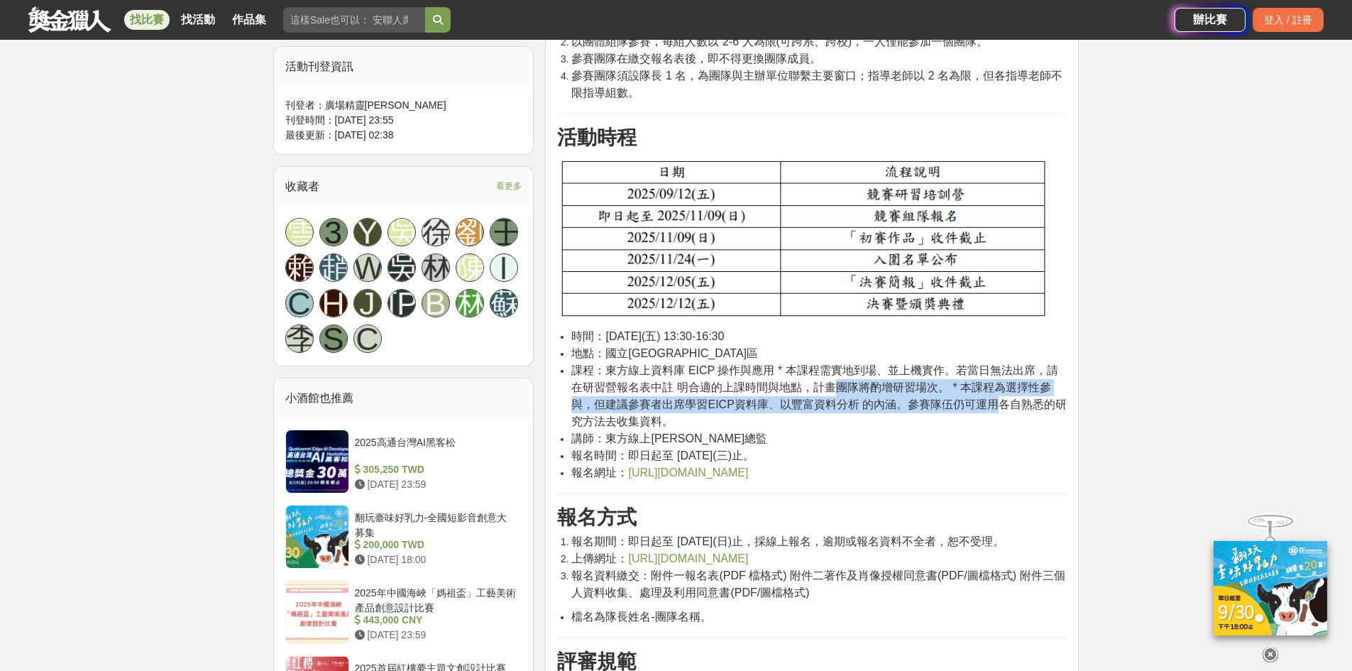
drag, startPoint x: 827, startPoint y: 395, endPoint x: 940, endPoint y: 393, distance: 112.9
click at [964, 395] on span "課程：東方線上資料庫 EICP 操作與應用 * 本課程需實地到場、並上機實作。若當日無法出席，請在研習營報名表中註 明合適的上課時間與地點，計畫團隊將酌增研習…" at bounding box center [818, 395] width 495 height 63
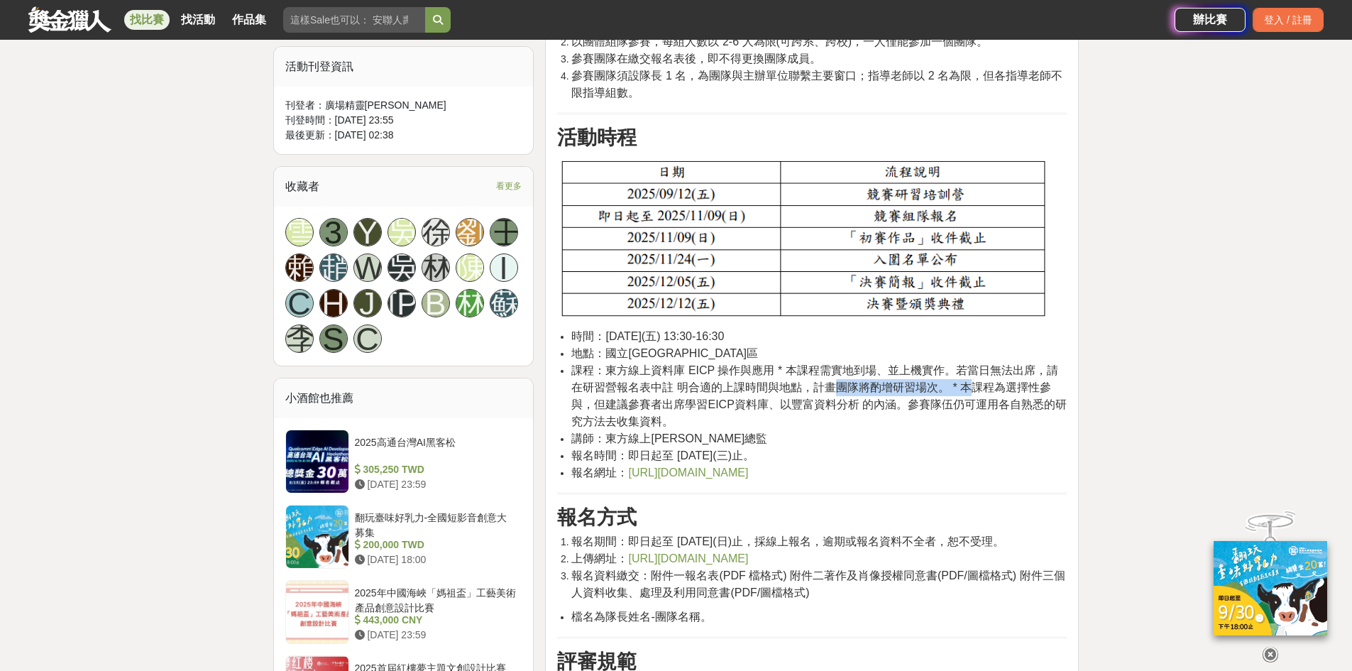
click at [927, 392] on span "課程：東方線上資料庫 EICP 操作與應用 * 本課程需實地到場、並上機實作。若當日無法出席，請在研習營報名表中註 明合適的上課時間與地點，計畫團隊將酌增研習…" at bounding box center [818, 395] width 495 height 63
click at [906, 395] on span "課程：東方線上資料庫 EICP 操作與應用 * 本課程需實地到場、並上機實作。若當日無法出席，請在研習營報名表中註 明合適的上課時間與地點，計畫團隊將酌增研習…" at bounding box center [818, 395] width 495 height 63
click at [900, 405] on span "課程：東方線上資料庫 EICP 操作與應用 * 本課程需實地到場、並上機實作。若當日無法出席，請在研習營報名表中註 明合適的上課時間與地點，計畫團隊將酌增研習…" at bounding box center [818, 395] width 495 height 63
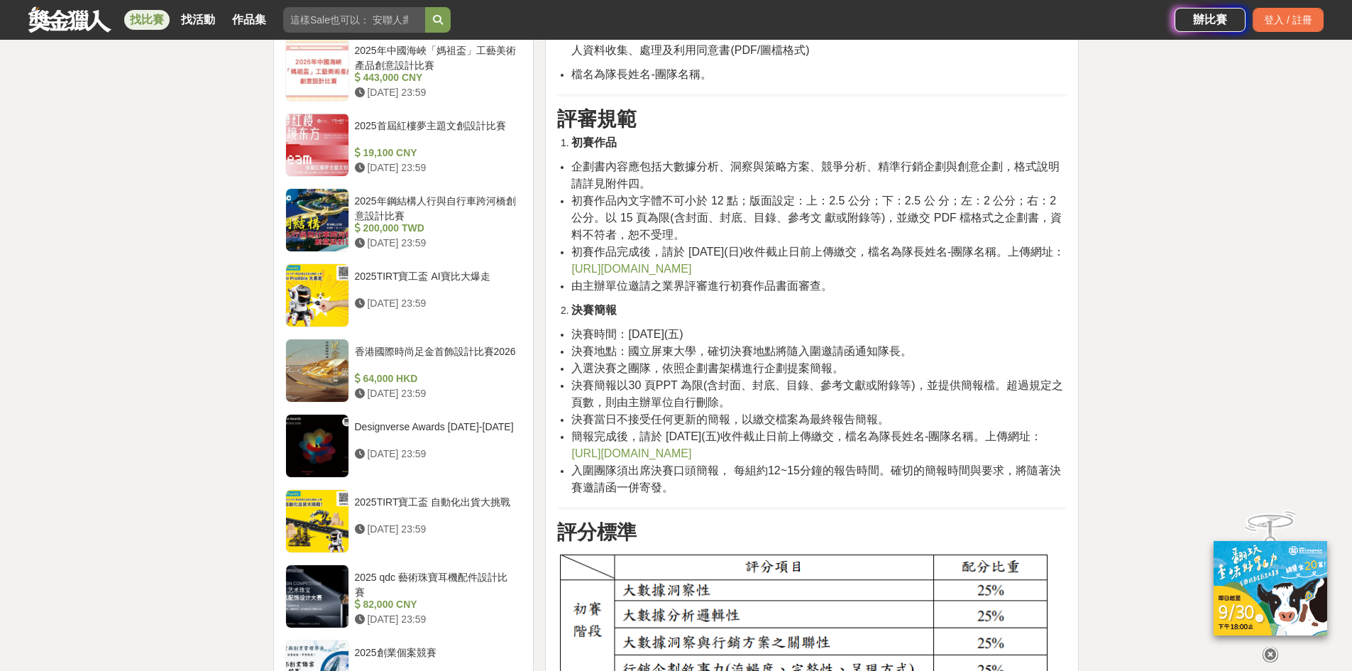
scroll to position [1348, 0]
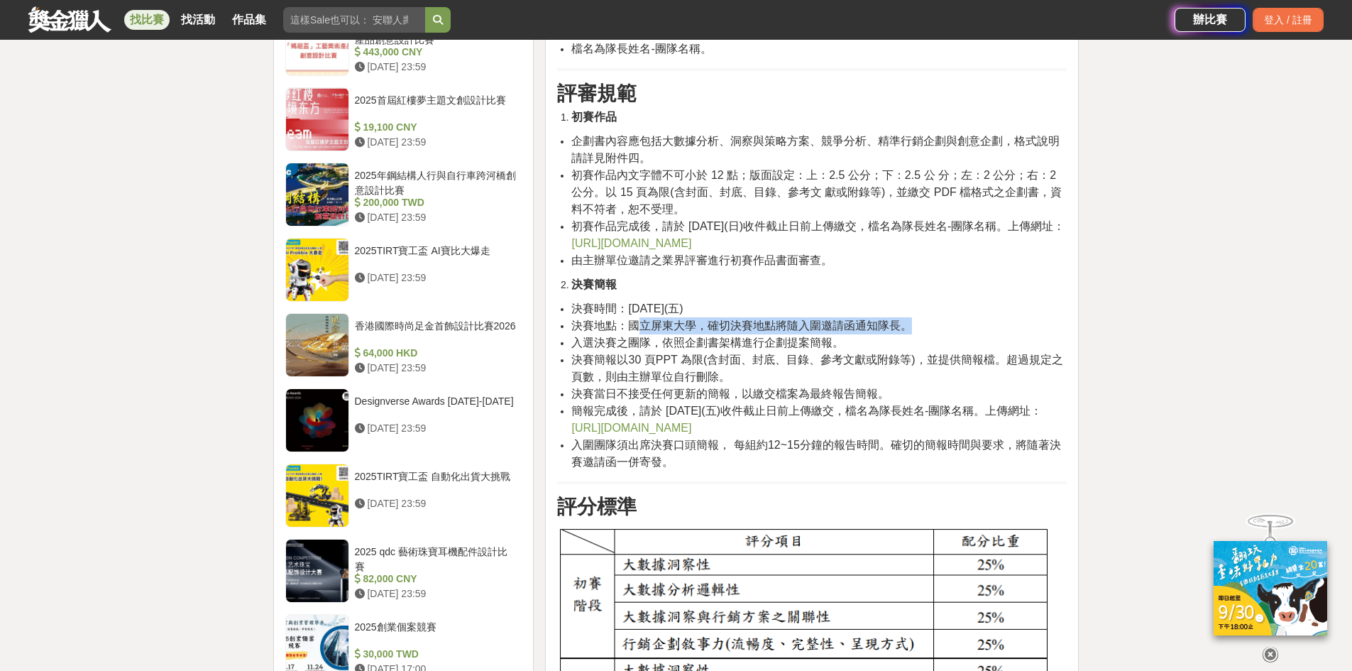
drag, startPoint x: 640, startPoint y: 328, endPoint x: 918, endPoint y: 326, distance: 277.5
click at [918, 326] on li "決賽地點：國立屏東大學，確切決賽地點將隨入圍邀請函通知隊長。" at bounding box center [818, 325] width 495 height 17
click at [920, 326] on li "決賽地點：國立屏東大學，確切決賽地點將隨入圍邀請函通知隊長。" at bounding box center [818, 325] width 495 height 17
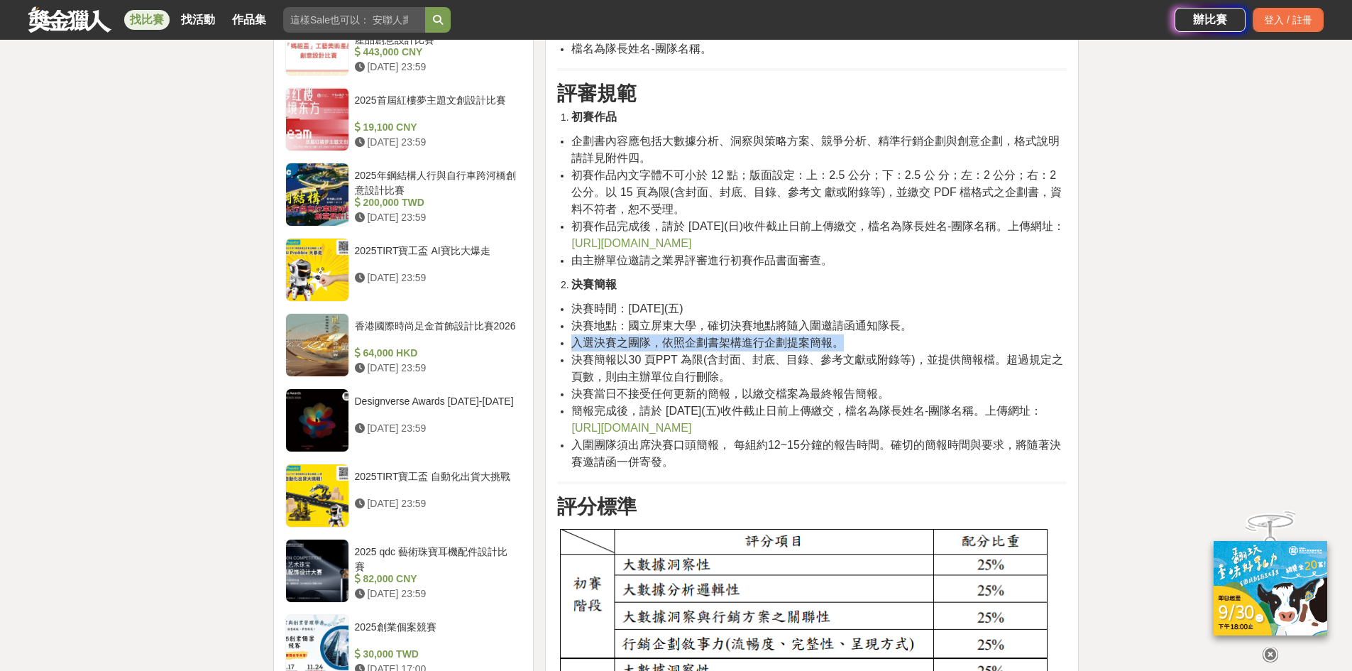
drag, startPoint x: 571, startPoint y: 342, endPoint x: 903, endPoint y: 339, distance: 331.4
click at [903, 339] on li "入選決賽之團隊，依照企劃書架構進行企劃提案簡報。" at bounding box center [818, 342] width 495 height 17
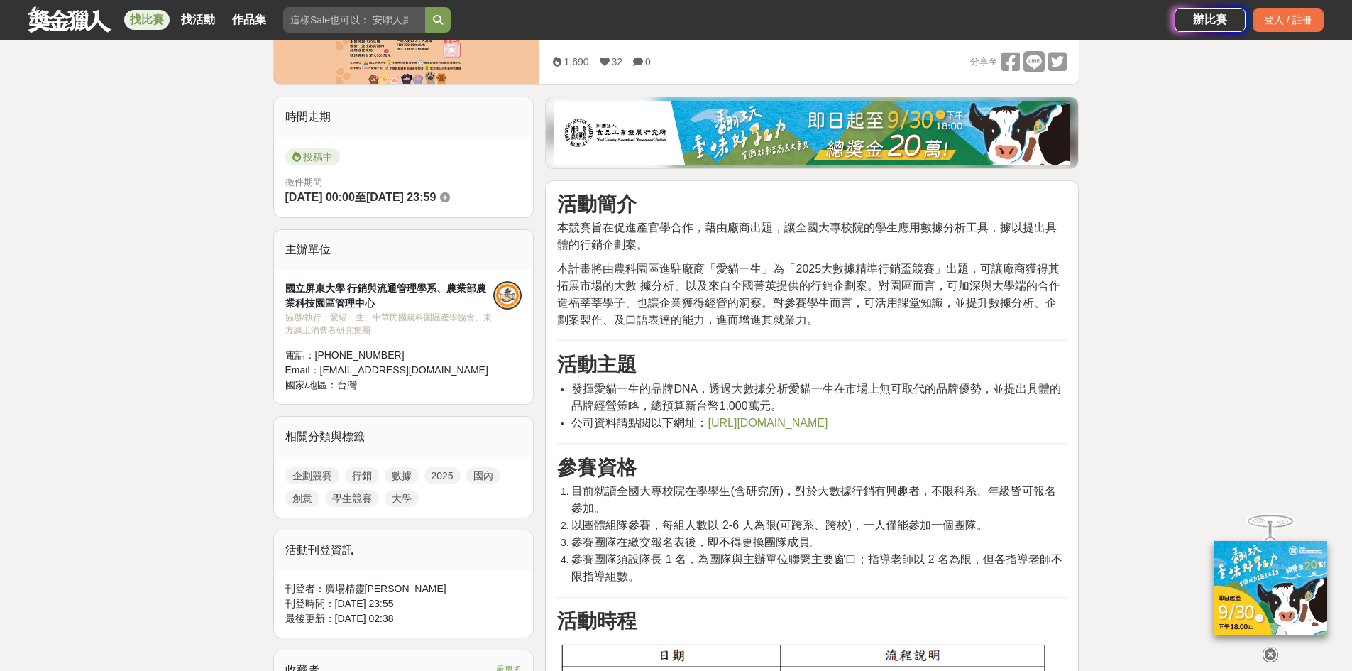
scroll to position [284, 0]
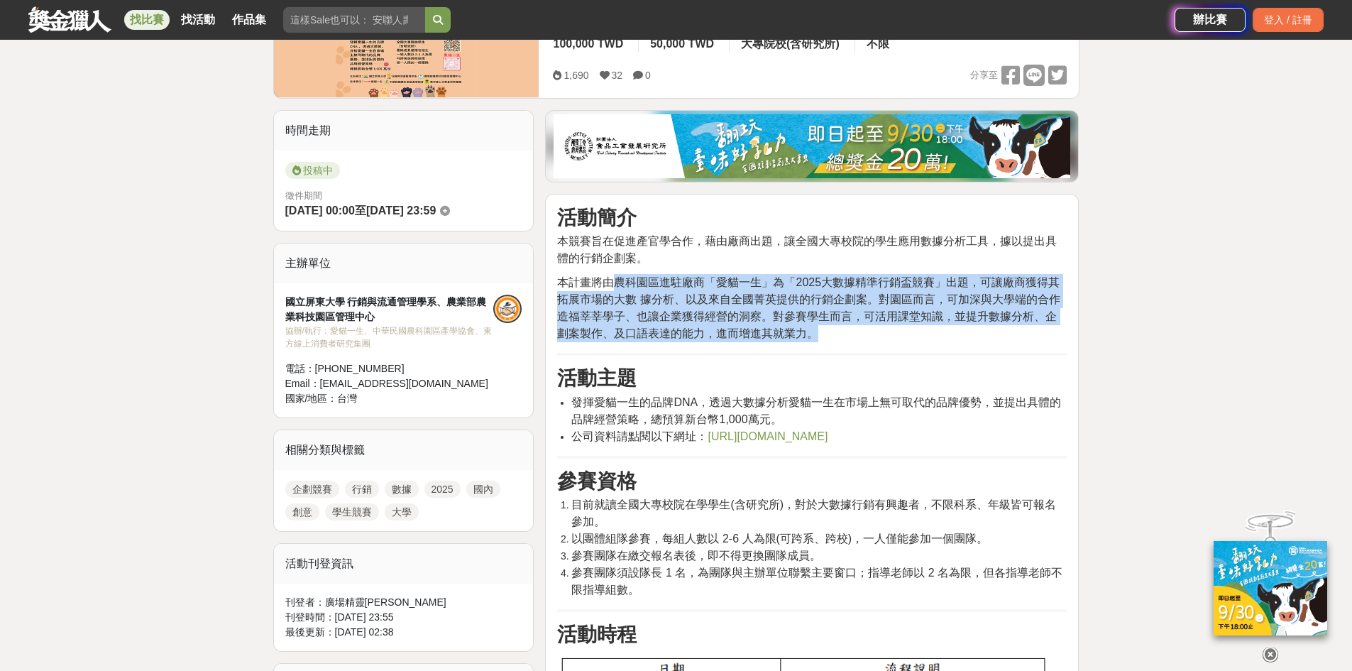
drag, startPoint x: 615, startPoint y: 281, endPoint x: 1074, endPoint y: 334, distance: 462.1
click at [994, 332] on p "本計畫將由農科園區進駐廠商「愛貓一生」為「2025大數據精準行銷盃競賽」出題，可讓廠商獲得其拓展市場的大數 據分析、以及來自全國菁英提供的行銷企劃案。對園區而…" at bounding box center [812, 308] width 510 height 68
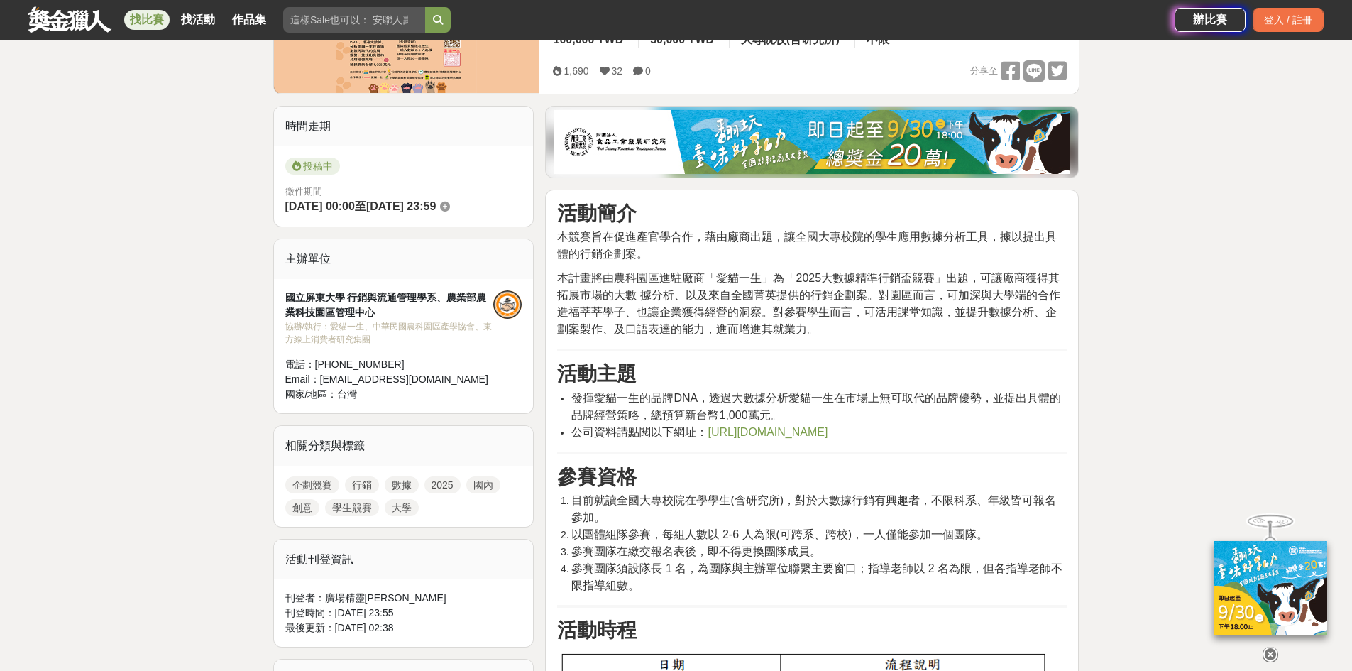
scroll to position [355, 0]
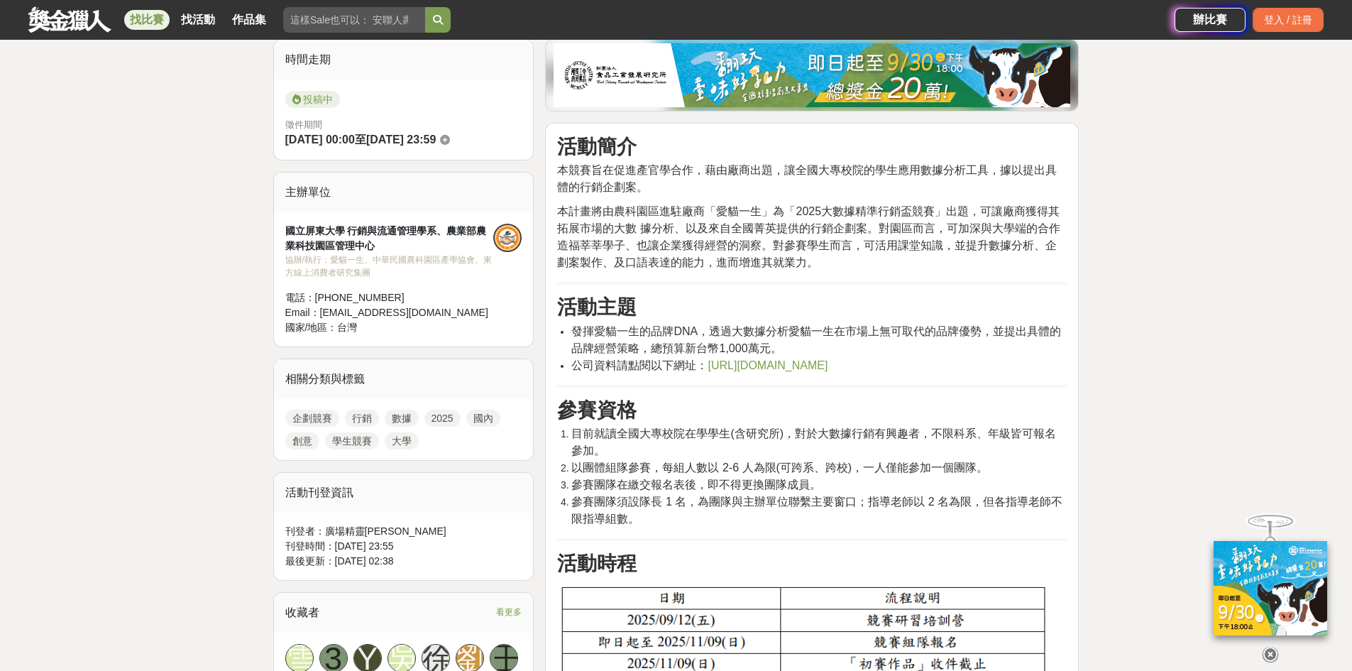
drag, startPoint x: 656, startPoint y: 350, endPoint x: 863, endPoint y: 360, distance: 206.7
click at [863, 360] on ul "發揮愛貓一生的品牌DNA，透過大數據分析愛貓一生在市場上無可取代的品牌優勢，並提出具體的品牌經營策略，總預算新台幣1,000萬元。 公司資料請點閱以下網址： …" at bounding box center [812, 348] width 510 height 51
click at [863, 360] on li "公司資料請點閱以下網址： https://reurl.cc/gR670p" at bounding box center [818, 365] width 495 height 17
click at [816, 363] on span "https://reurl.cc/gR670p" at bounding box center [768, 365] width 120 height 12
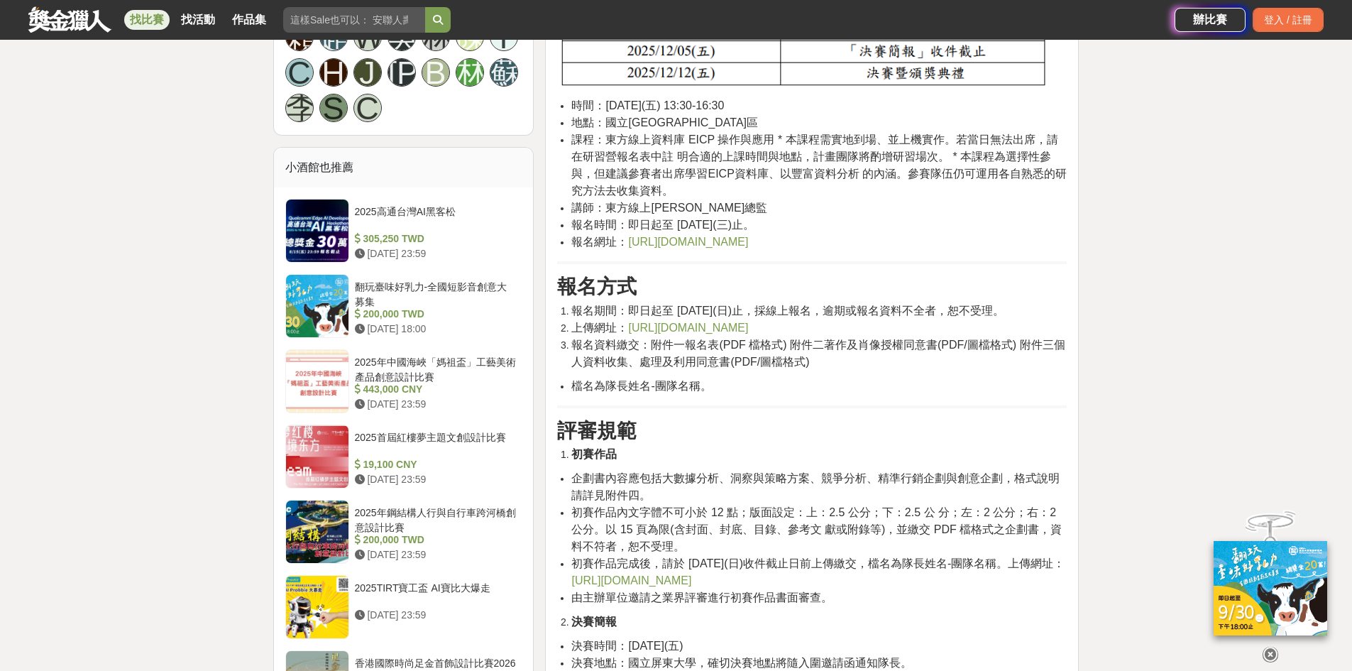
scroll to position [1135, 0]
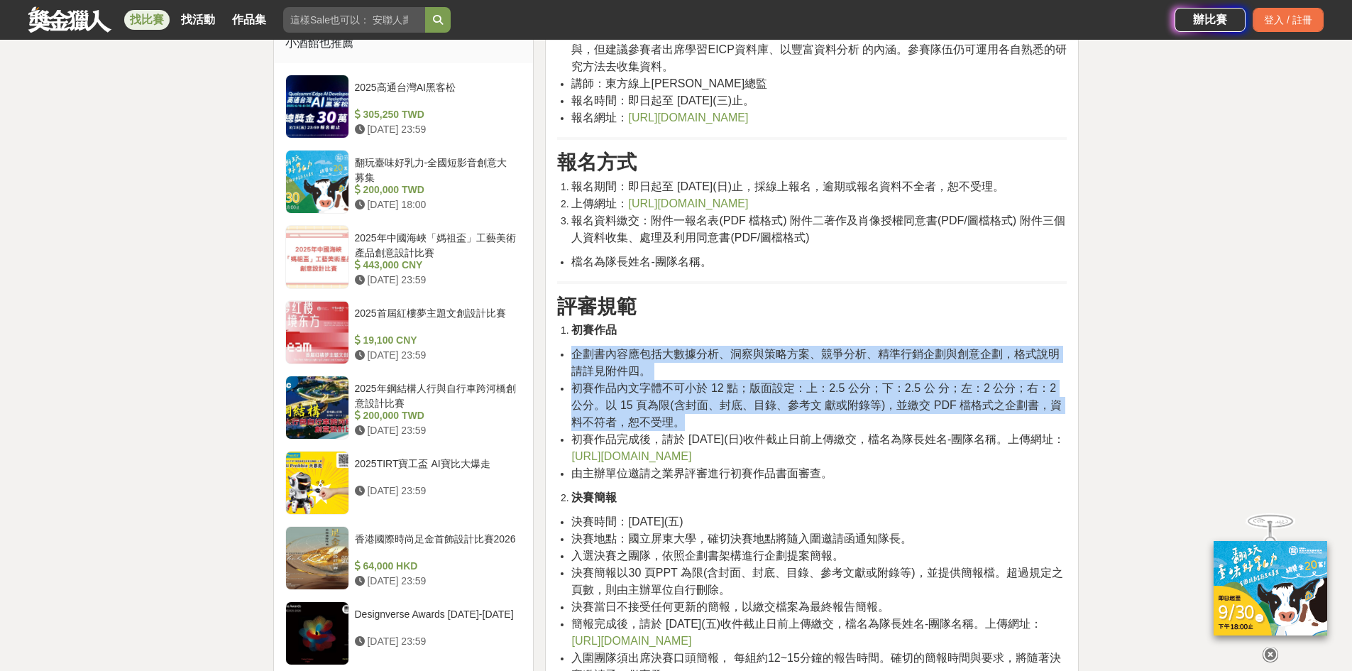
drag, startPoint x: 566, startPoint y: 351, endPoint x: 974, endPoint y: 437, distance: 417.1
click at [967, 428] on ul "企劃書內容應包括大數據分析、洞察與策略方案、競爭分析、精準行銷企劃與創意企劃，格式說明請詳見附件四。 初賽作品內文字體不可小於 12 點；版面設定：上：2.5…" at bounding box center [812, 414] width 510 height 136
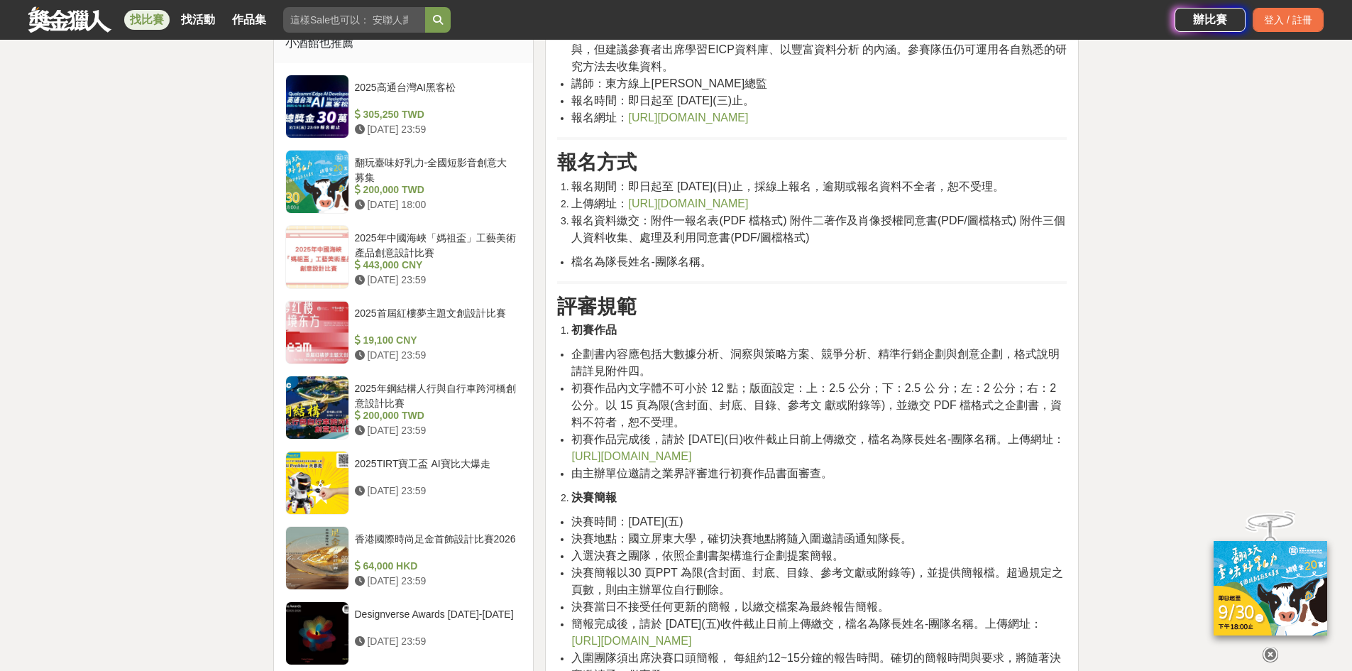
click at [976, 439] on span "初賽作品完成後，請於 2025 年 11 月 09(日)收件截止日前上傳繳交，檔名為隊長姓名-團隊名稱。上傳網址：" at bounding box center [817, 439] width 493 height 12
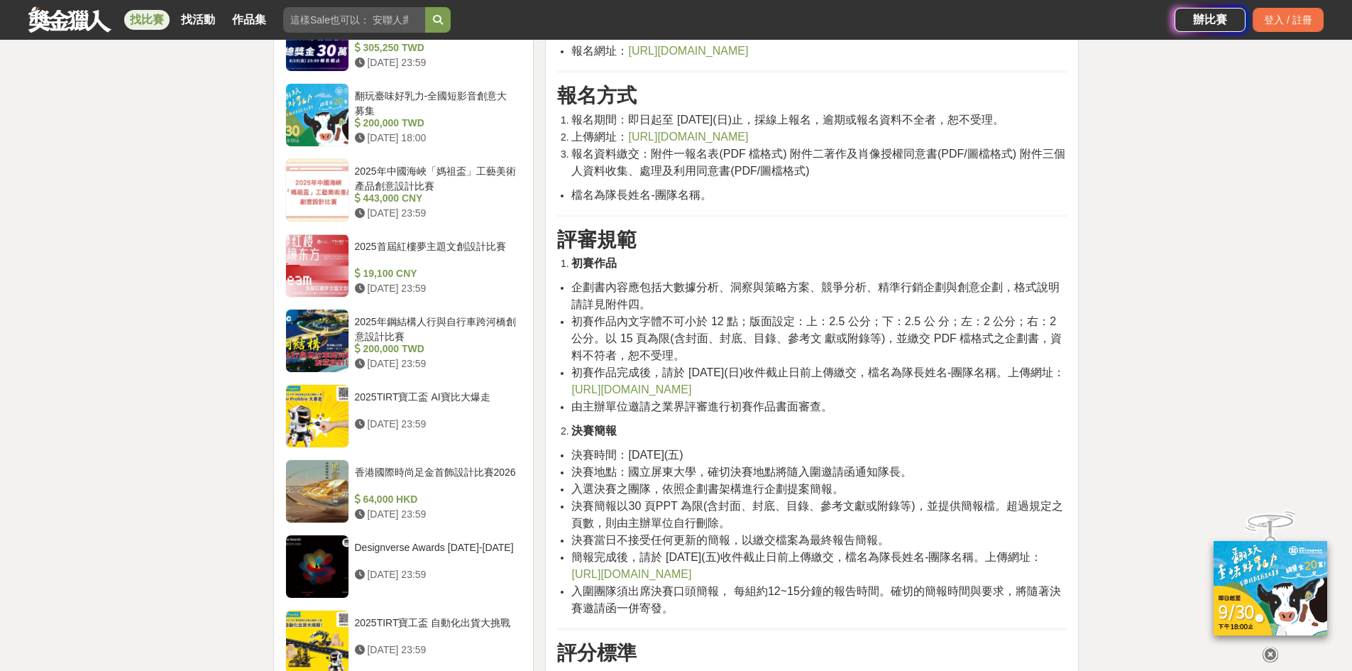
scroll to position [1277, 0]
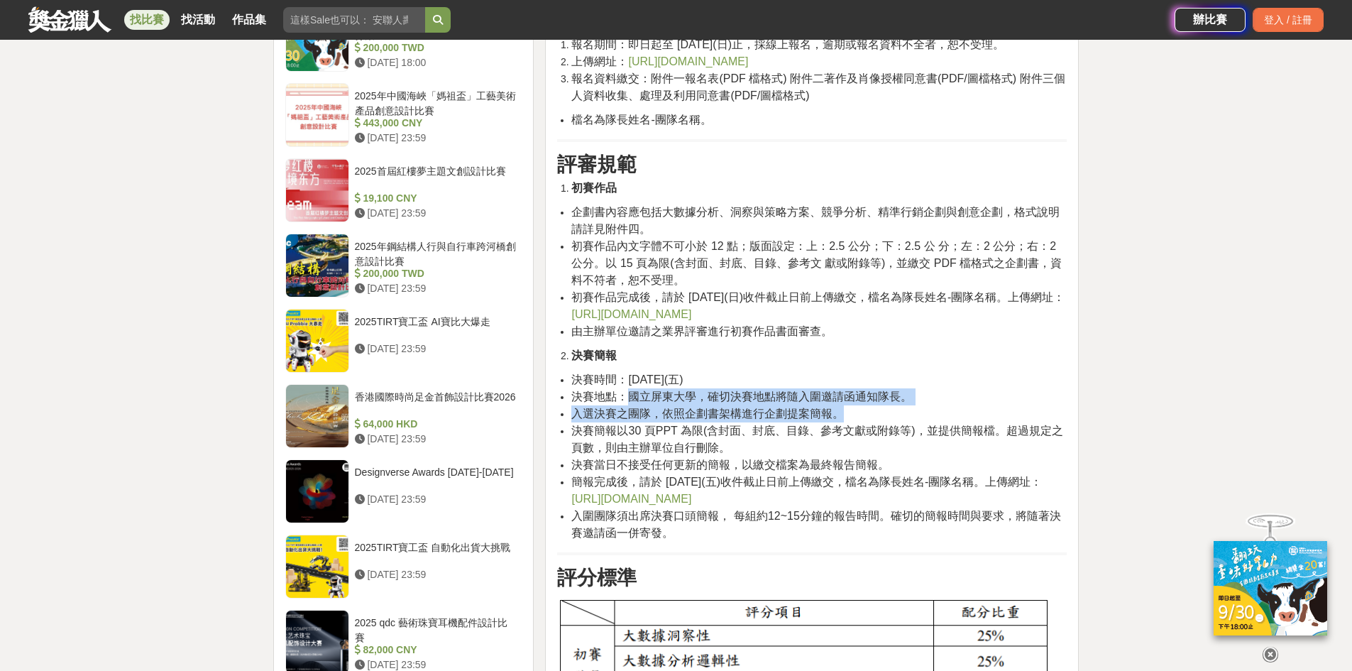
drag, startPoint x: 625, startPoint y: 397, endPoint x: 967, endPoint y: 410, distance: 341.6
click at [967, 410] on ul "決賽時間：2025 年12 月12 日(五) 決賽地點：國立屏東大學，確切決賽地點將隨入圍邀請函通知隊長。 入選決賽之團隊，依照企劃書架構進行企劃提案簡報。 …" at bounding box center [812, 456] width 510 height 170
click at [967, 410] on li "入選決賽之團隊，依照企劃書架構進行企劃提案簡報。" at bounding box center [818, 413] width 495 height 17
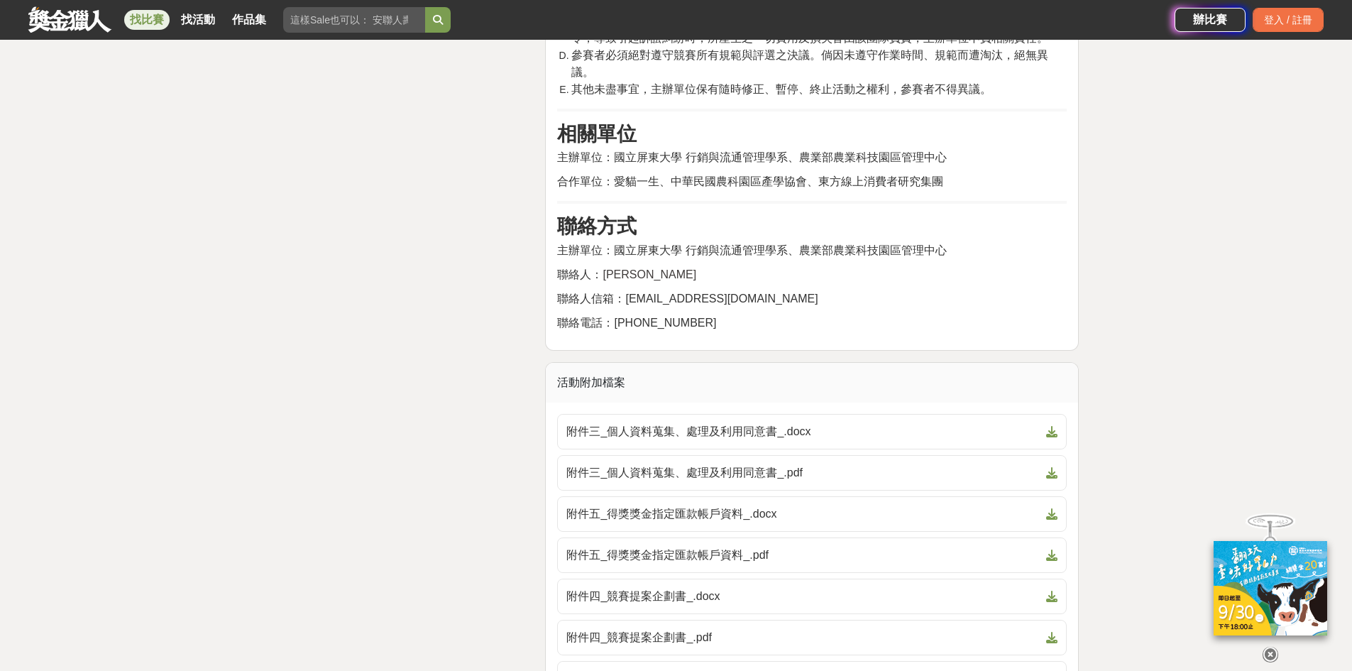
scroll to position [2394, 0]
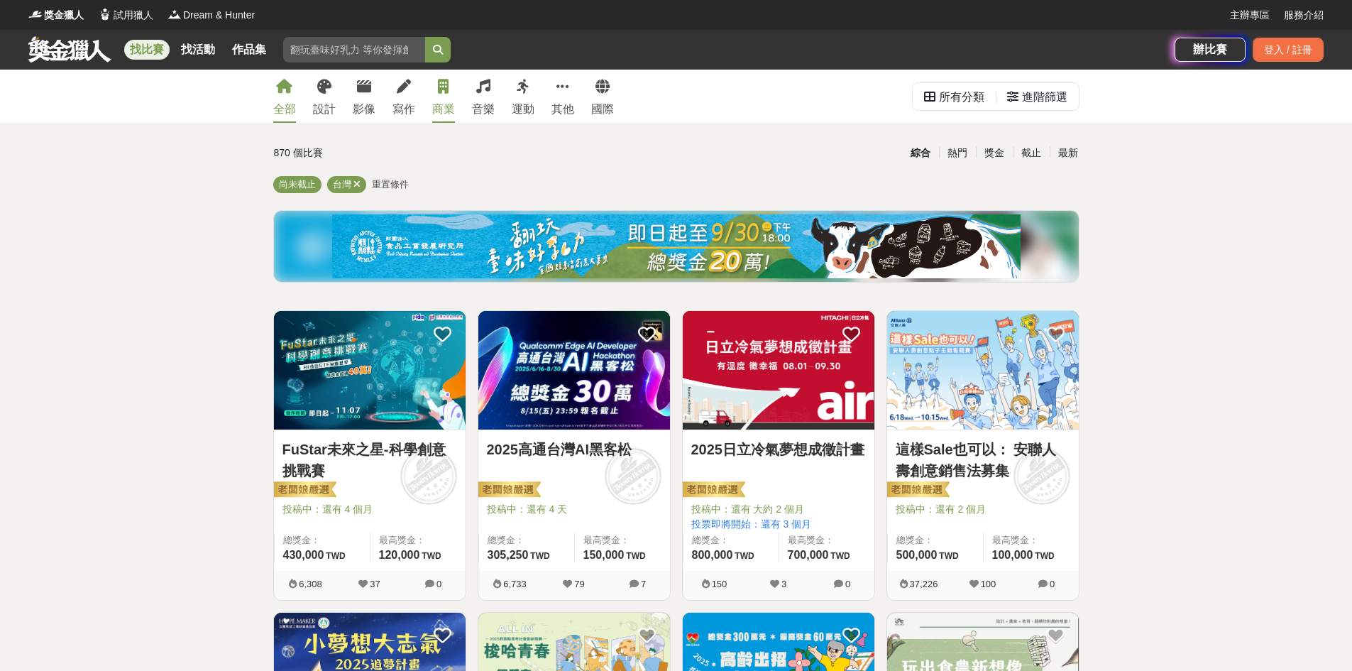
click at [436, 91] on link "商業" at bounding box center [443, 96] width 23 height 53
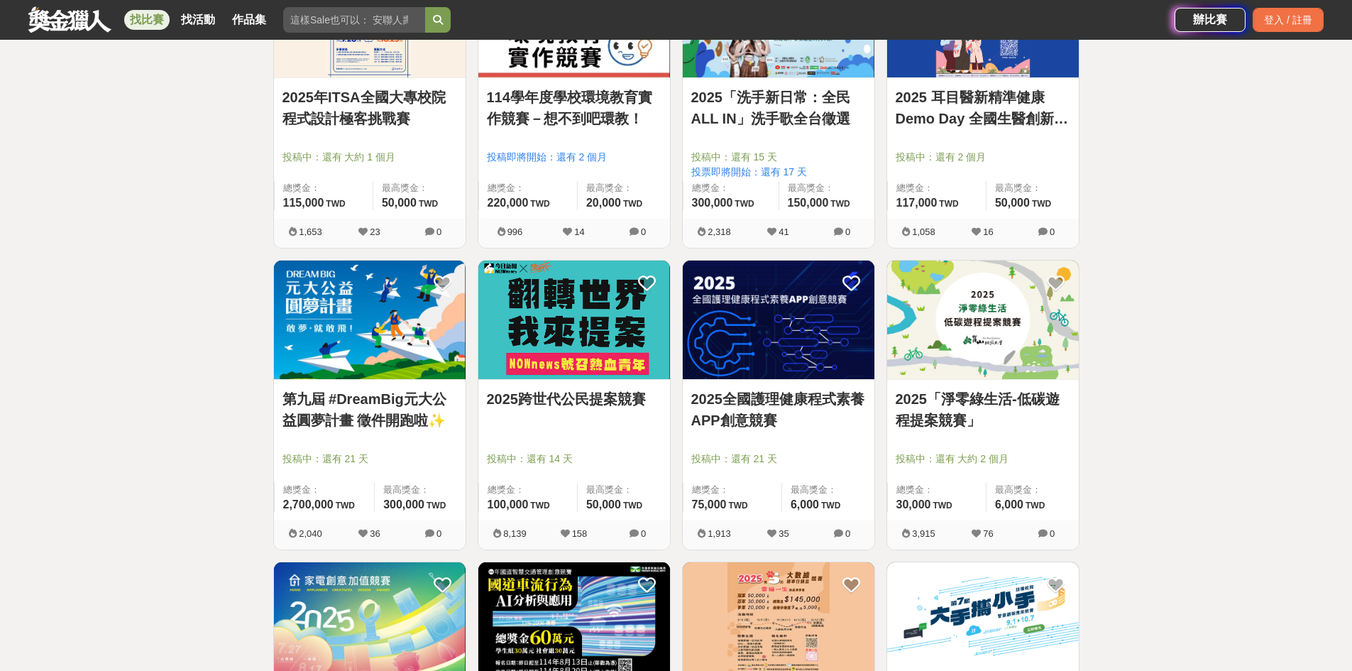
scroll to position [993, 0]
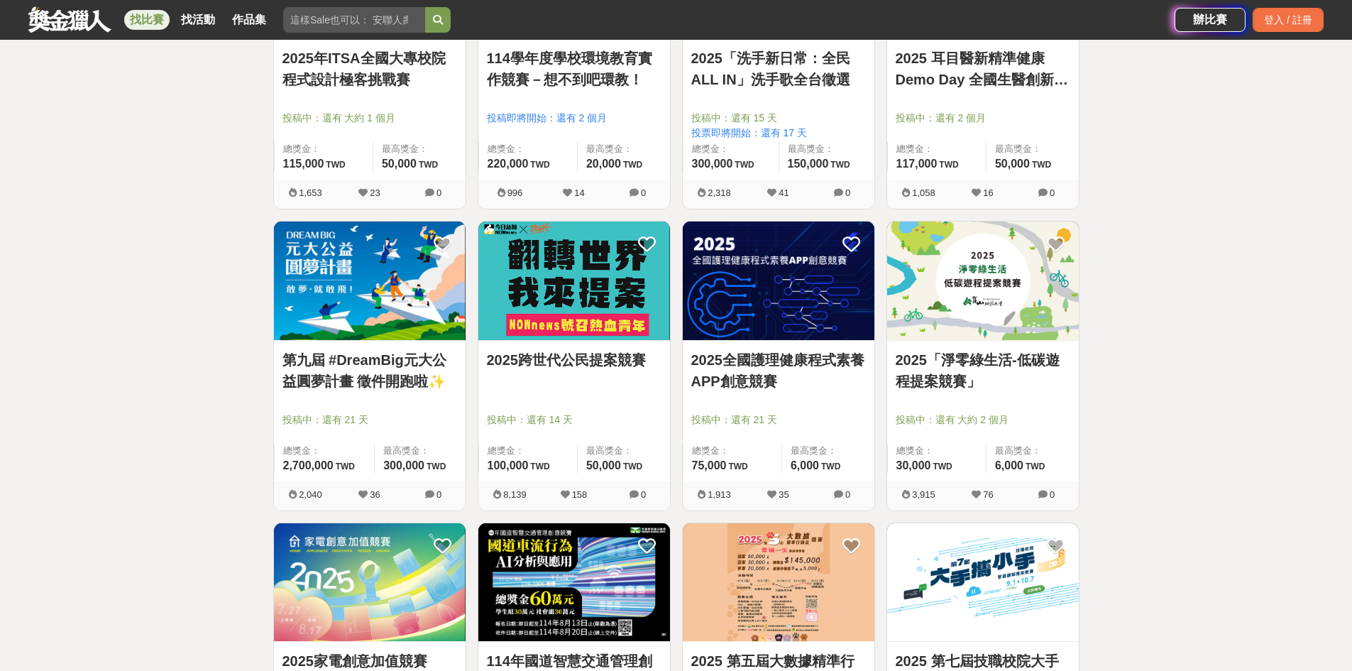
click at [844, 306] on img at bounding box center [779, 280] width 192 height 119
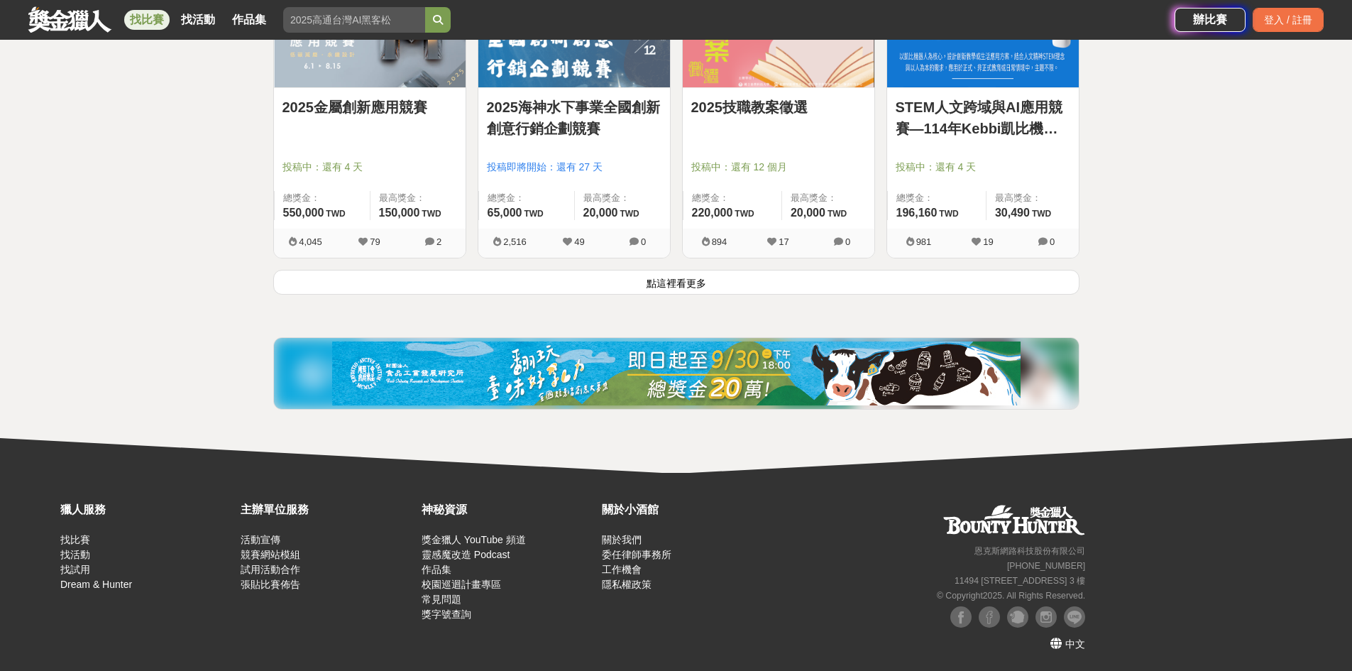
scroll to position [1849, 0]
click at [637, 283] on button "點這裡看更多" at bounding box center [676, 281] width 806 height 25
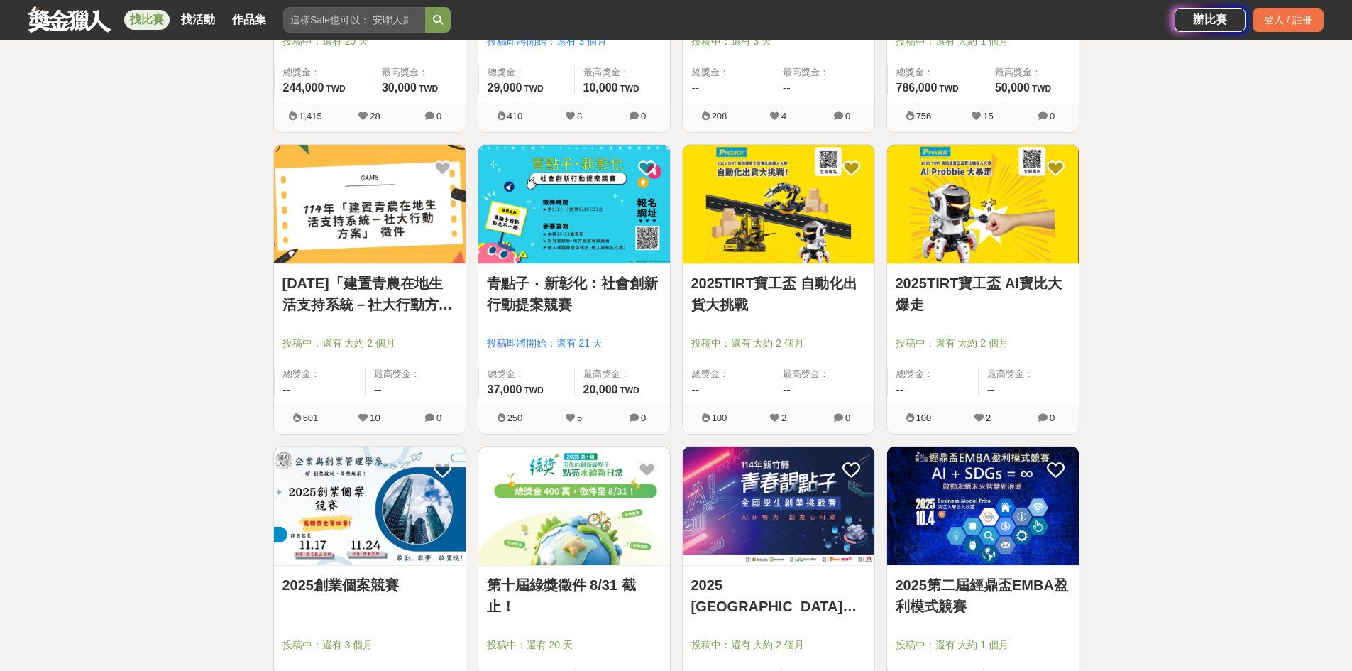
scroll to position [2417, 0]
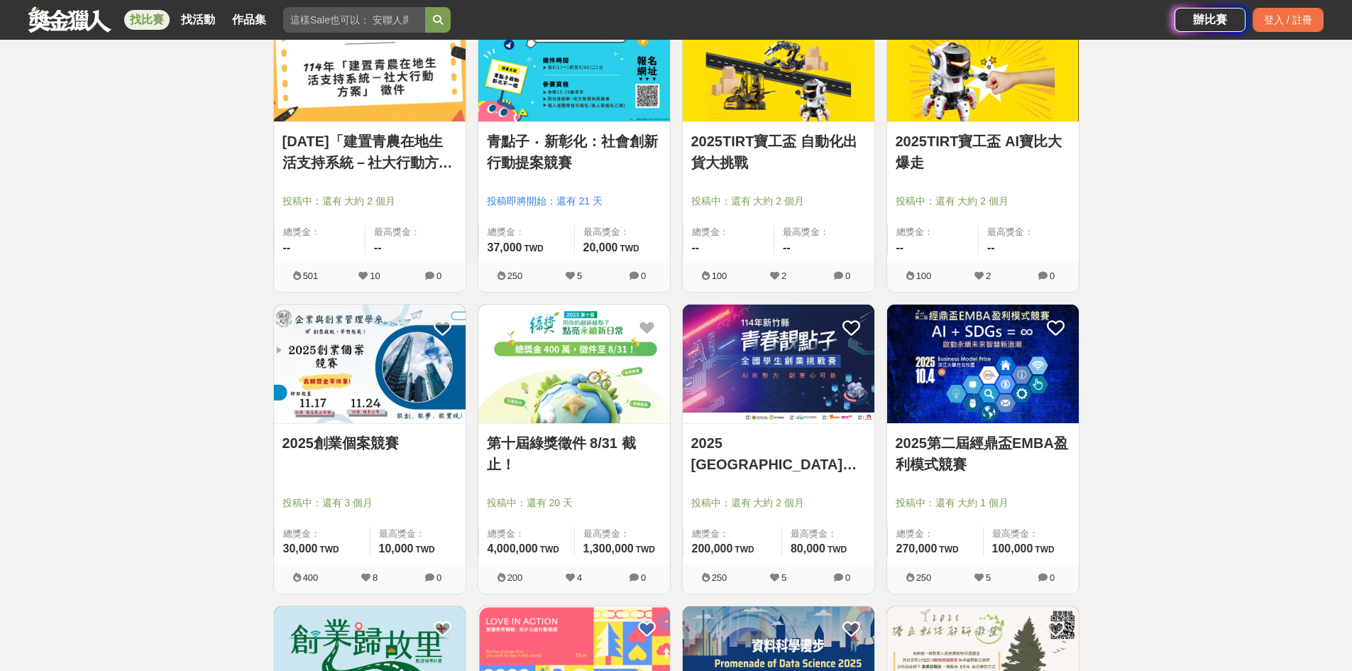
click at [541, 374] on img at bounding box center [574, 363] width 192 height 119
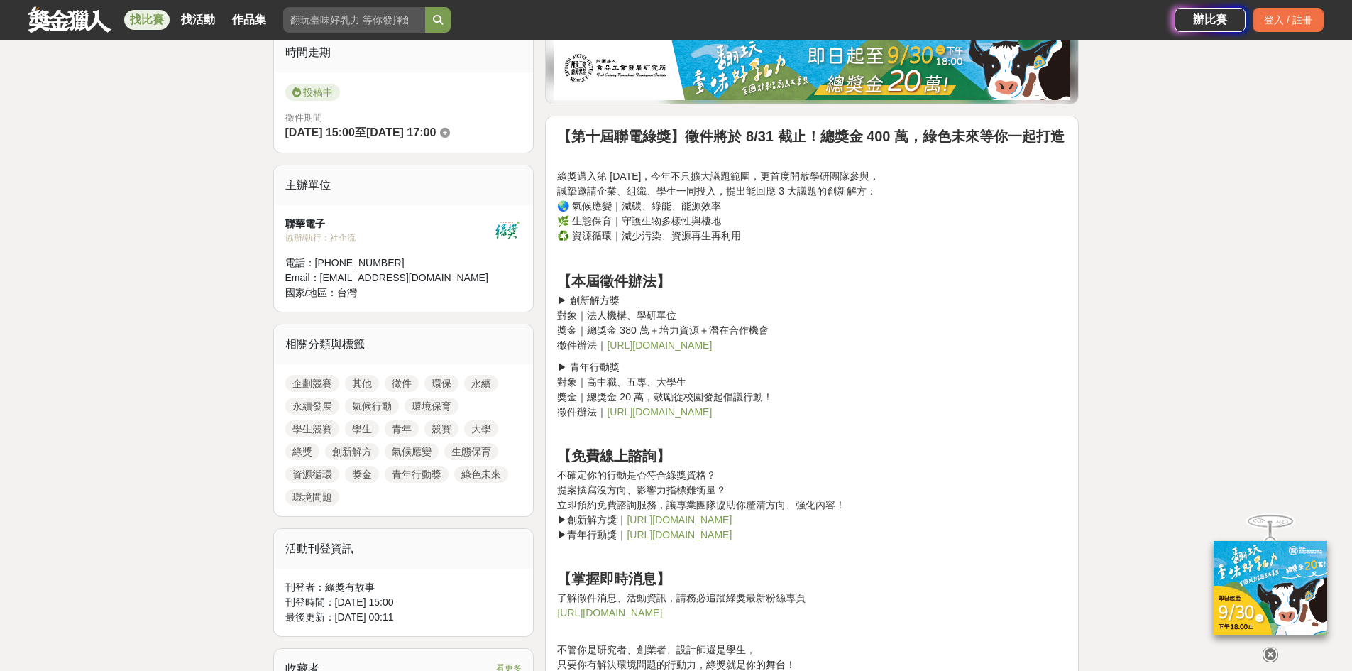
scroll to position [426, 0]
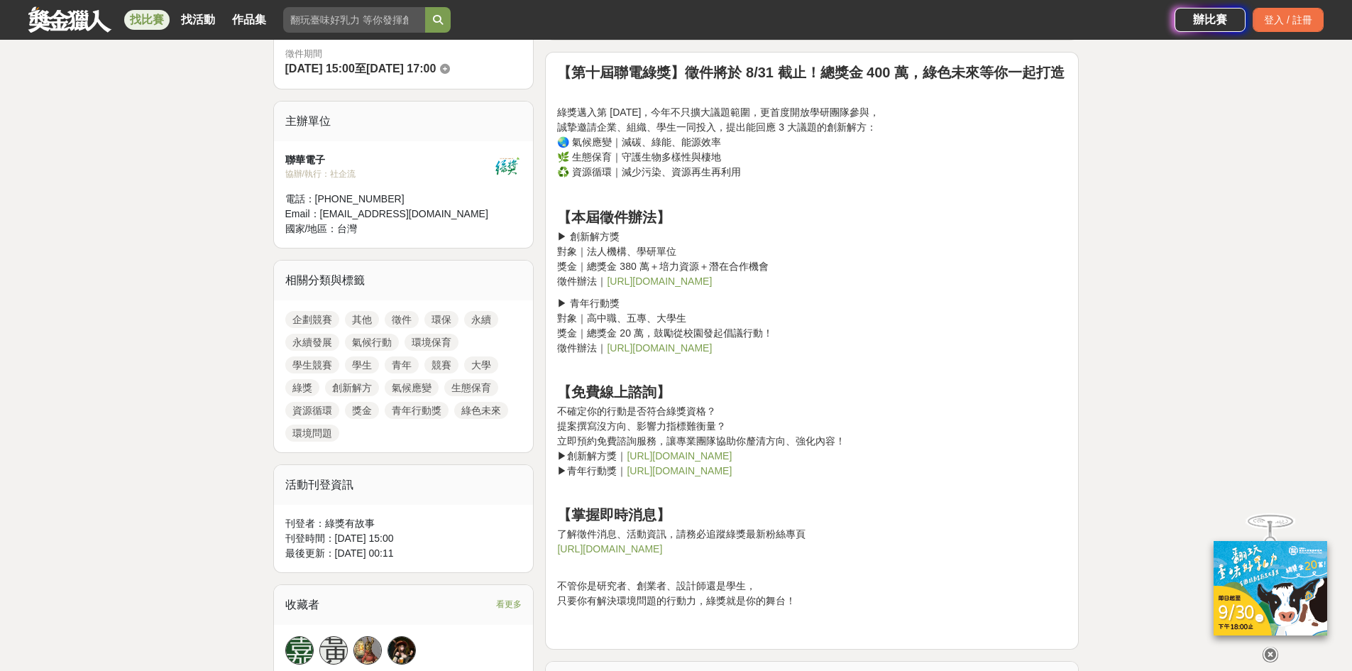
click at [681, 467] on link "https://pse.is/7re3jw" at bounding box center [679, 470] width 105 height 11
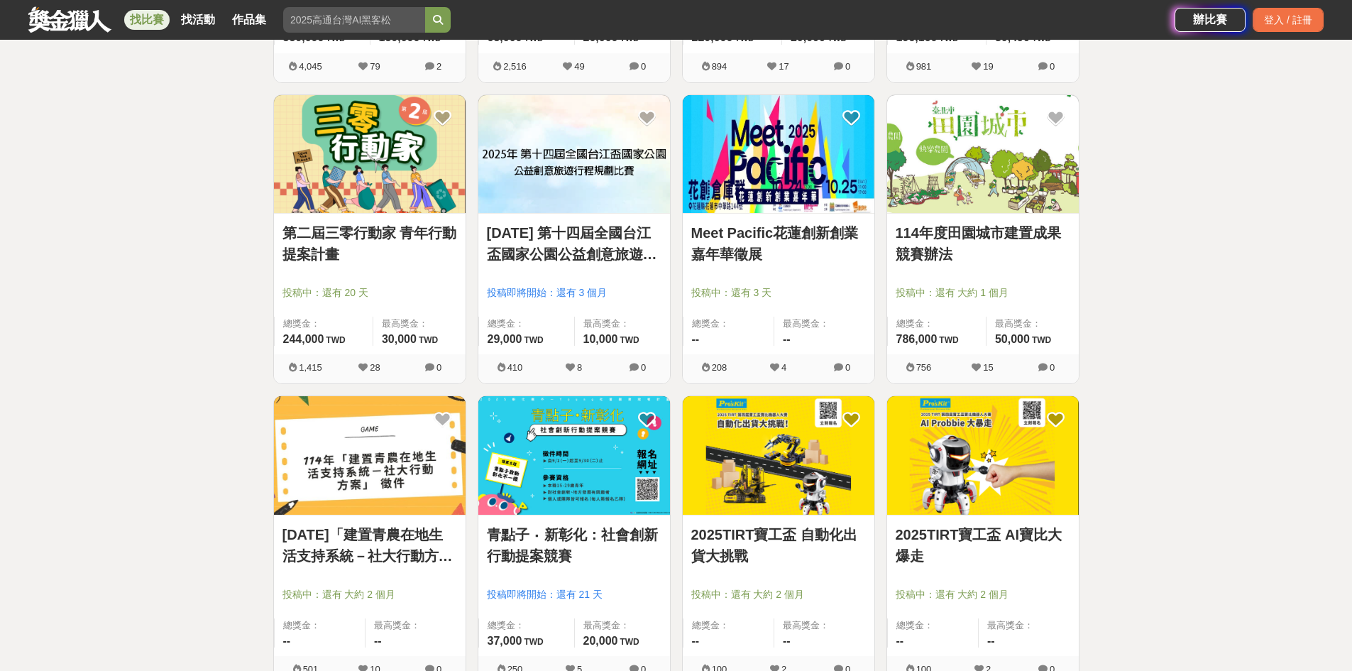
scroll to position [1991, 0]
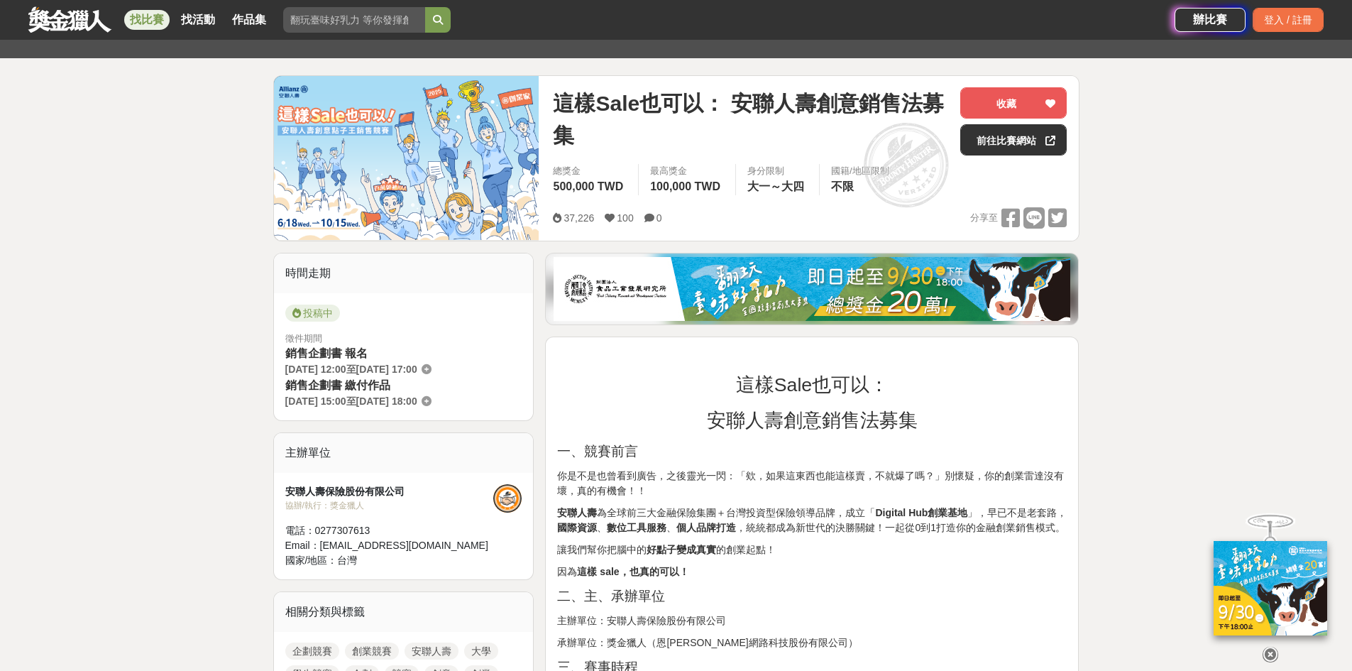
scroll to position [213, 0]
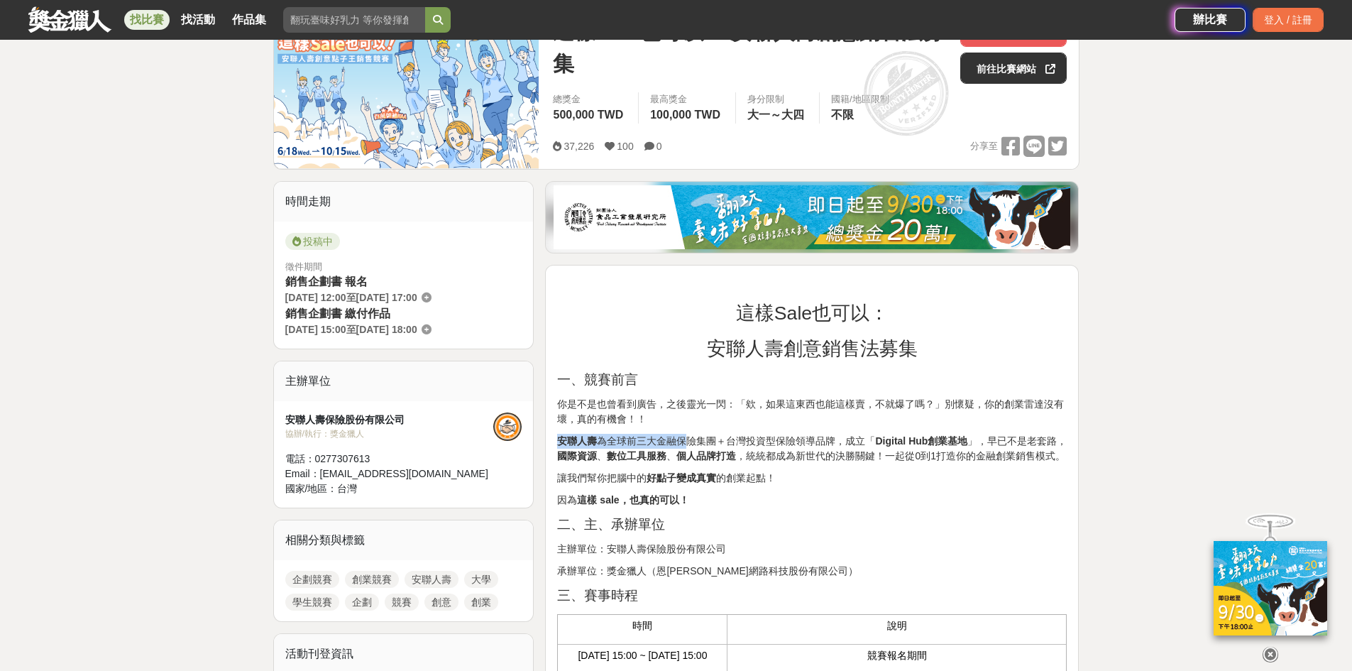
drag, startPoint x: 558, startPoint y: 441, endPoint x: 688, endPoint y: 439, distance: 129.9
click at [688, 439] on p "安聯人壽 為全球前三大金融保險集團＋台灣投資型保險領導品牌，成立「 Digital Hub創業基地 」，早已不是老套路， 國際資源 、 數位工具服務 、 個人…" at bounding box center [812, 449] width 510 height 30
click at [679, 459] on strong "個人品牌打造" at bounding box center [706, 455] width 60 height 11
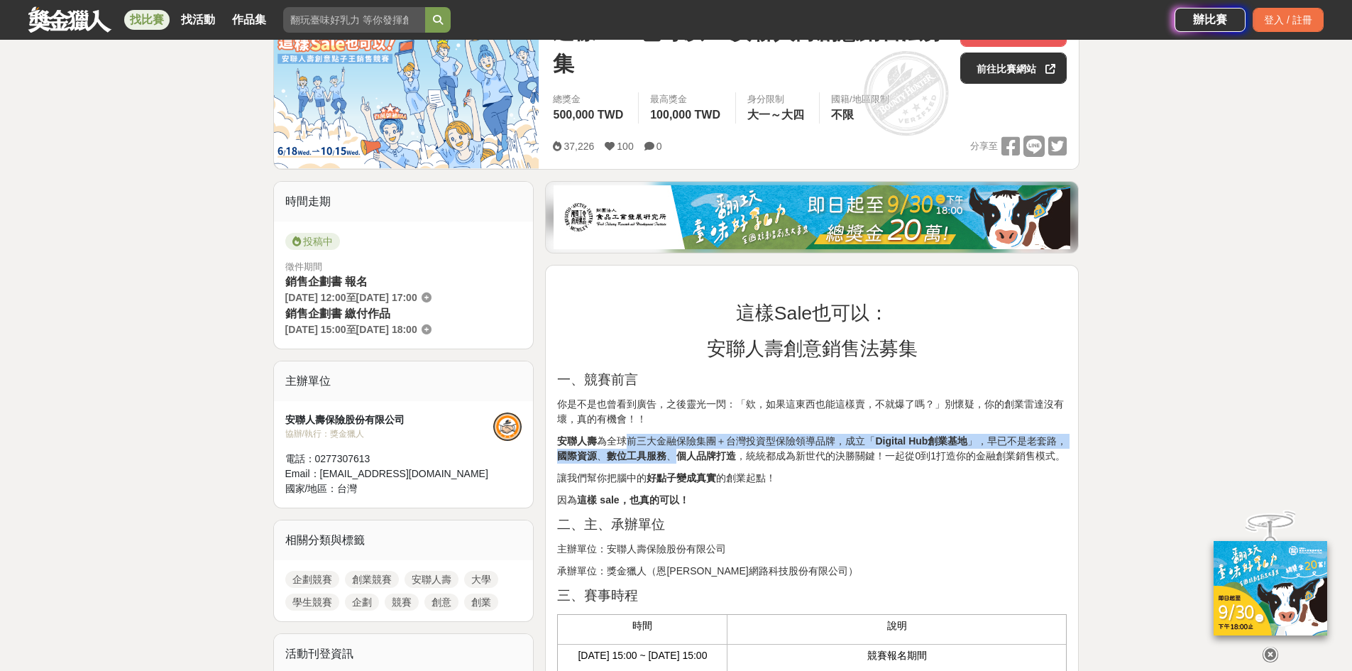
drag, startPoint x: 667, startPoint y: 456, endPoint x: 625, endPoint y: 447, distance: 42.7
click at [625, 447] on p "安聯人壽 為全球前三大金融保險集團＋台灣投資型保險領導品牌，成立「 Digital Hub創業基地 」，早已不是老套路， 國際資源 、 數位工具服務 、 個人…" at bounding box center [812, 449] width 510 height 30
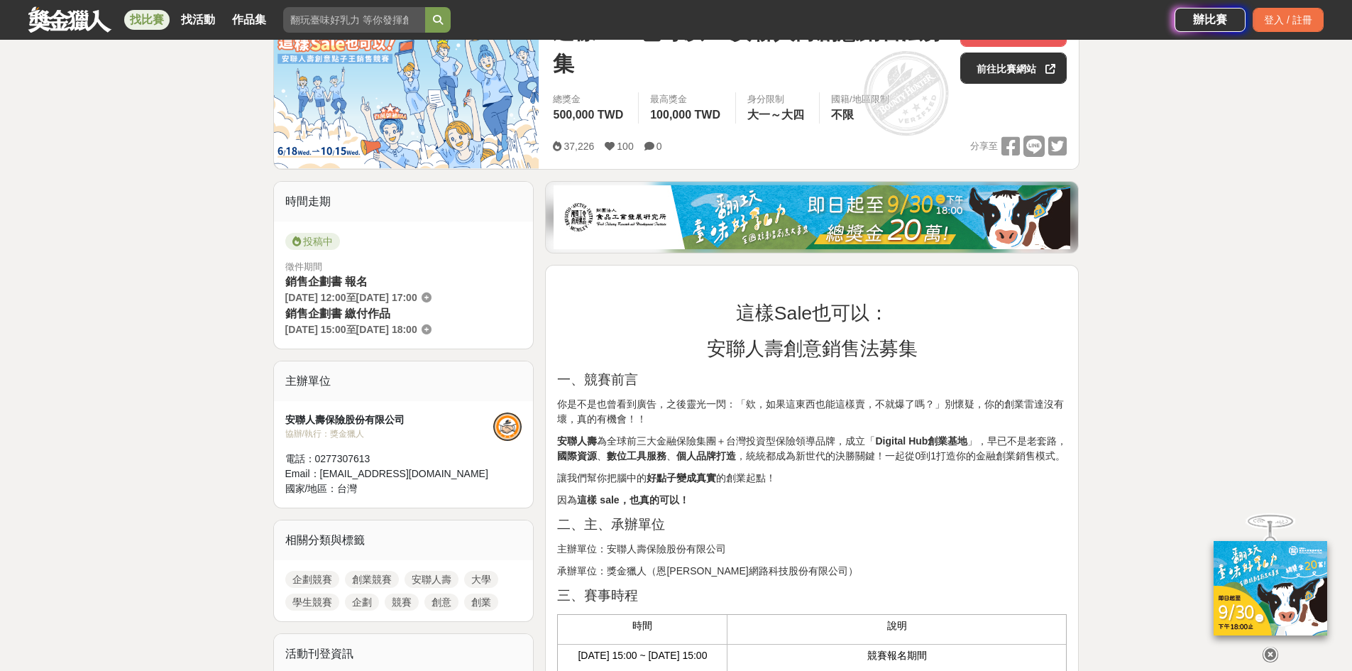
click at [917, 503] on p "因為 這樣 sale，也真的可以！" at bounding box center [812, 499] width 510 height 15
drag, startPoint x: 875, startPoint y: 441, endPoint x: 936, endPoint y: 439, distance: 61.1
click at [936, 439] on p "安聯人壽 為全球前三大金融保險集團＋台灣投資型保險領導品牌，成立「 Digital Hub創業基地 」，早已不是老套路， 國際資源 、 數位工具服務 、 個人…" at bounding box center [812, 449] width 510 height 30
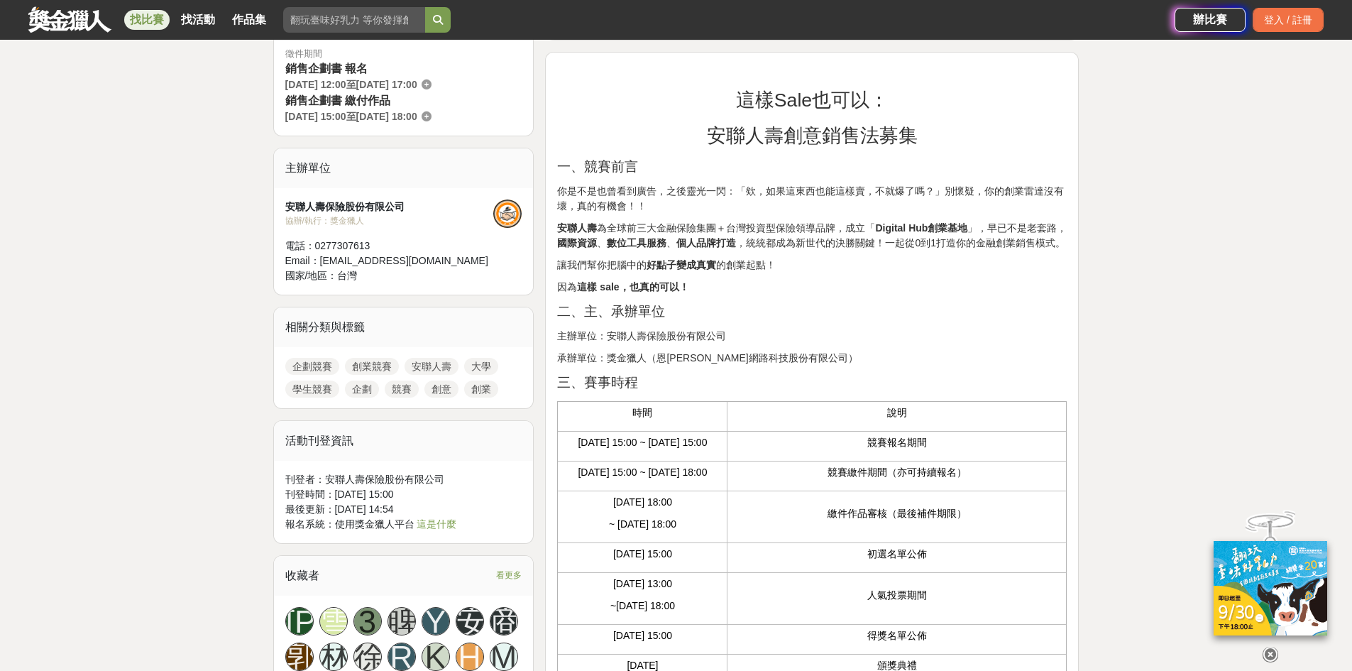
click at [796, 461] on td "競賽報名期間" at bounding box center [896, 446] width 339 height 30
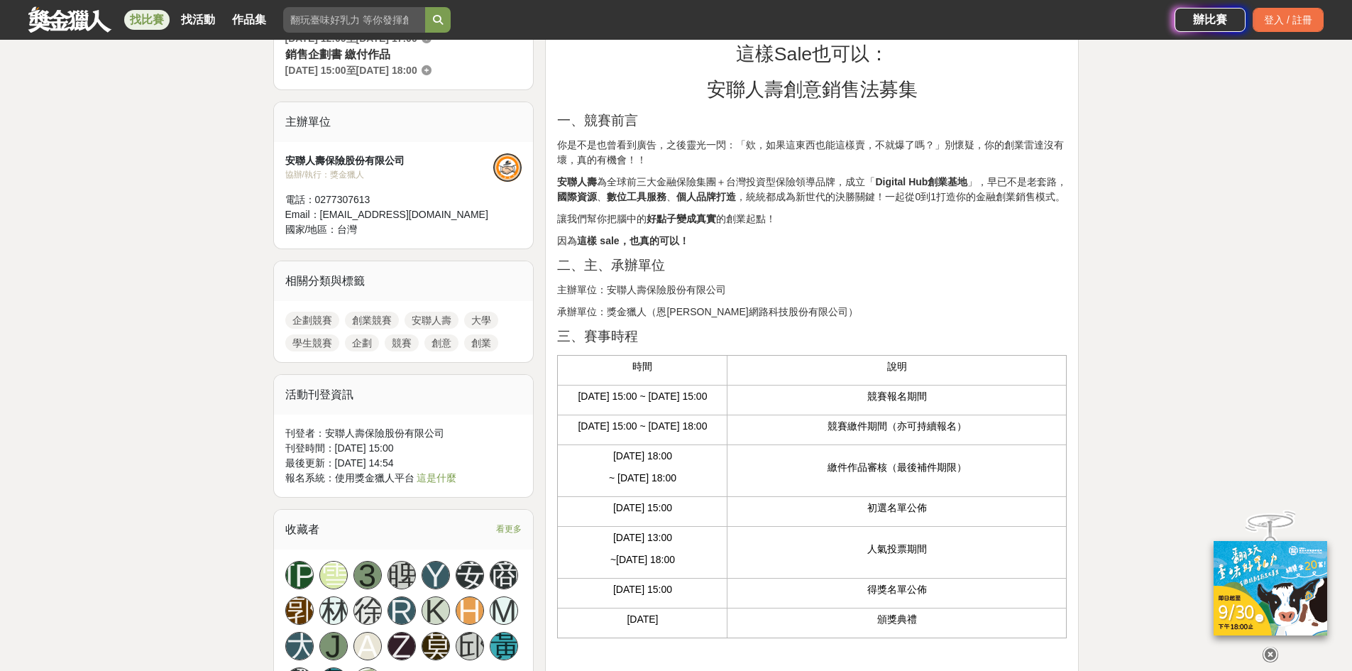
scroll to position [497, 0]
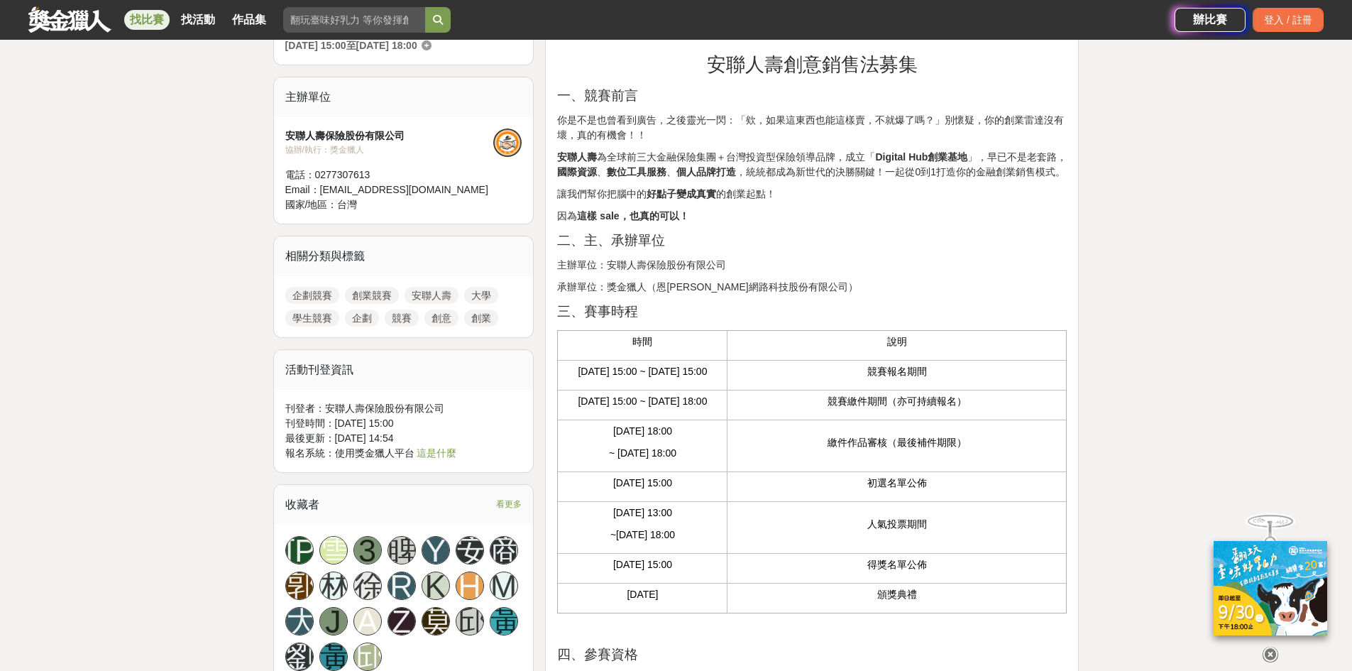
drag, startPoint x: 657, startPoint y: 428, endPoint x: 574, endPoint y: 414, distance: 84.2
click at [574, 409] on p "2025-09-10 15:00 ~ 2025-10-15 18:00" at bounding box center [642, 401] width 155 height 15
click at [901, 409] on p "競賽繳件期間（亦可持續報名）" at bounding box center [896, 401] width 324 height 15
drag, startPoint x: 851, startPoint y: 426, endPoint x: 935, endPoint y: 474, distance: 96.9
click at [935, 474] on tbody "時間 說明 2025-06-18 15:00 ~ 2025-09-10 15:00 競賽報名期間 2025-09-10 15:00 ~ 2025-10-15 …" at bounding box center [812, 472] width 509 height 282
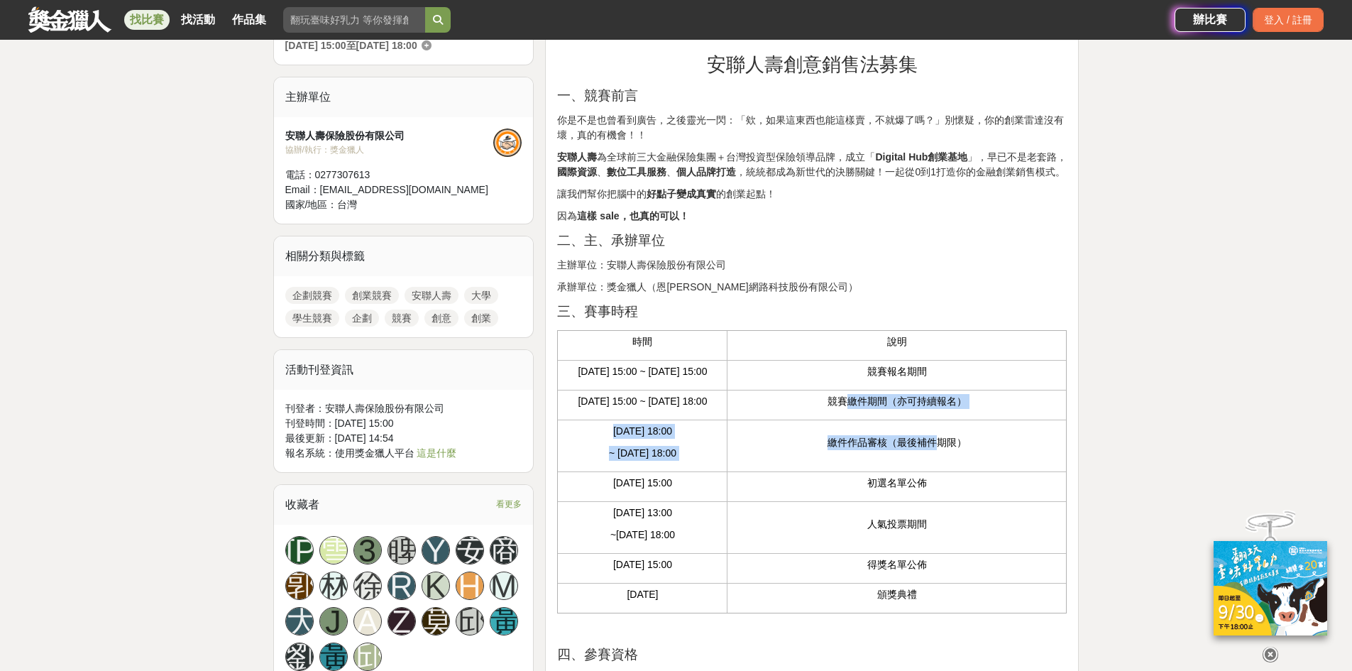
click at [891, 472] on td "繳件作品審核（最後補件期限）" at bounding box center [896, 446] width 339 height 52
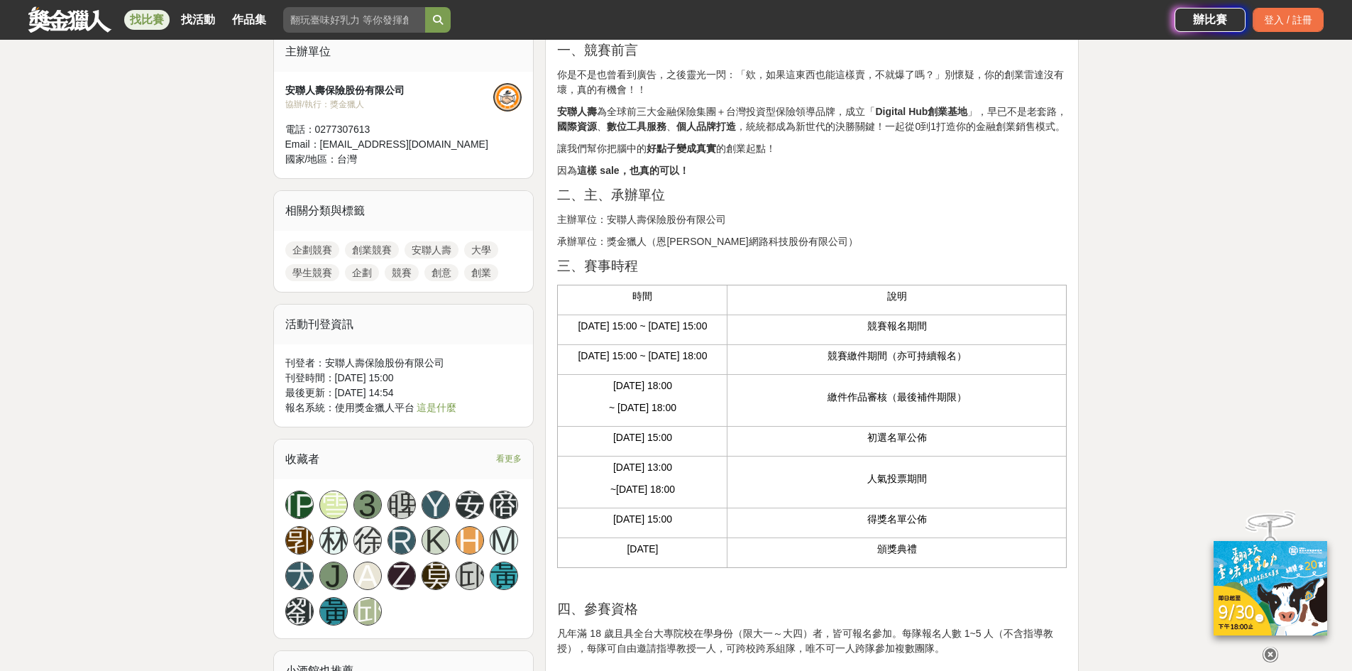
scroll to position [568, 0]
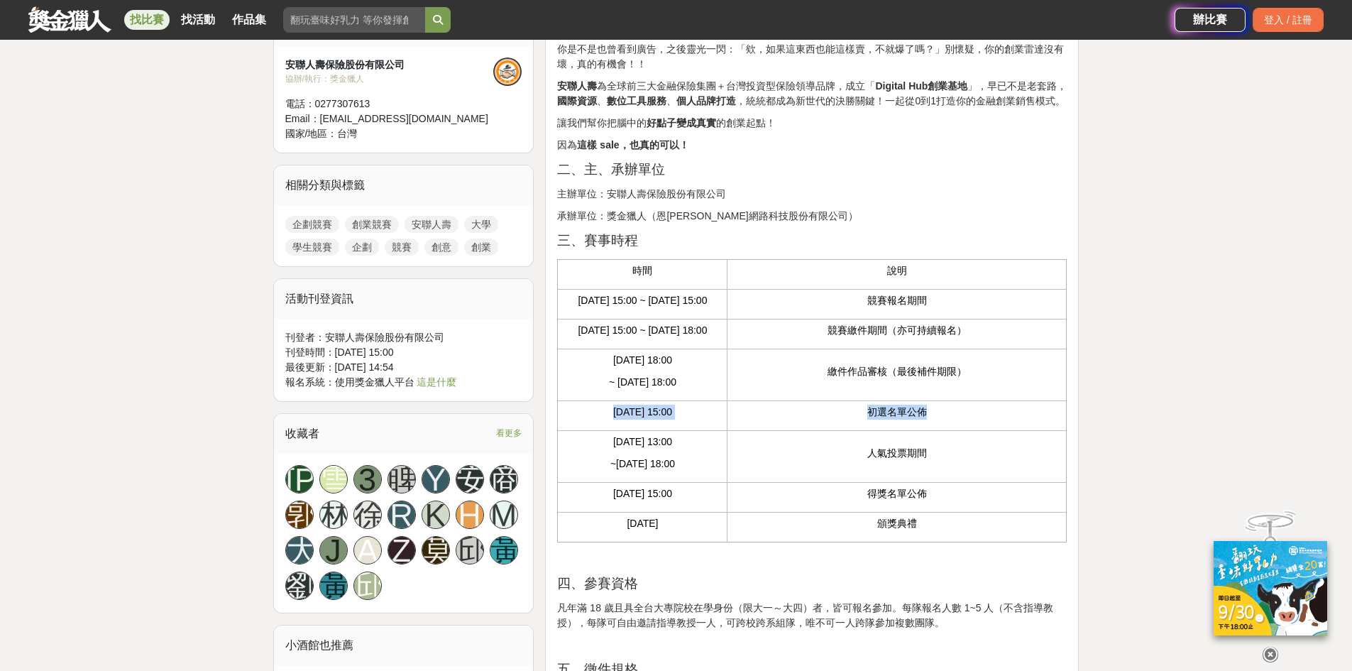
drag, startPoint x: 605, startPoint y: 441, endPoint x: 999, endPoint y: 449, distance: 393.9
click at [999, 431] on tr "2025-10-28 15:00 初選名單公佈" at bounding box center [812, 416] width 509 height 30
click at [979, 431] on td "初選名單公佈" at bounding box center [896, 416] width 339 height 30
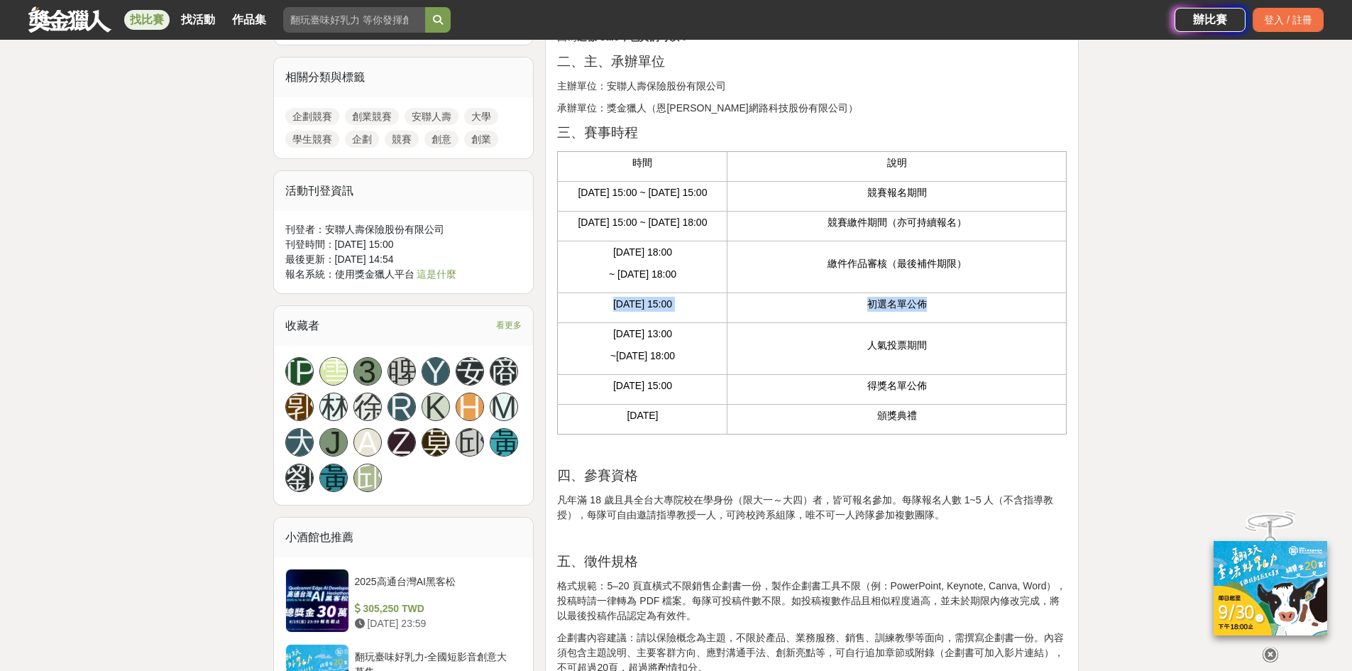
scroll to position [852, 0]
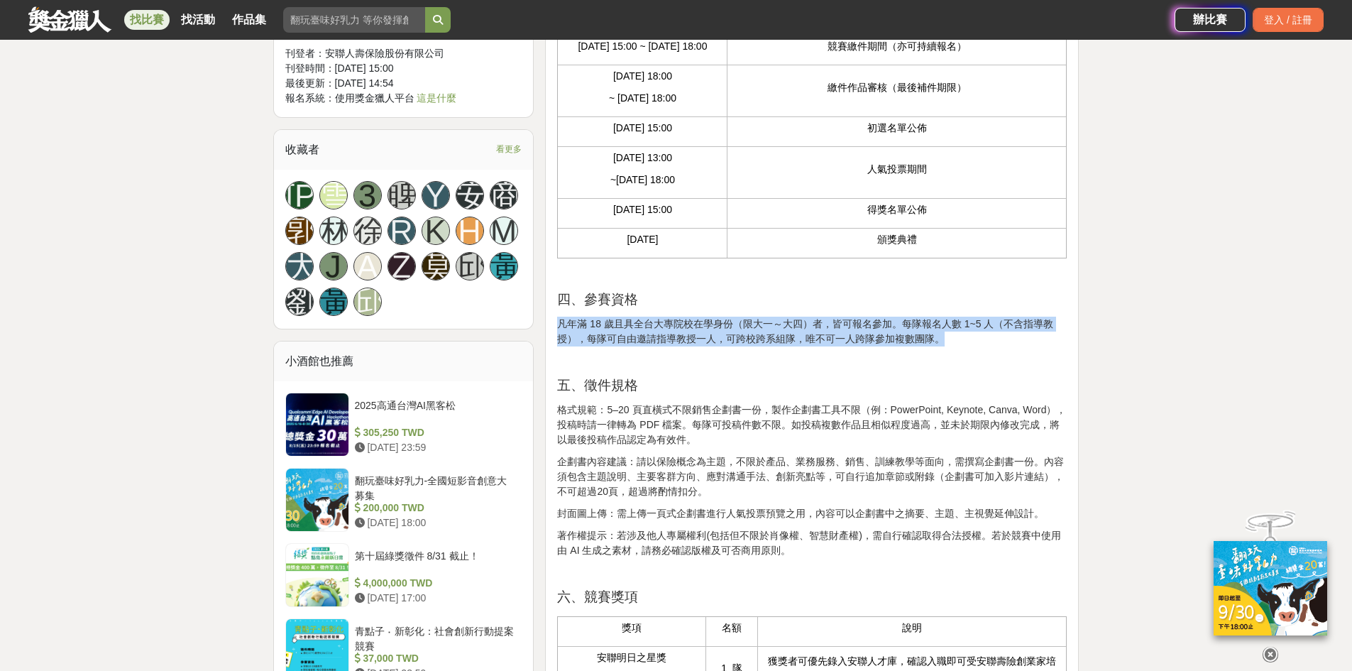
drag, startPoint x: 561, startPoint y: 352, endPoint x: 946, endPoint y: 367, distance: 385.6
click at [946, 346] on p "凡年滿 18 歲且具全台大專院校在學身份（限大一～大四）者，皆可報名參加。每隊報名人數 1~5 人（不含指導教授），每隊可自由邀請指導教授一人，可跨校跨系組隊…" at bounding box center [812, 331] width 510 height 30
click at [942, 346] on p "凡年滿 18 歲且具全台大專院校在學身份（限大一～大四）者，皆可報名參加。每隊報名人數 1~5 人（不含指導教授），每隊可自由邀請指導教授一人，可跨校跨系組隊…" at bounding box center [812, 331] width 510 height 30
drag, startPoint x: 933, startPoint y: 366, endPoint x: 561, endPoint y: 338, distance: 372.9
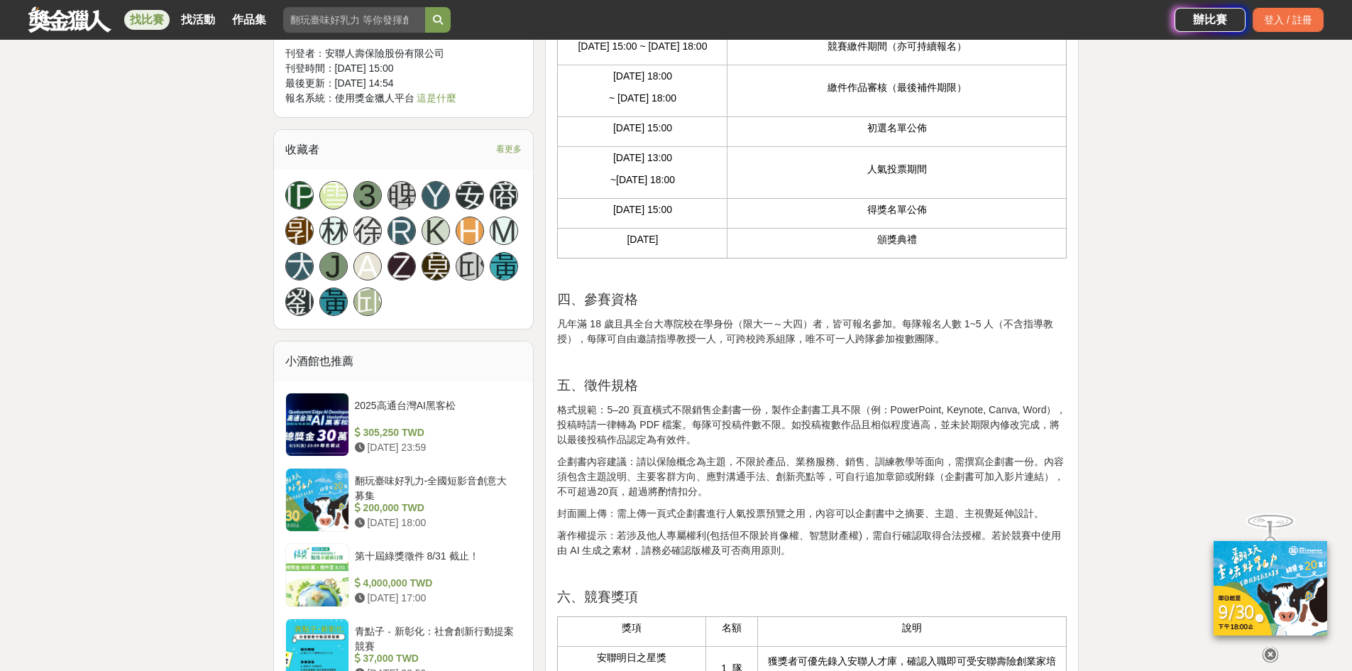
click at [762, 368] on p at bounding box center [812, 360] width 510 height 15
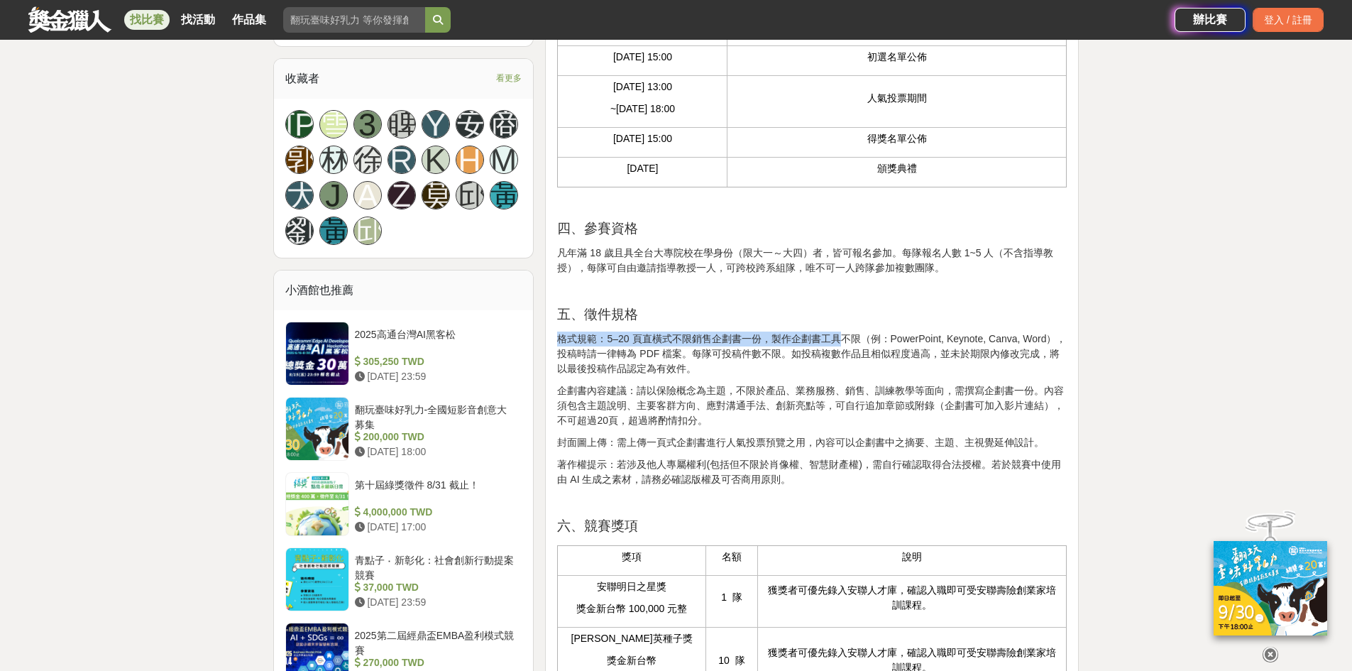
drag, startPoint x: 560, startPoint y: 372, endPoint x: 838, endPoint y: 373, distance: 278.2
click at [845, 367] on p "格式規範：5–20 頁直橫式不限銷售企劃書一份，製作企劃書工具不限（例：PowerPoint, Keynote, Canva, Word），投稿時請一律轉為 …" at bounding box center [812, 353] width 510 height 45
click at [772, 376] on p "格式規範：5–20 頁直橫式不限銷售企劃書一份，製作企劃書工具不限（例：PowerPoint, Keynote, Canva, Word），投稿時請一律轉為 …" at bounding box center [812, 353] width 510 height 45
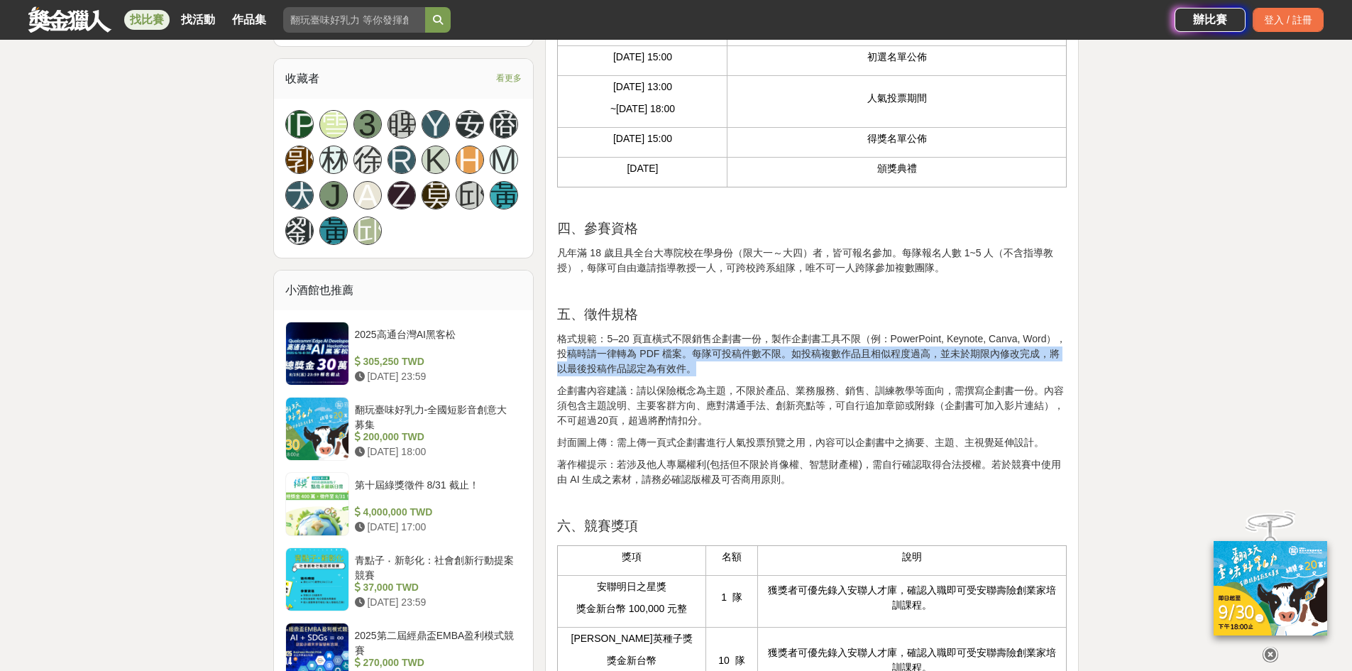
drag, startPoint x: 567, startPoint y: 385, endPoint x: 869, endPoint y: 390, distance: 302.4
click at [869, 376] on p "格式規範：5–20 頁直橫式不限銷售企劃書一份，製作企劃書工具不限（例：PowerPoint, Keynote, Canva, Word），投稿時請一律轉為 …" at bounding box center [812, 353] width 510 height 45
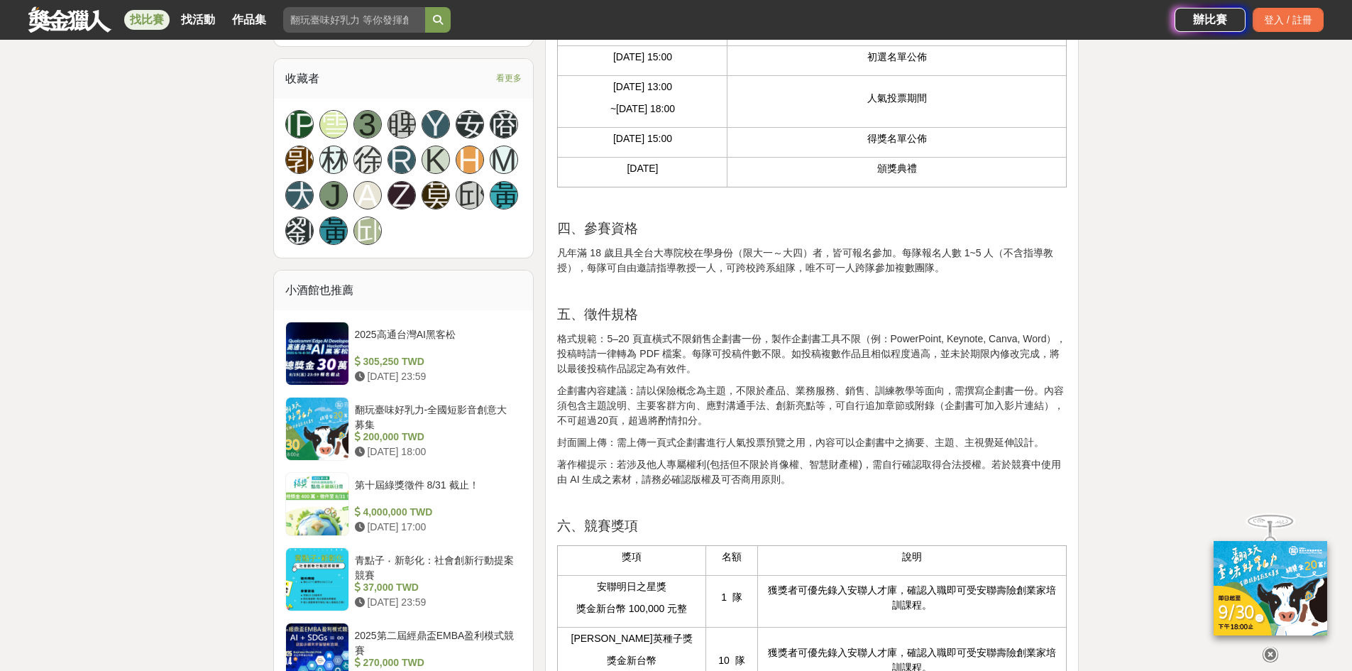
drag, startPoint x: 635, startPoint y: 422, endPoint x: 725, endPoint y: 418, distance: 90.2
click at [725, 418] on p "企劃書內容建議：請以保險概念為主題，不限於產品、業務服務、銷售、訓練教學等面向，需撰寫企劃書一份。內容須包含主題說明、主要客群方向、應對溝通手法、創新亮點等，…" at bounding box center [812, 405] width 510 height 45
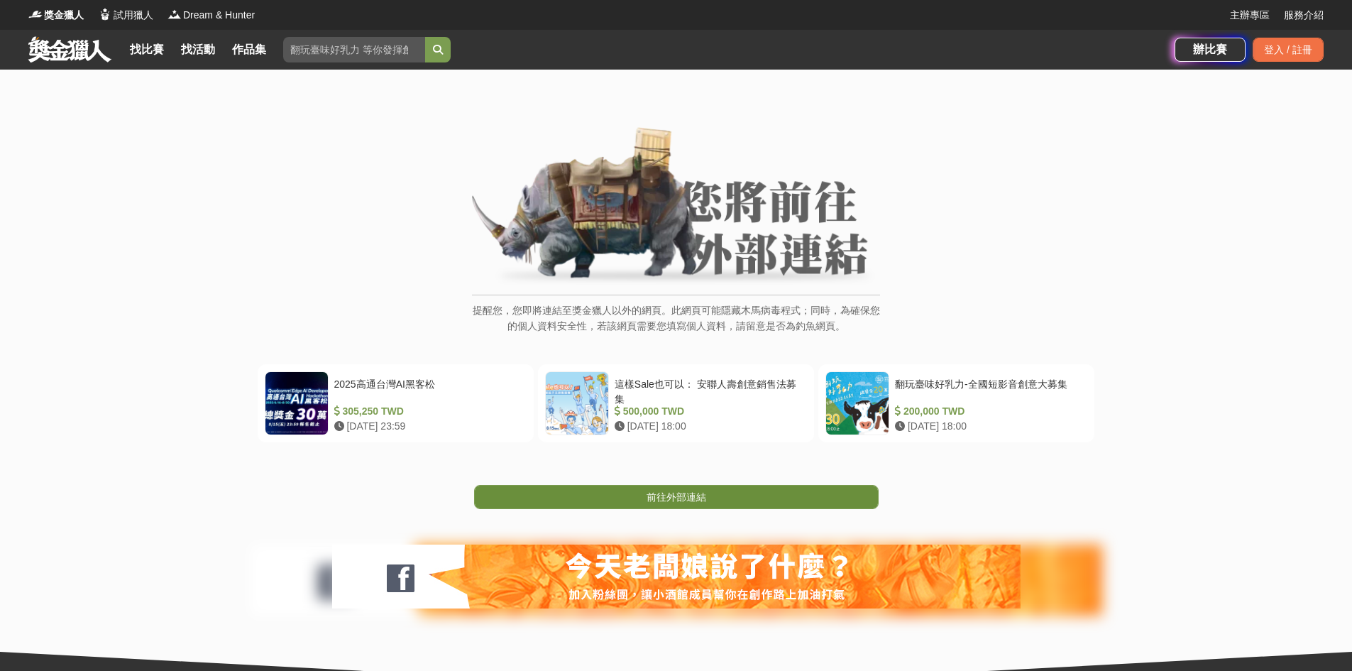
click at [676, 486] on link "前往外部連結" at bounding box center [676, 497] width 404 height 24
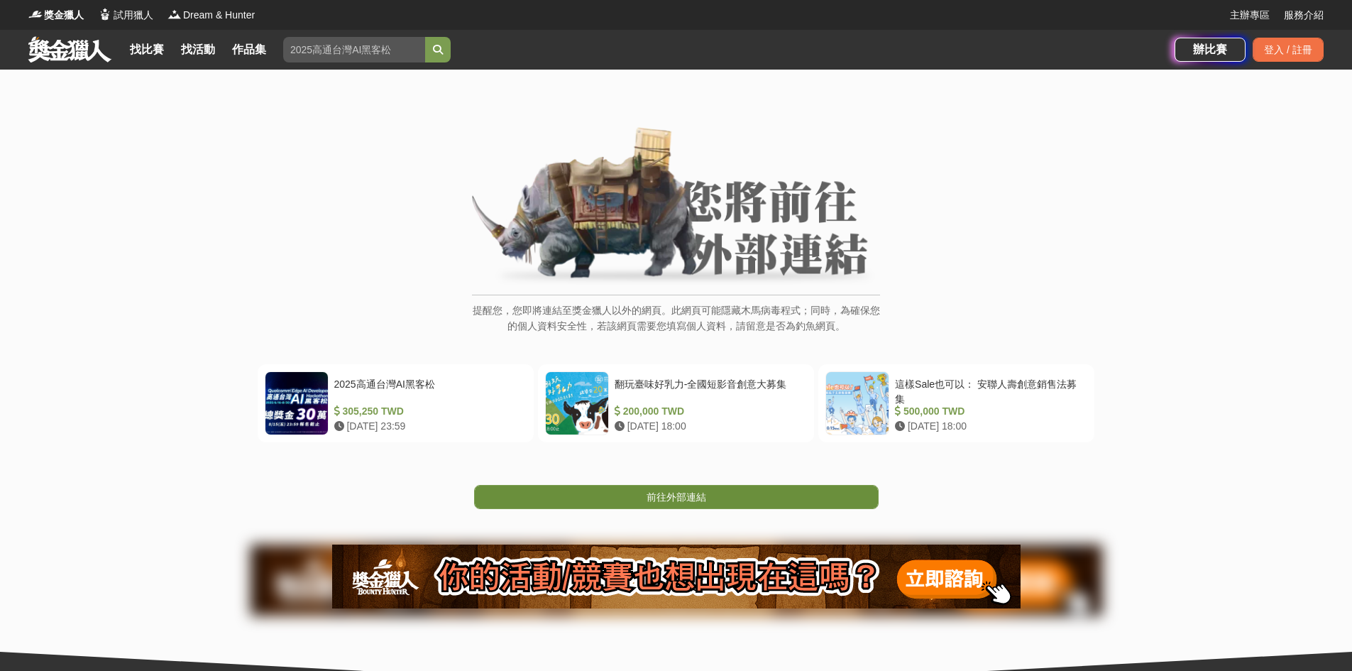
click at [686, 495] on span "前往外部連結" at bounding box center [676, 496] width 60 height 11
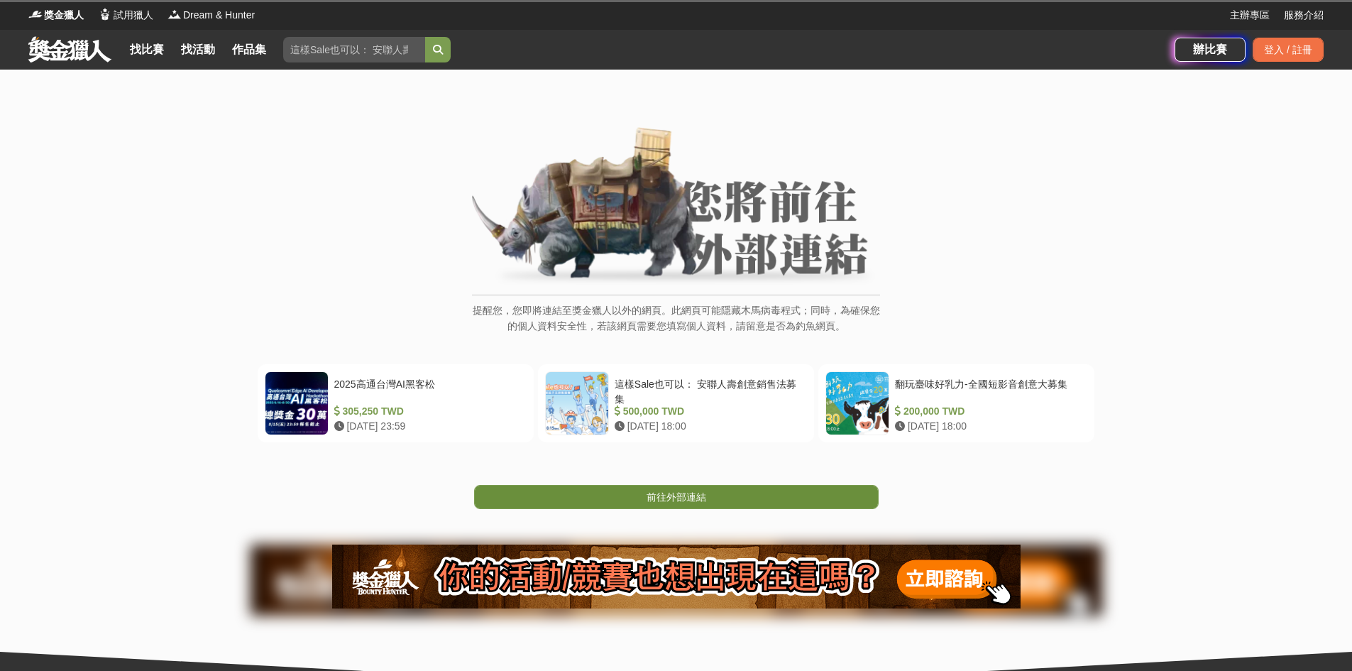
click at [705, 502] on span "前往外部連結" at bounding box center [676, 496] width 60 height 11
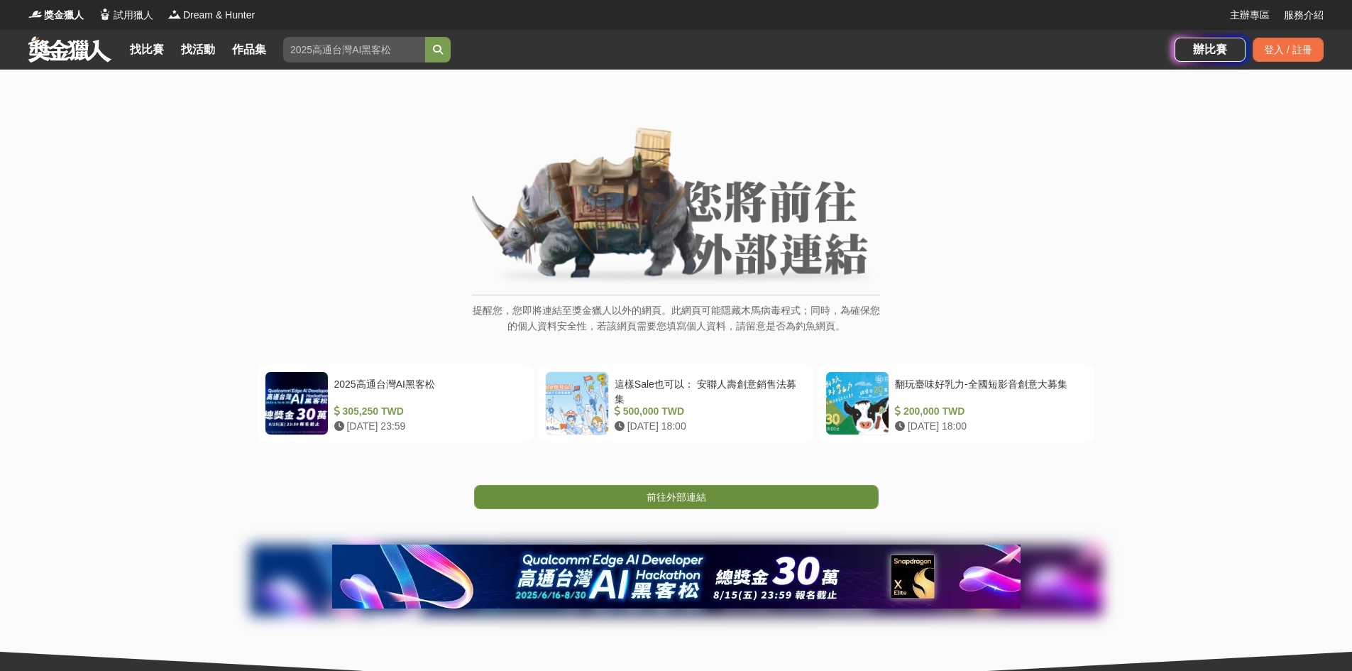
click at [707, 495] on link "前往外部連結" at bounding box center [676, 497] width 404 height 24
